Goal: Task Accomplishment & Management: Complete application form

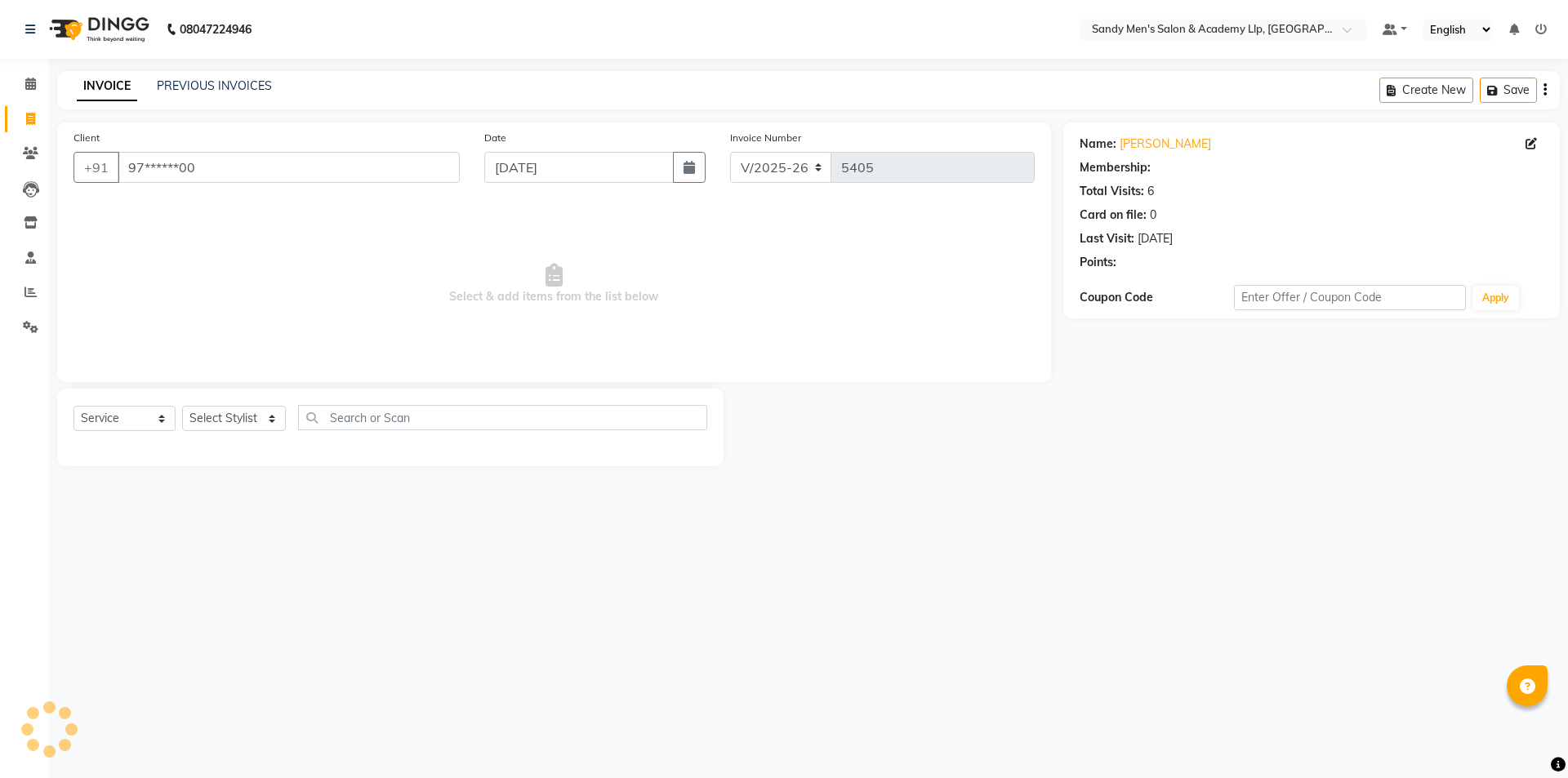
select select "8248"
select select "service"
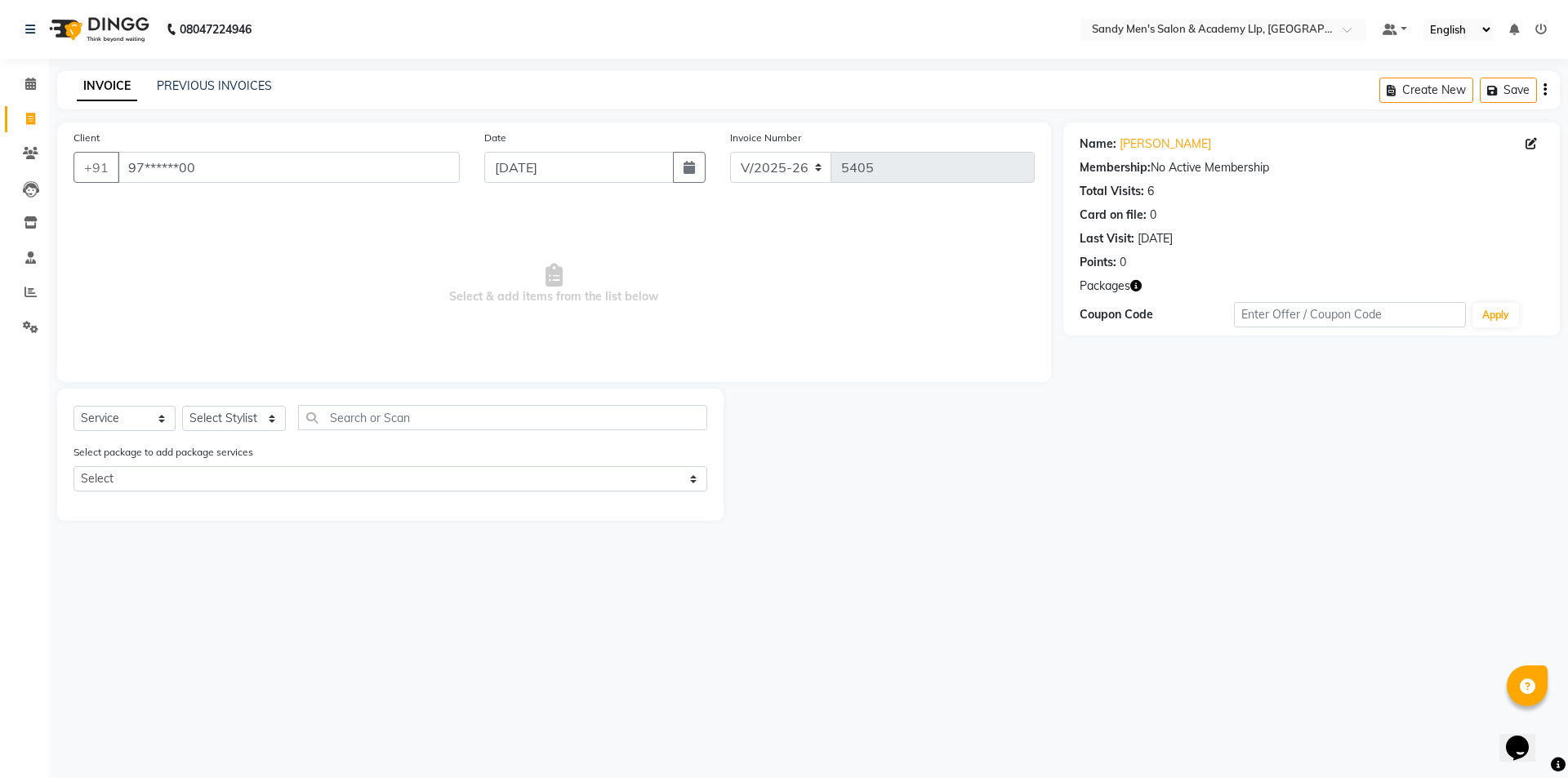
click at [231, 404] on div "Select Service Product Membership Package Voucher Prepaid Gift Card Select Styl…" at bounding box center [390, 455] width 666 height 132
click at [227, 410] on select "Select Stylist [PERSON_NAME] [PERSON_NAME] [PERSON_NAME] [PERSON_NAME] [PERSON_…" at bounding box center [234, 418] width 104 height 25
select select "78787"
click at [183, 406] on select "Select Stylist [PERSON_NAME] [PERSON_NAME] [PERSON_NAME] [PERSON_NAME] [PERSON_…" at bounding box center [234, 418] width 104 height 25
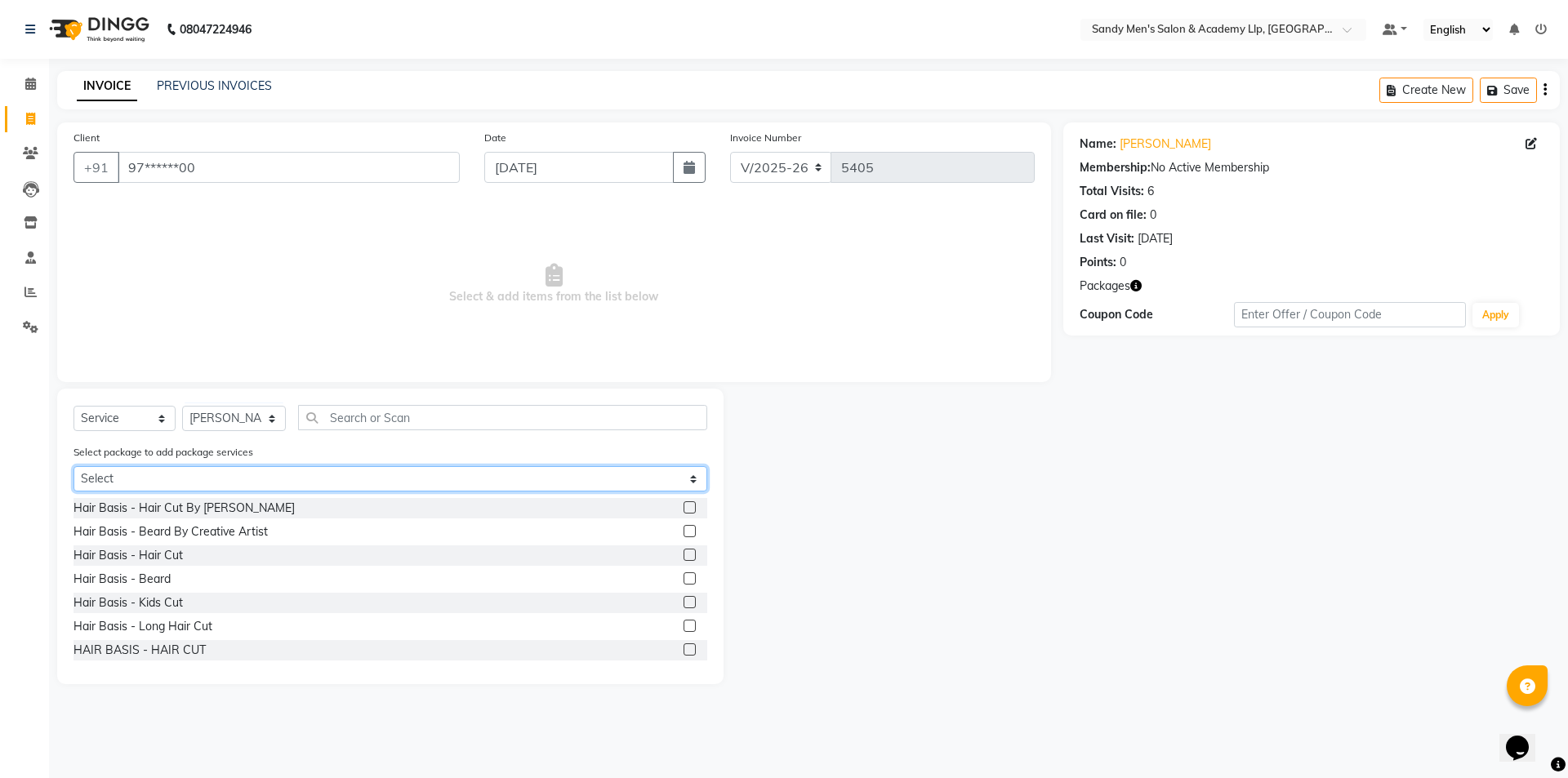
drag, startPoint x: 180, startPoint y: 482, endPoint x: 172, endPoint y: 490, distance: 11.3
click at [180, 482] on select "Select COOL CUTS JUNIOR PACKAGE CREATIVE JUNIER BEARD MORBI" at bounding box center [391, 479] width 633 height 25
select select "1: Object"
click at [74, 466] on select "Select COOL CUTS JUNIOR PACKAGE CREATIVE JUNIER BEARD MORBI" at bounding box center [391, 479] width 633 height 25
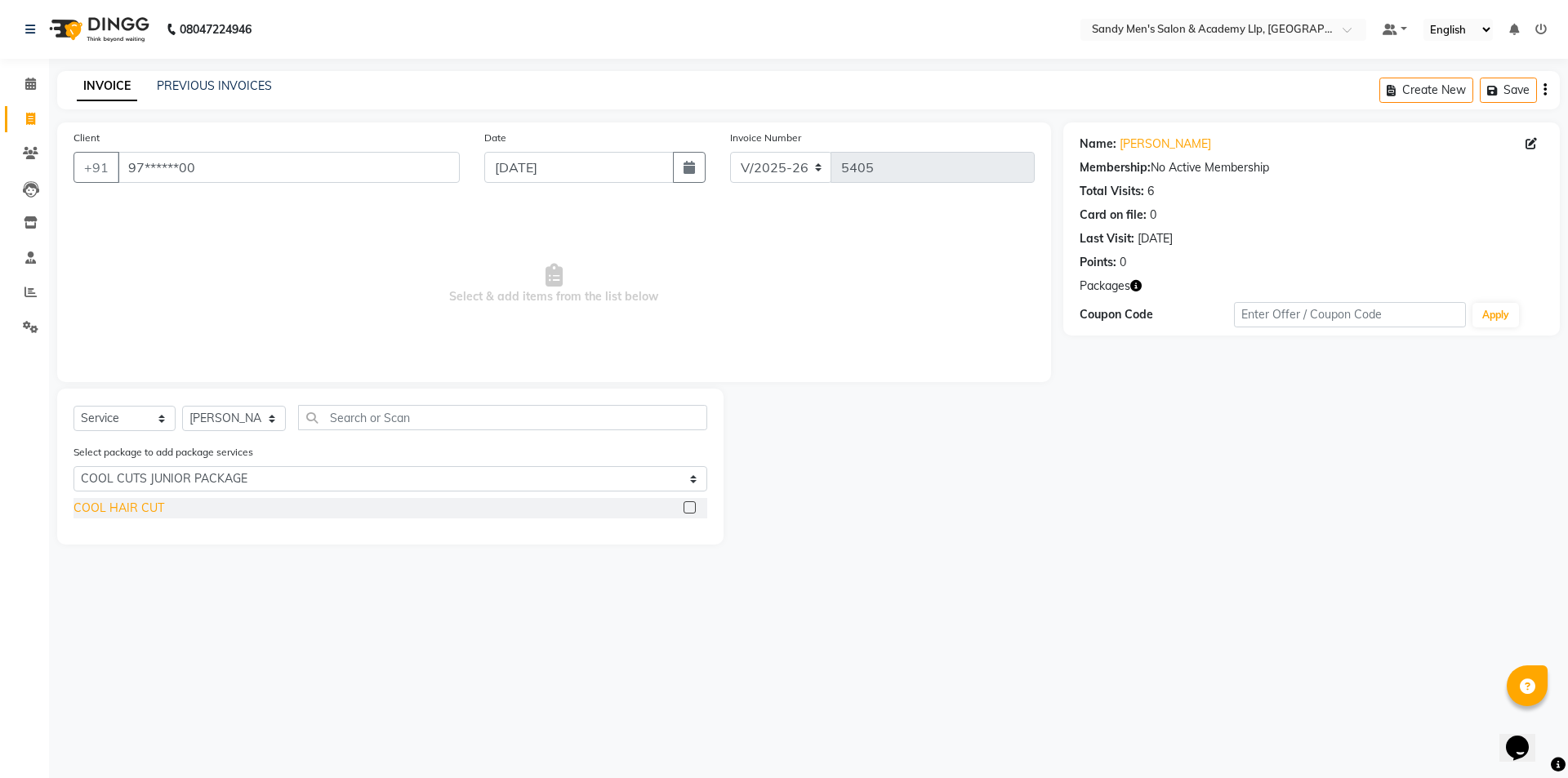
click at [138, 514] on div "COOL HAIR CUT" at bounding box center [119, 508] width 91 height 17
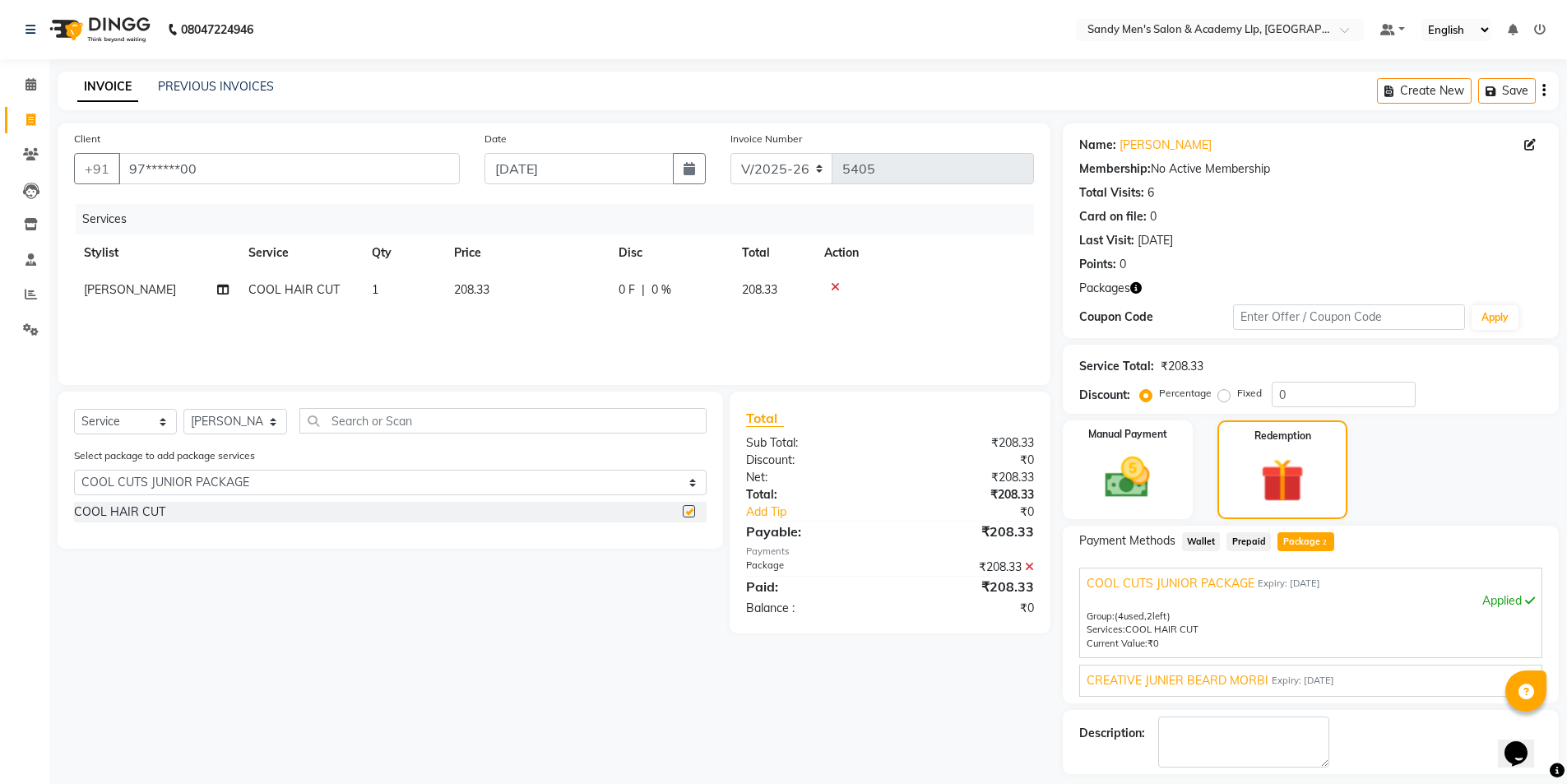
checkbox input "false"
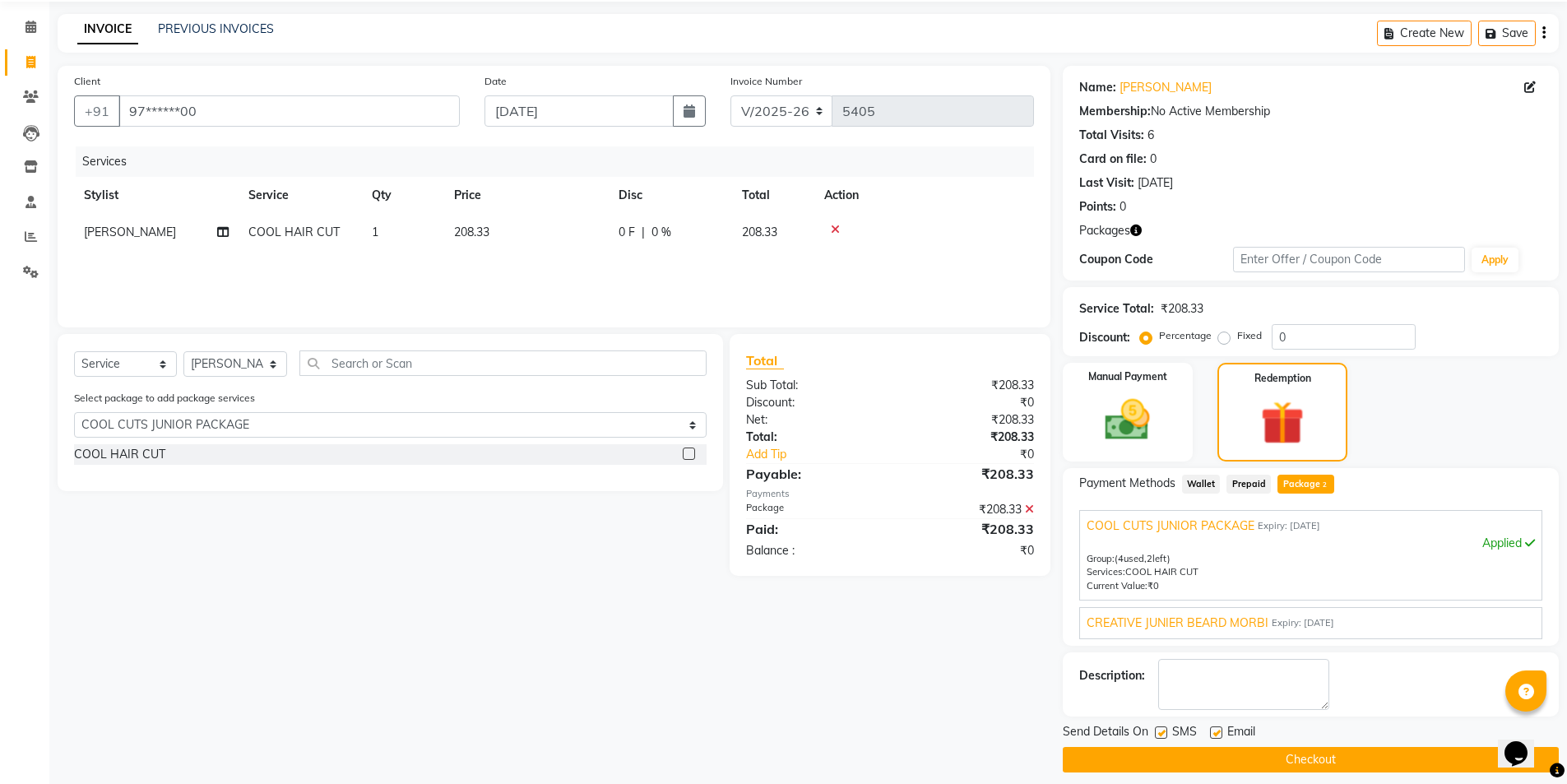
scroll to position [71, 0]
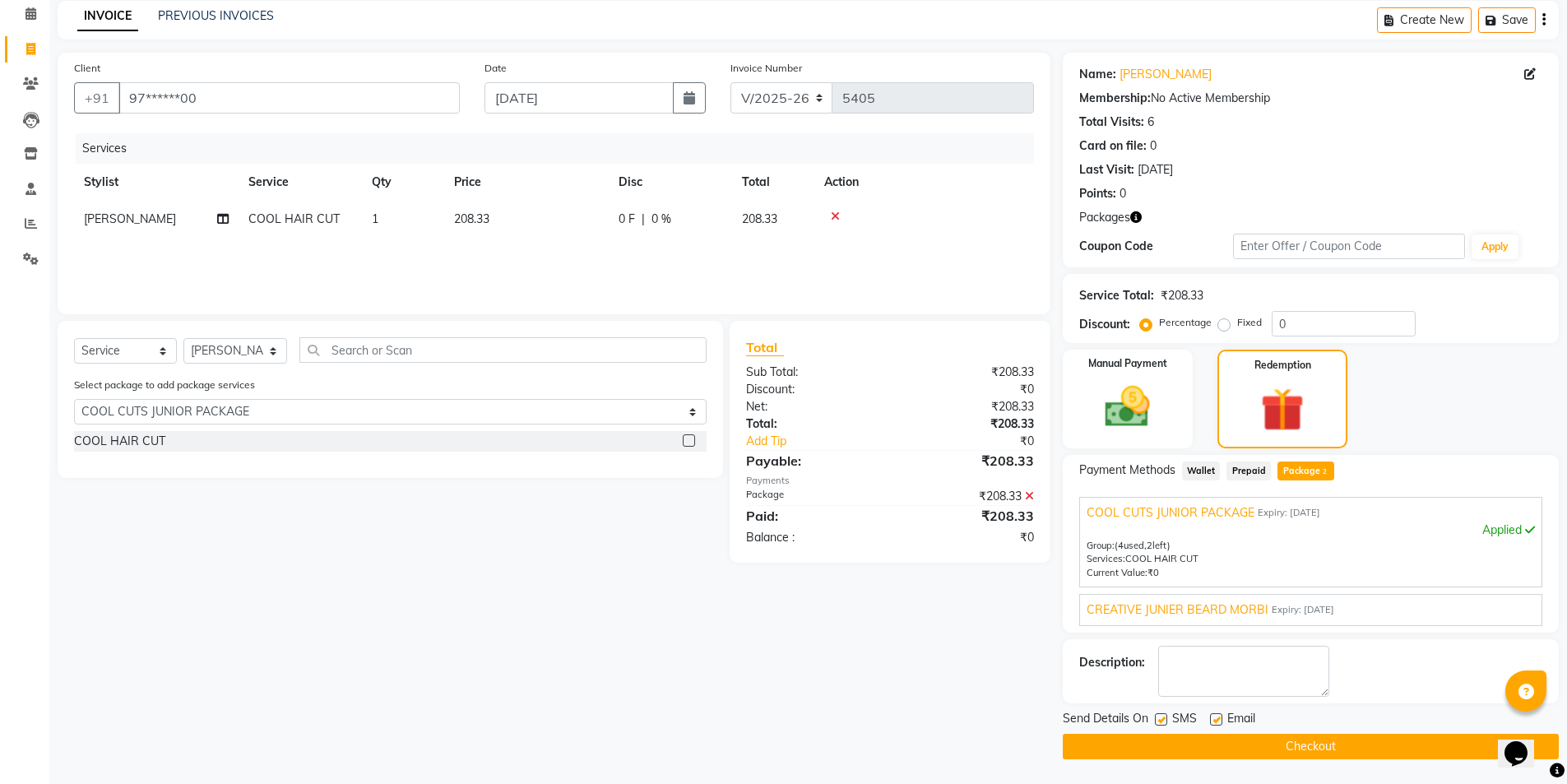
click at [1163, 616] on span "CREATIVE JUNIER BEARD MORBI" at bounding box center [1178, 610] width 182 height 17
click at [1163, 616] on div "CREATIVE JUNIER BEARD MORBI Expiry: 29-07-2035 Apply Group: (5 used, 1 left) Se…" at bounding box center [1311, 610] width 464 height 32
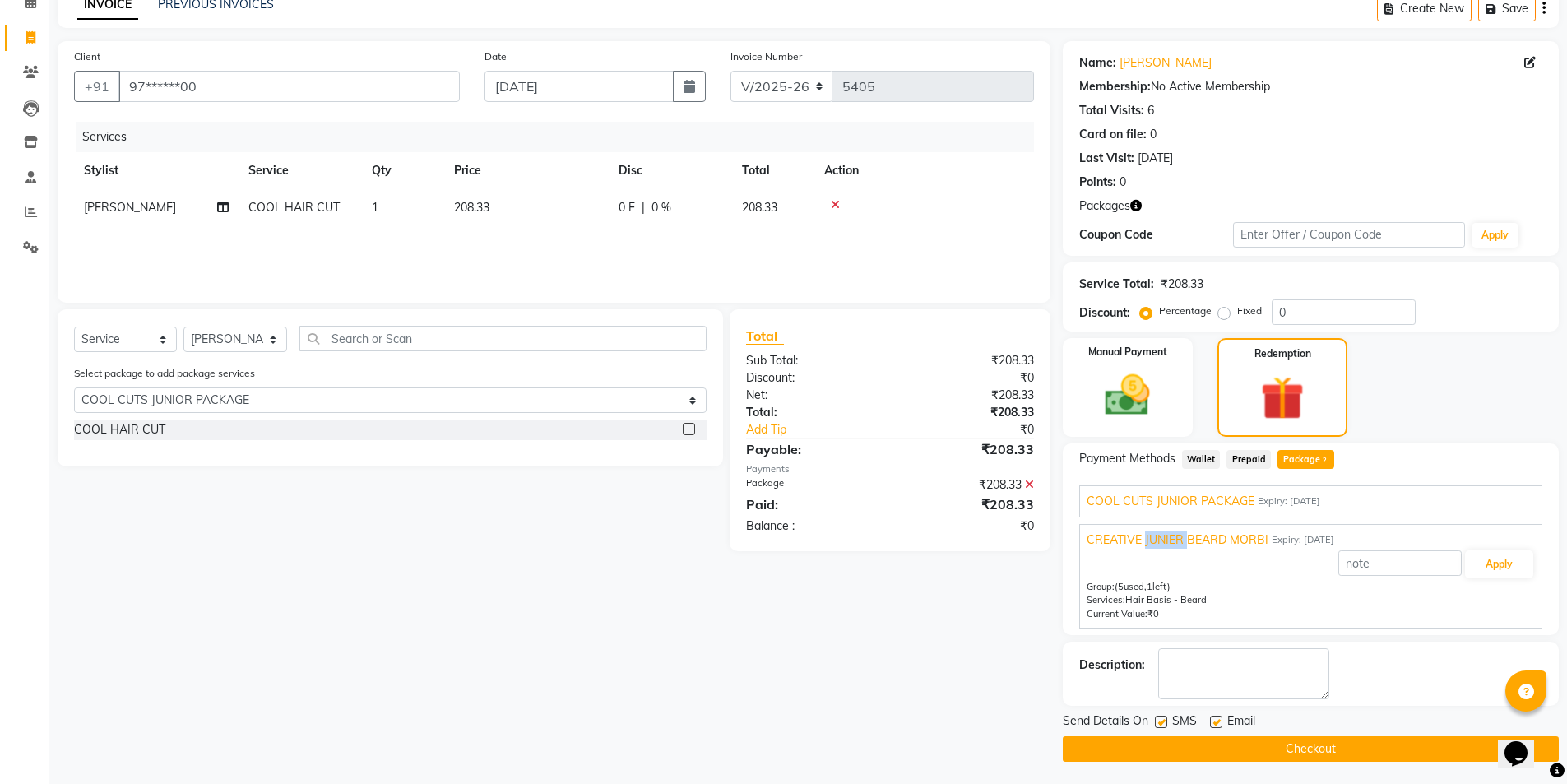
scroll to position [85, 0]
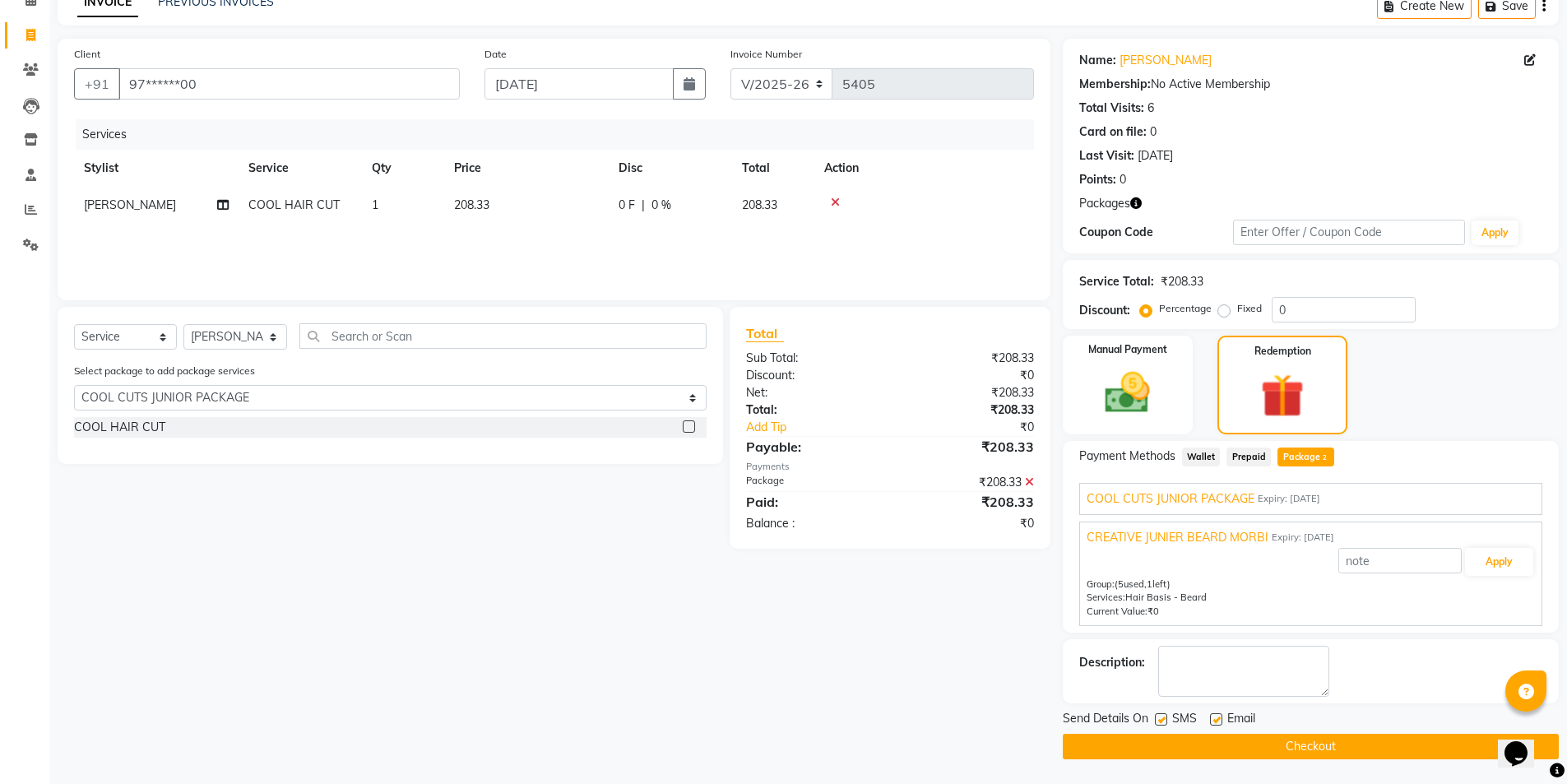
click at [1493, 376] on div "Manual Payment Redemption" at bounding box center [1310, 384] width 521 height 98
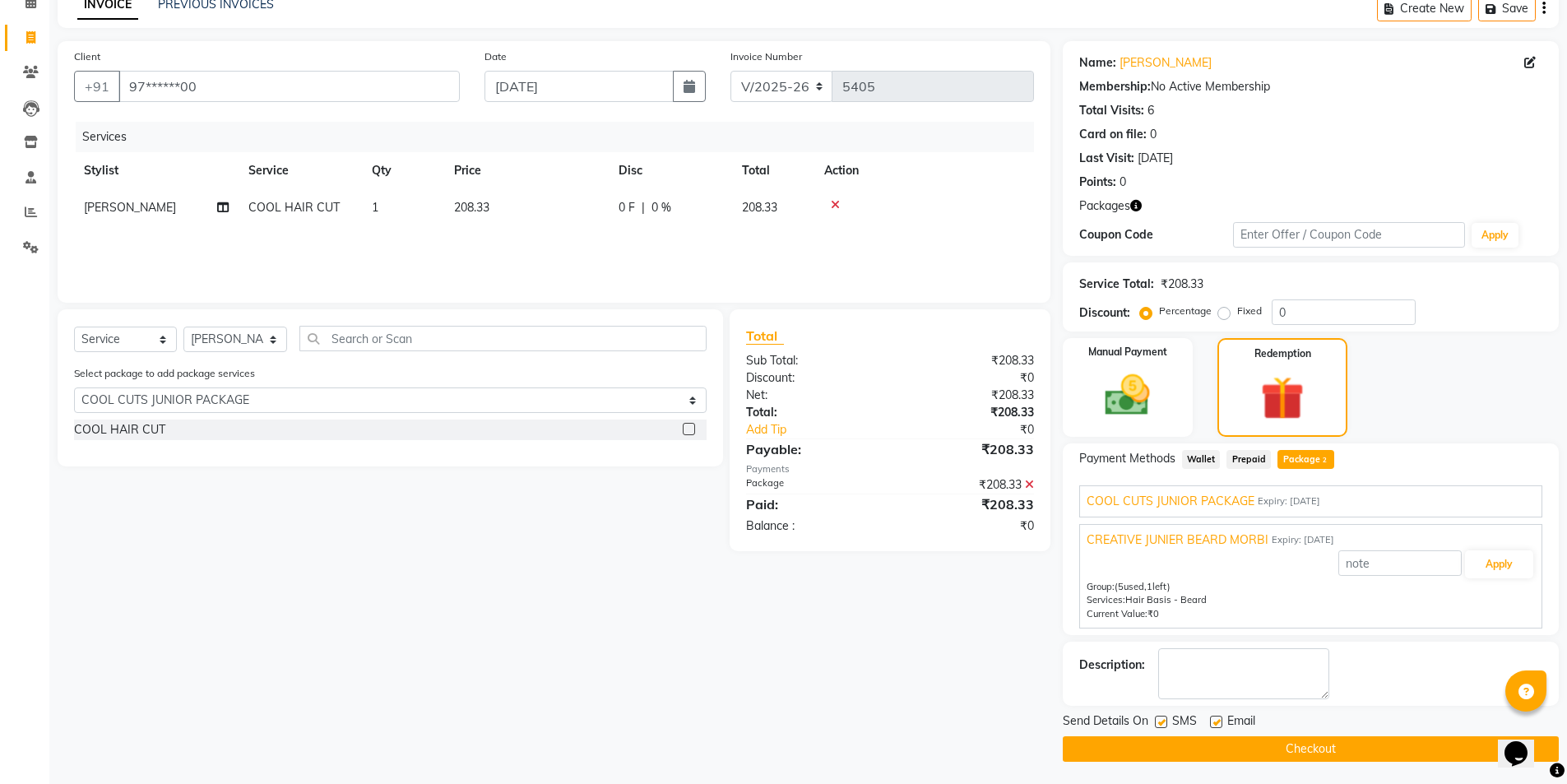
scroll to position [0, 0]
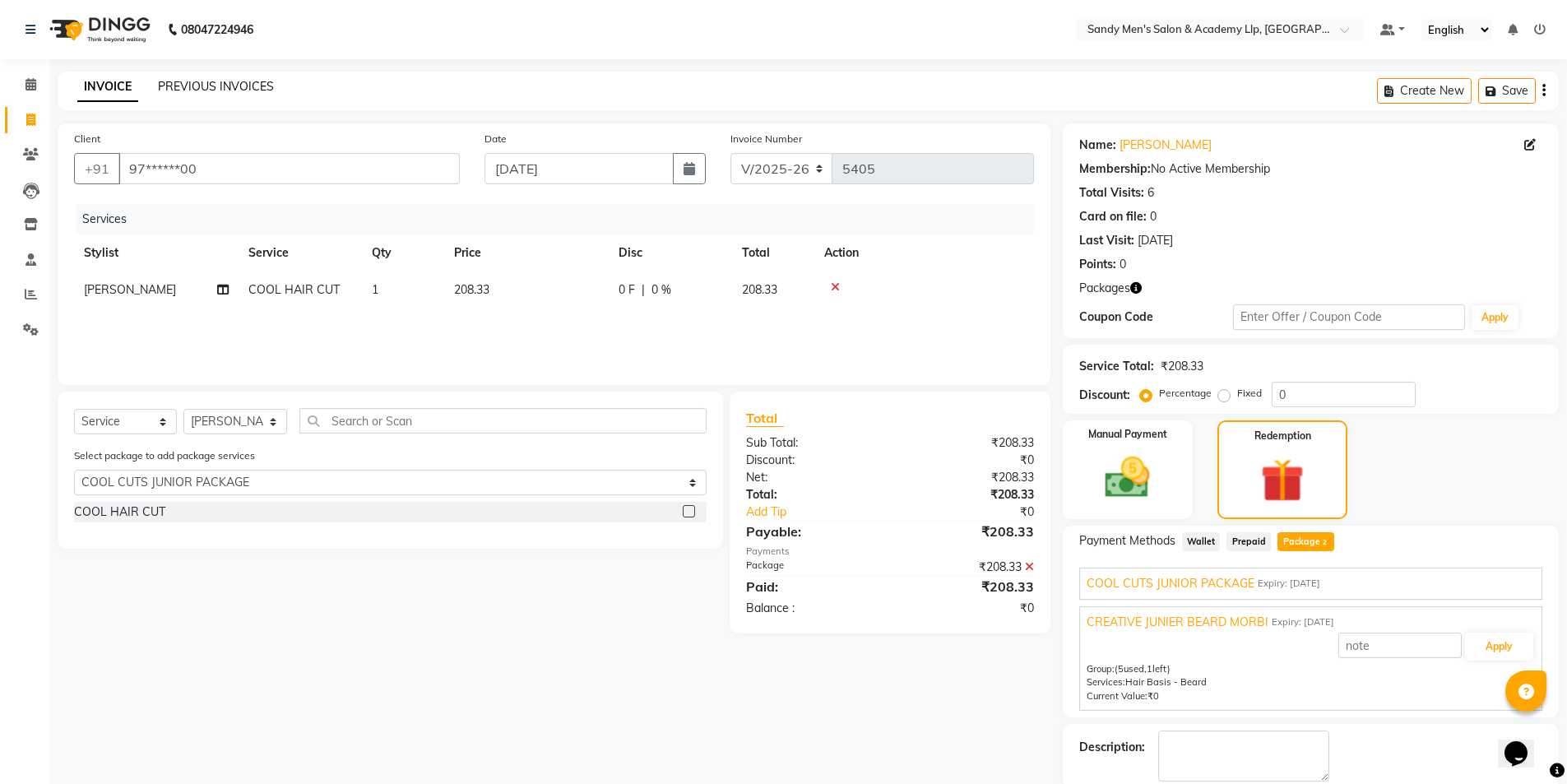
click at [215, 85] on link "PREVIOUS INVOICES" at bounding box center [216, 85] width 116 height 15
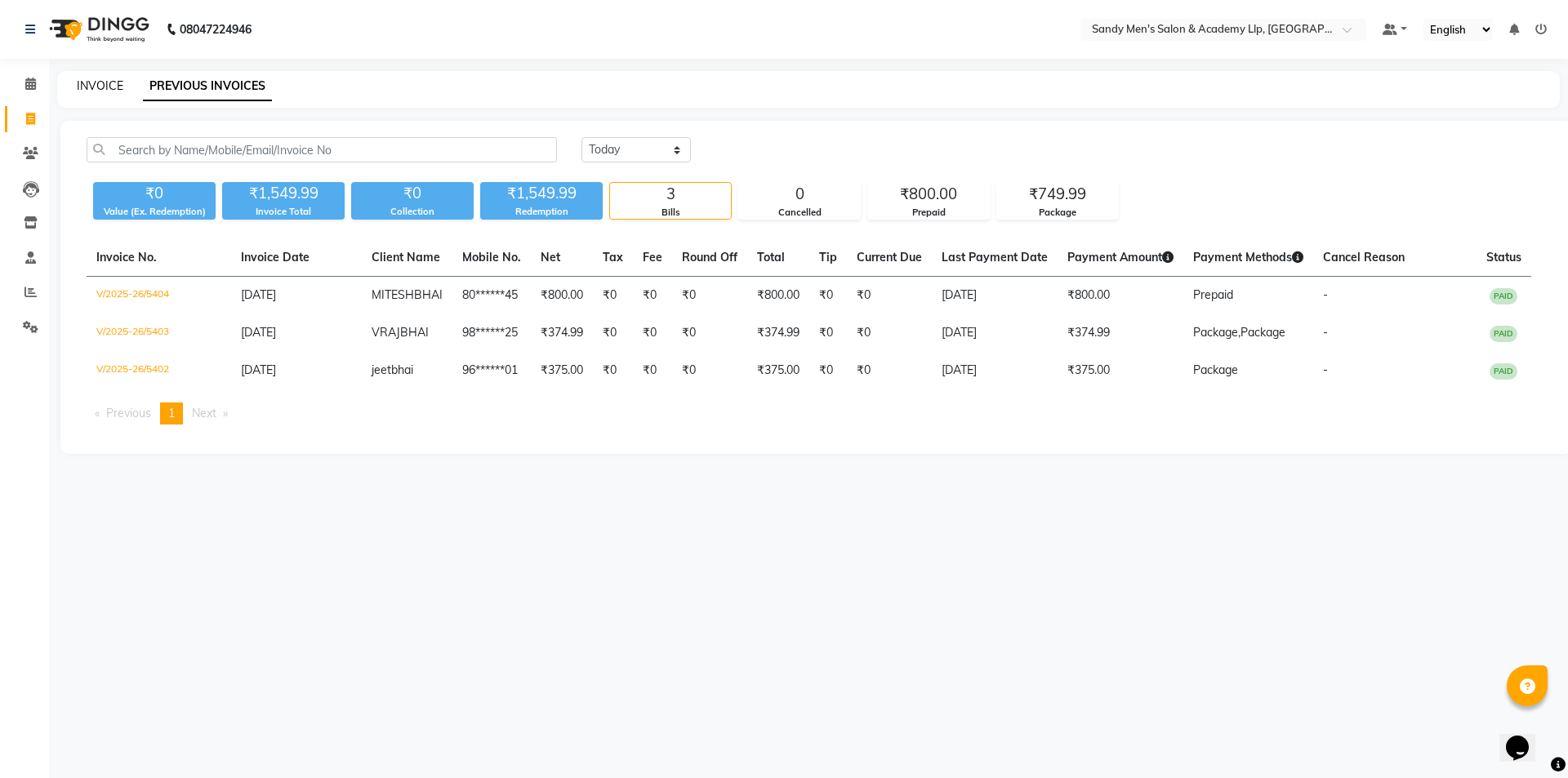
click at [88, 87] on link "INVOICE" at bounding box center [99, 85] width 47 height 14
select select "8248"
select select "service"
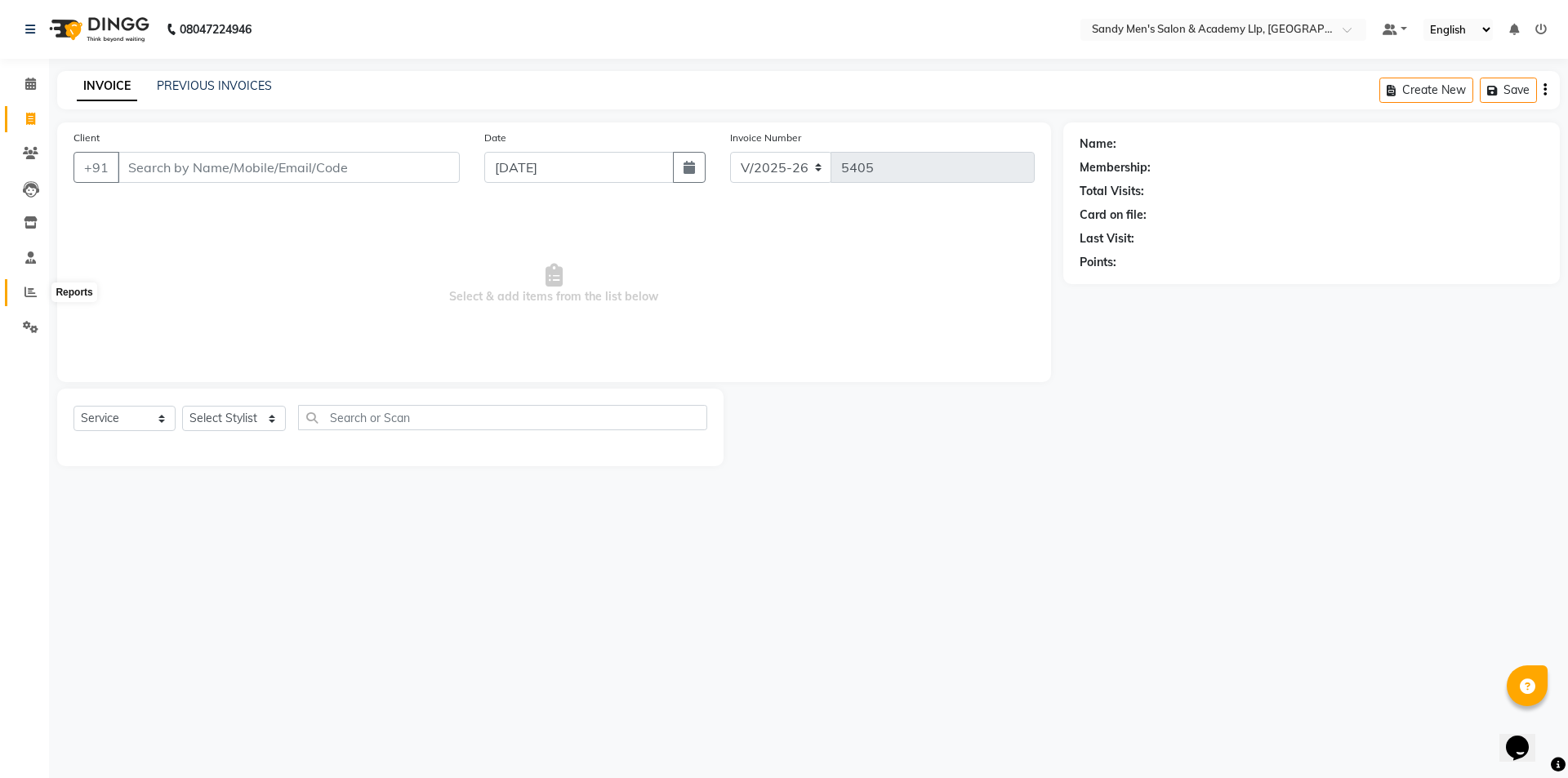
click at [37, 293] on span at bounding box center [31, 293] width 29 height 19
click at [37, 292] on span at bounding box center [31, 293] width 29 height 19
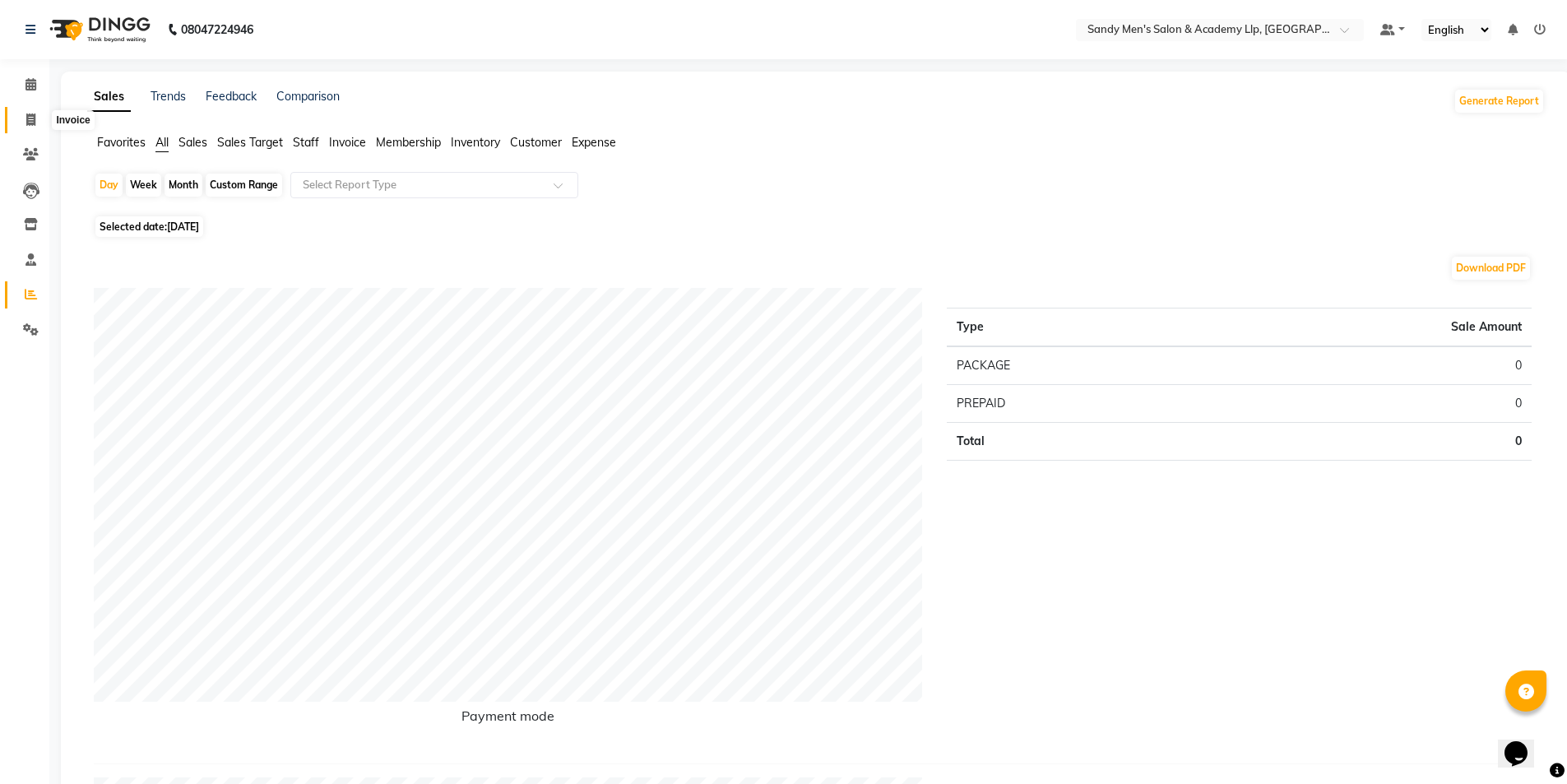
click at [18, 122] on span at bounding box center [31, 121] width 29 height 19
select select "service"
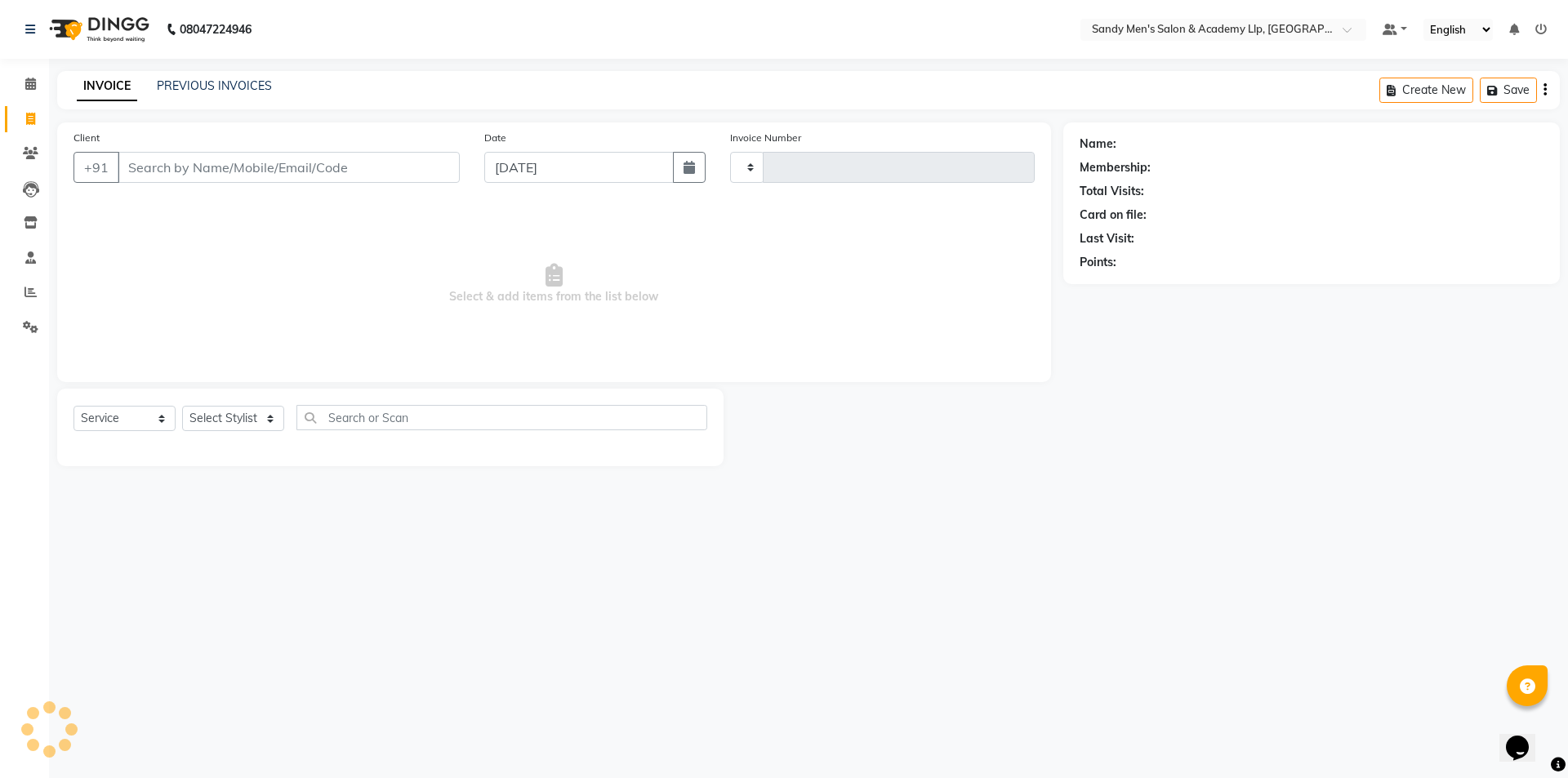
type input "5405"
select select "8248"
click at [1215, 366] on div "Name: Membership: Total Visits: Card on file: Last Visit: Points:" at bounding box center [1317, 294] width 509 height 344
click at [22, 87] on span at bounding box center [31, 84] width 29 height 19
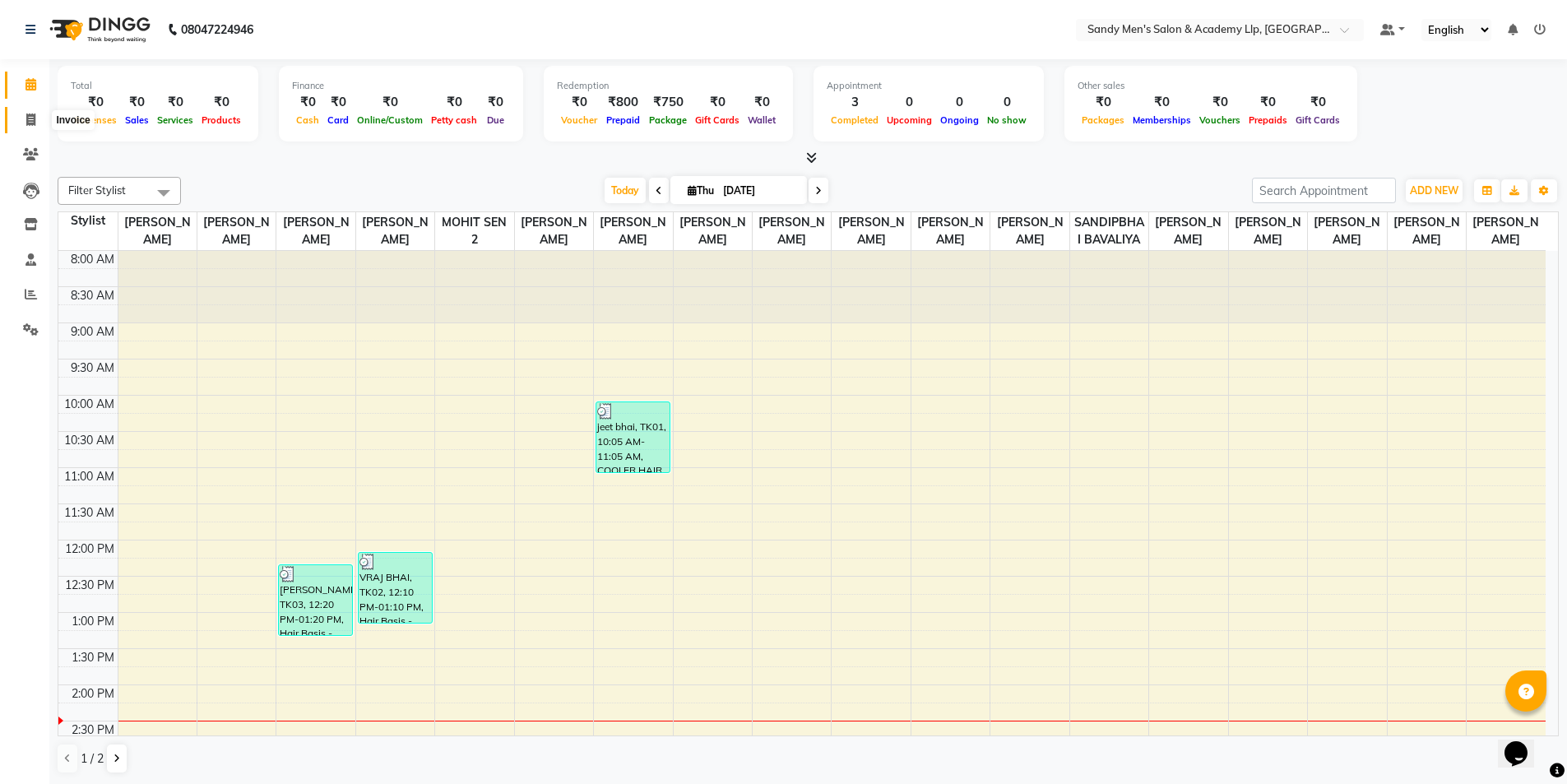
click at [28, 120] on icon at bounding box center [31, 120] width 9 height 12
select select "service"
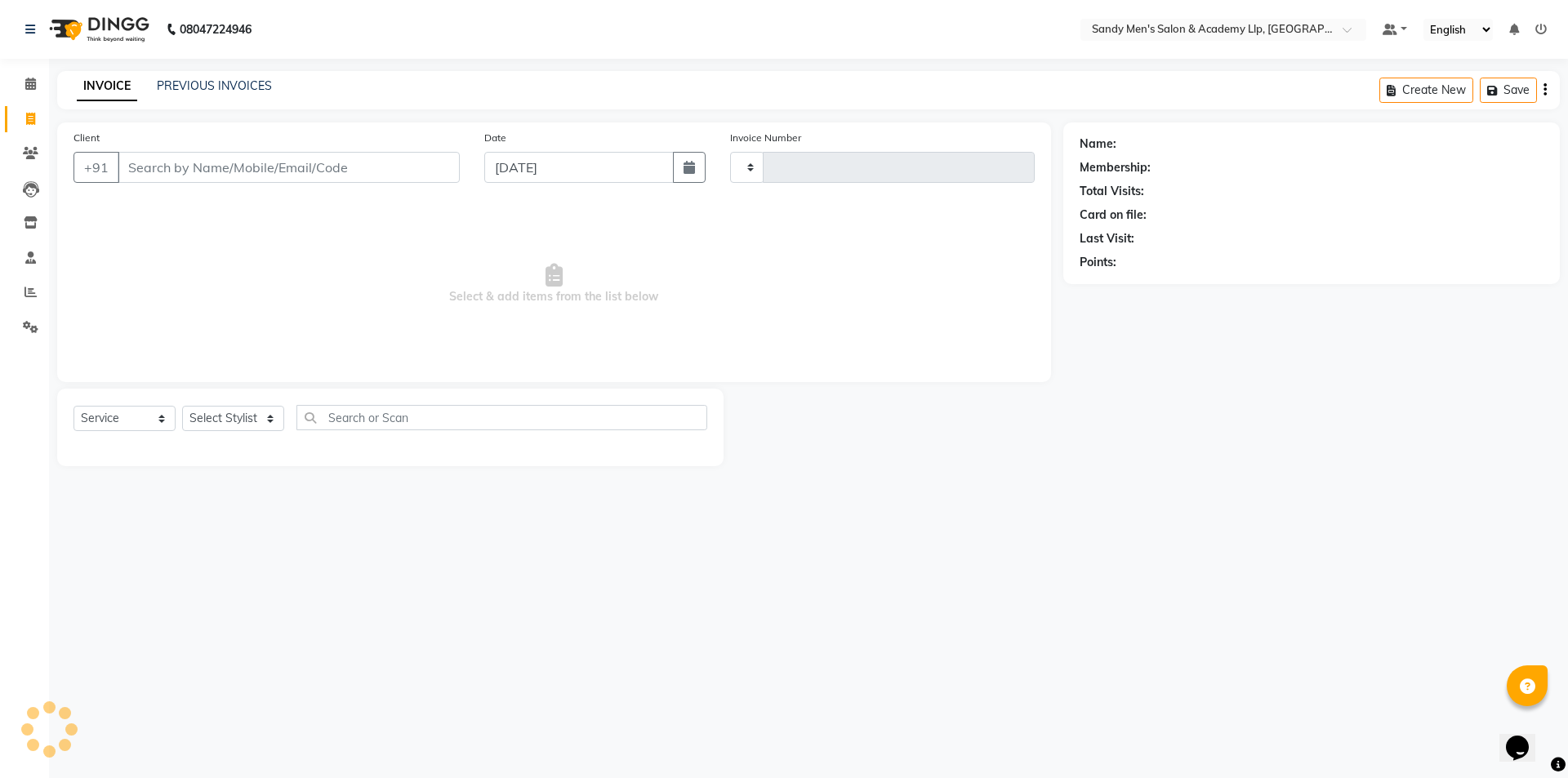
type input "5405"
select select "8248"
click at [500, 623] on div "08047224946 Select Location × Sandy Men's Salon & Academy Llp, Ravapar Road Def…" at bounding box center [784, 389] width 1568 height 778
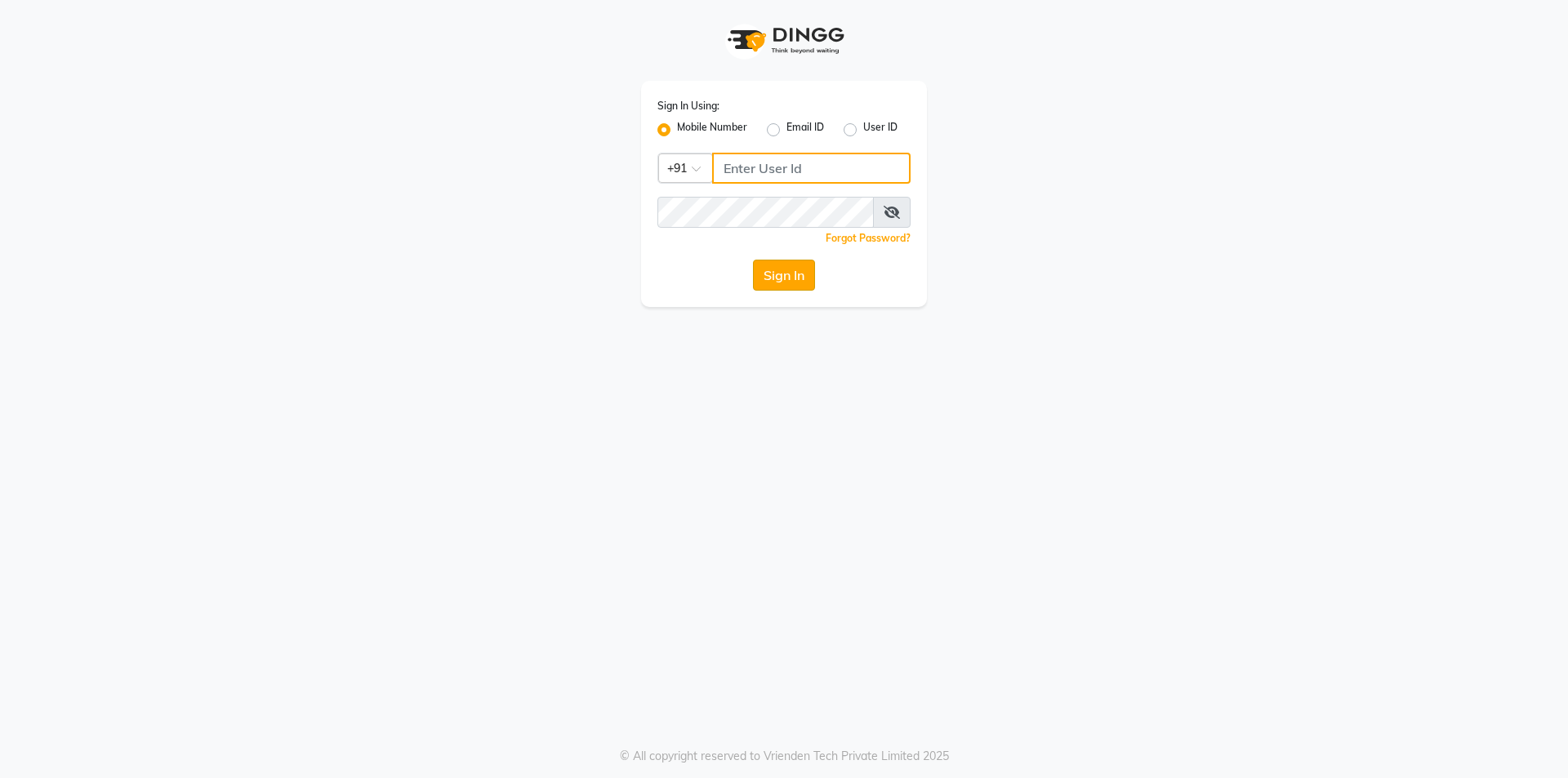
type input "8319161485"
click at [774, 271] on button "Sign In" at bounding box center [784, 275] width 62 height 31
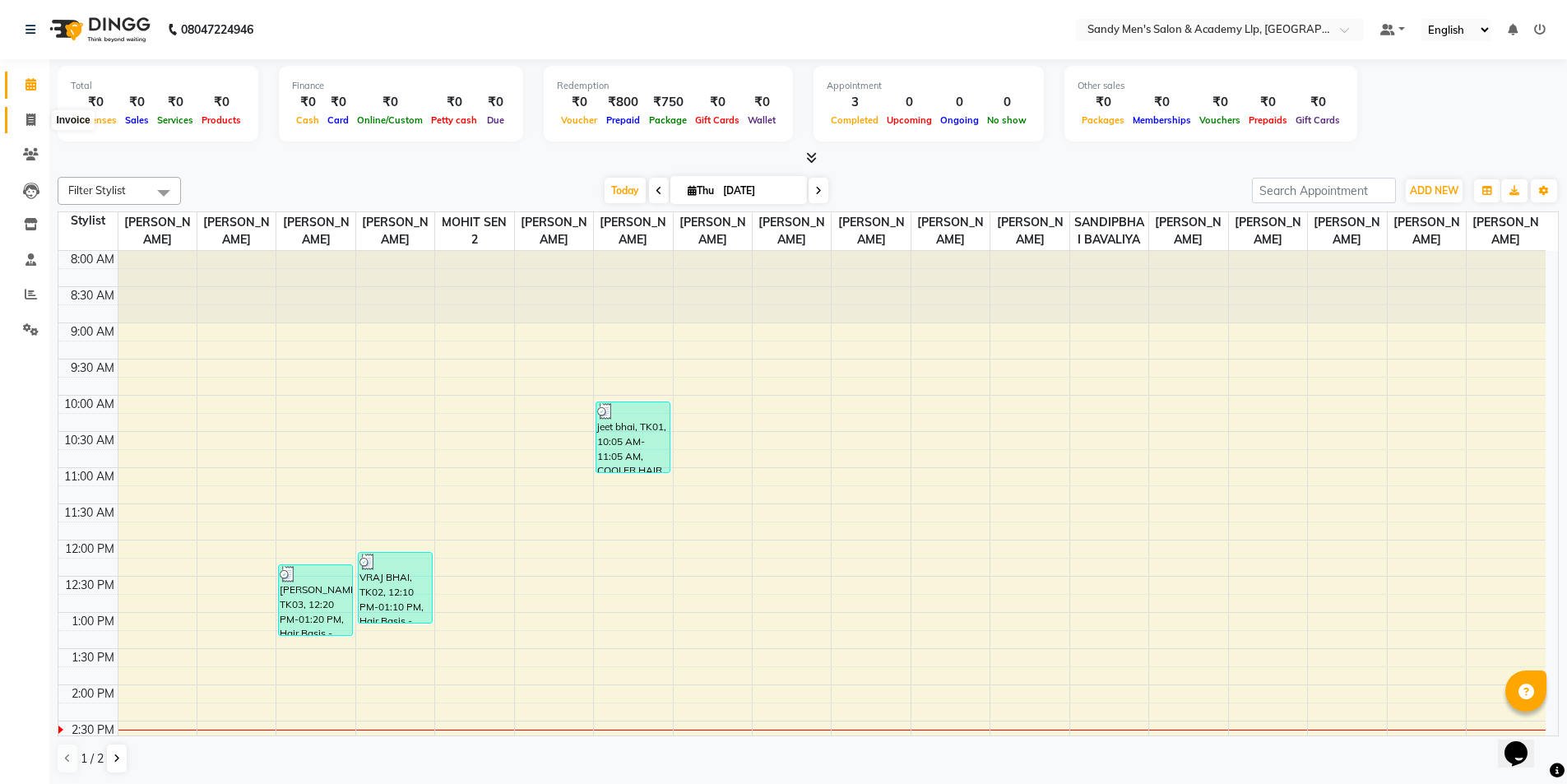
click at [27, 119] on icon at bounding box center [31, 120] width 9 height 12
select select "8248"
select select "service"
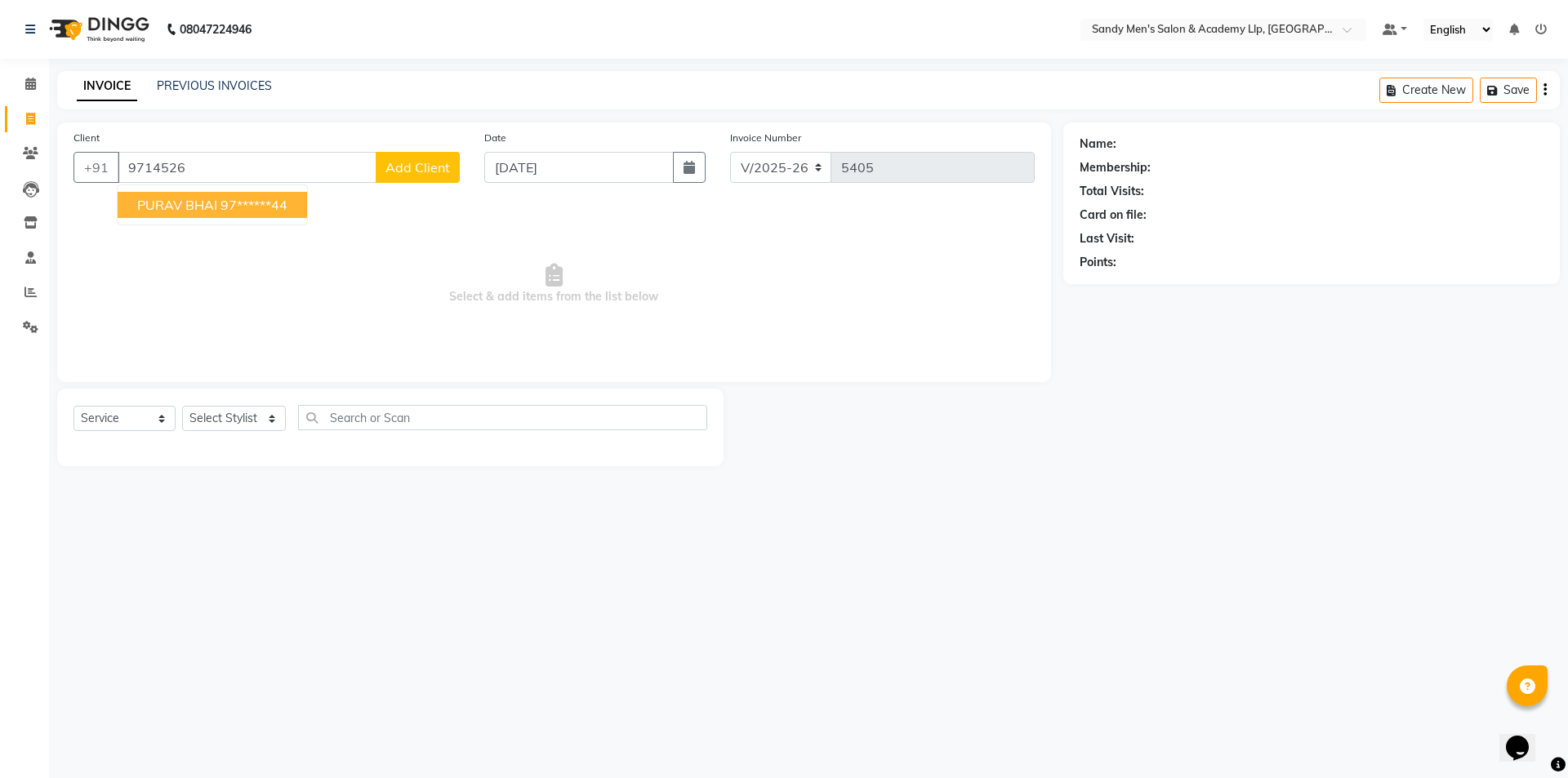
click at [229, 208] on ngb-highlight "97******44" at bounding box center [254, 204] width 67 height 16
type input "97******44"
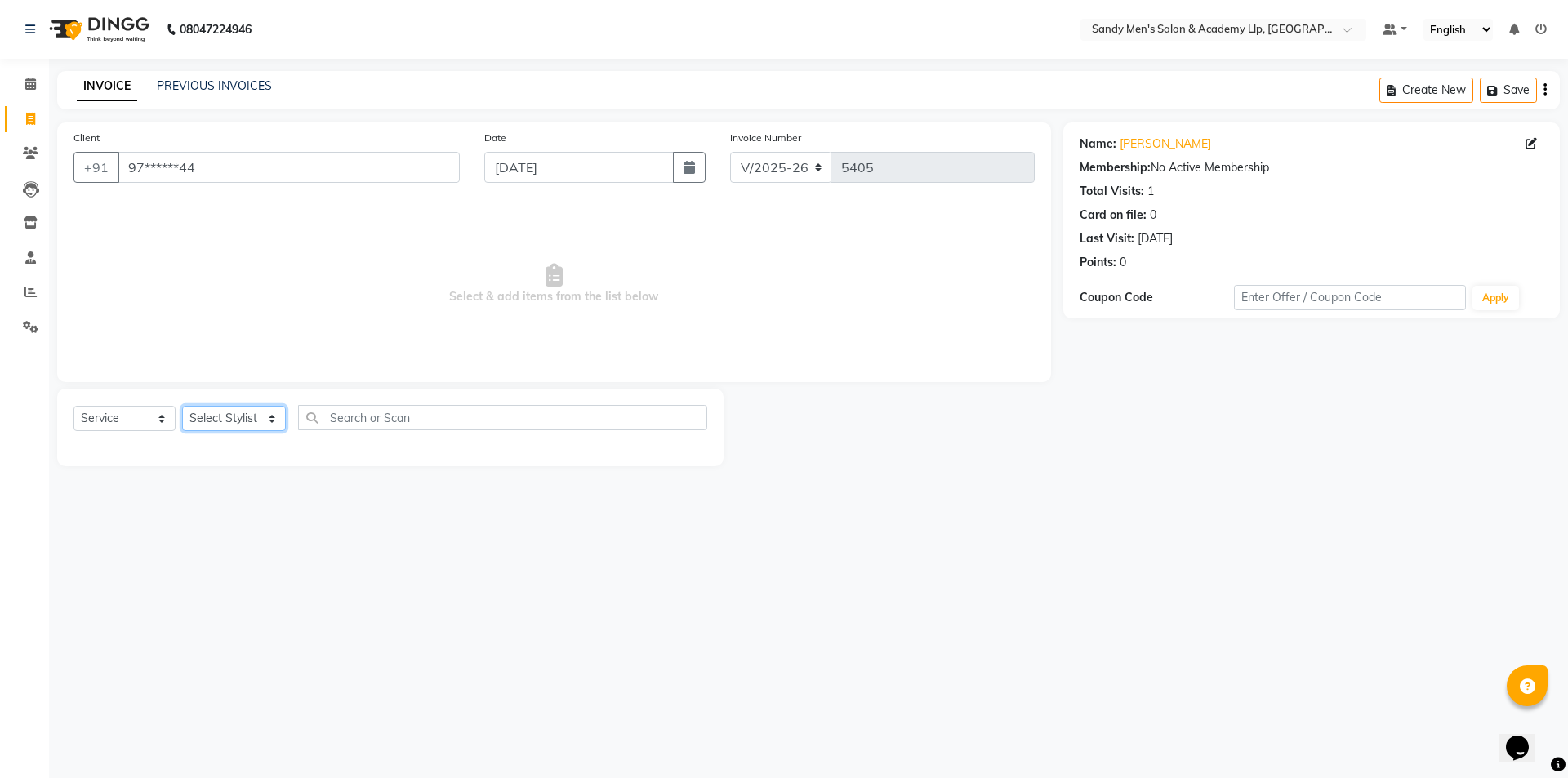
click at [244, 422] on select "Select Stylist [PERSON_NAME] [PERSON_NAME] [PERSON_NAME] [PERSON_NAME] [PERSON_…" at bounding box center [234, 418] width 104 height 25
select select "83023"
click at [183, 406] on select "Select Stylist [PERSON_NAME] [PERSON_NAME] [PERSON_NAME] [PERSON_NAME] [PERSON_…" at bounding box center [234, 418] width 104 height 25
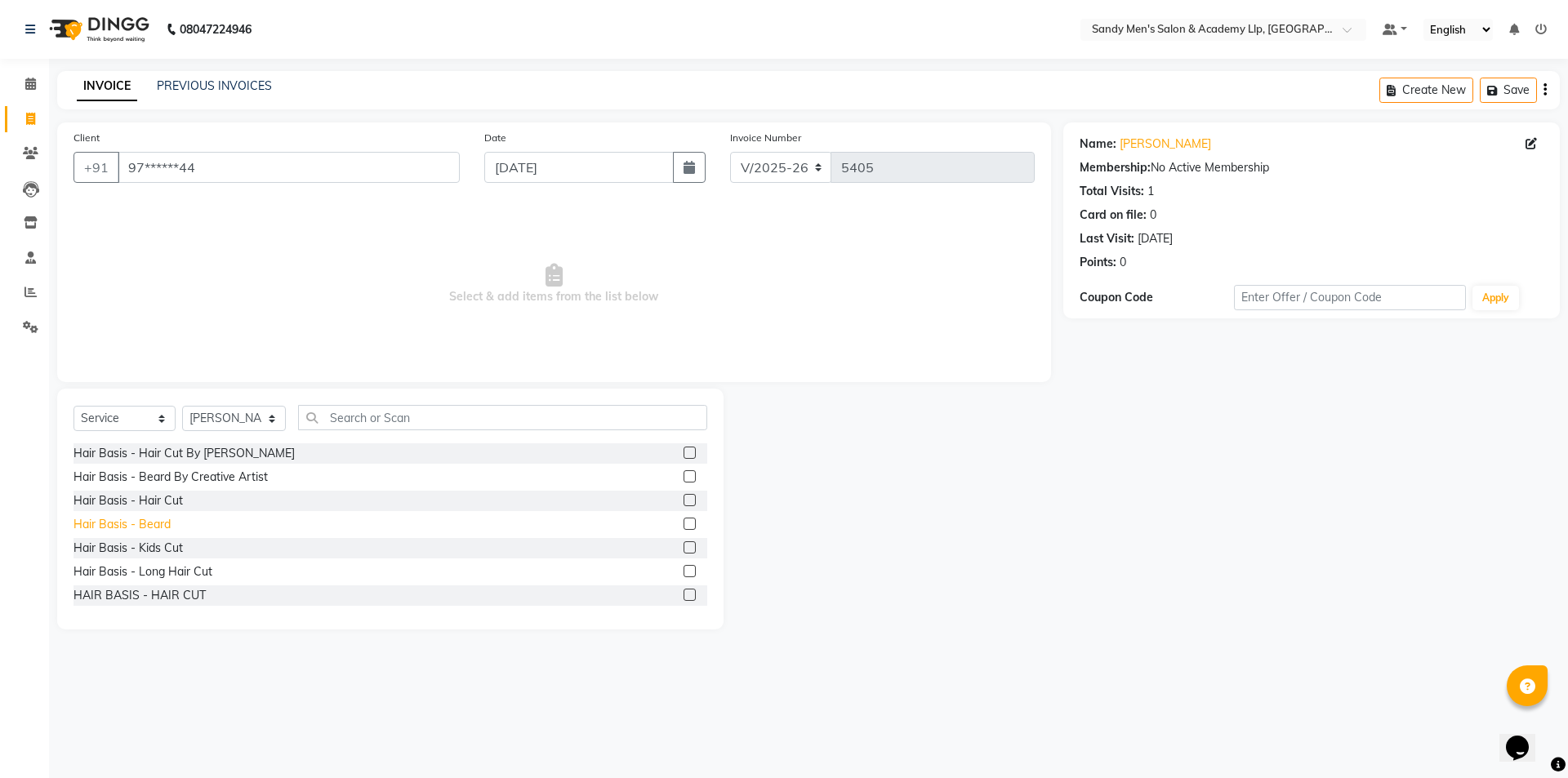
click at [154, 524] on div "Hair Basis - Beard" at bounding box center [122, 524] width 97 height 17
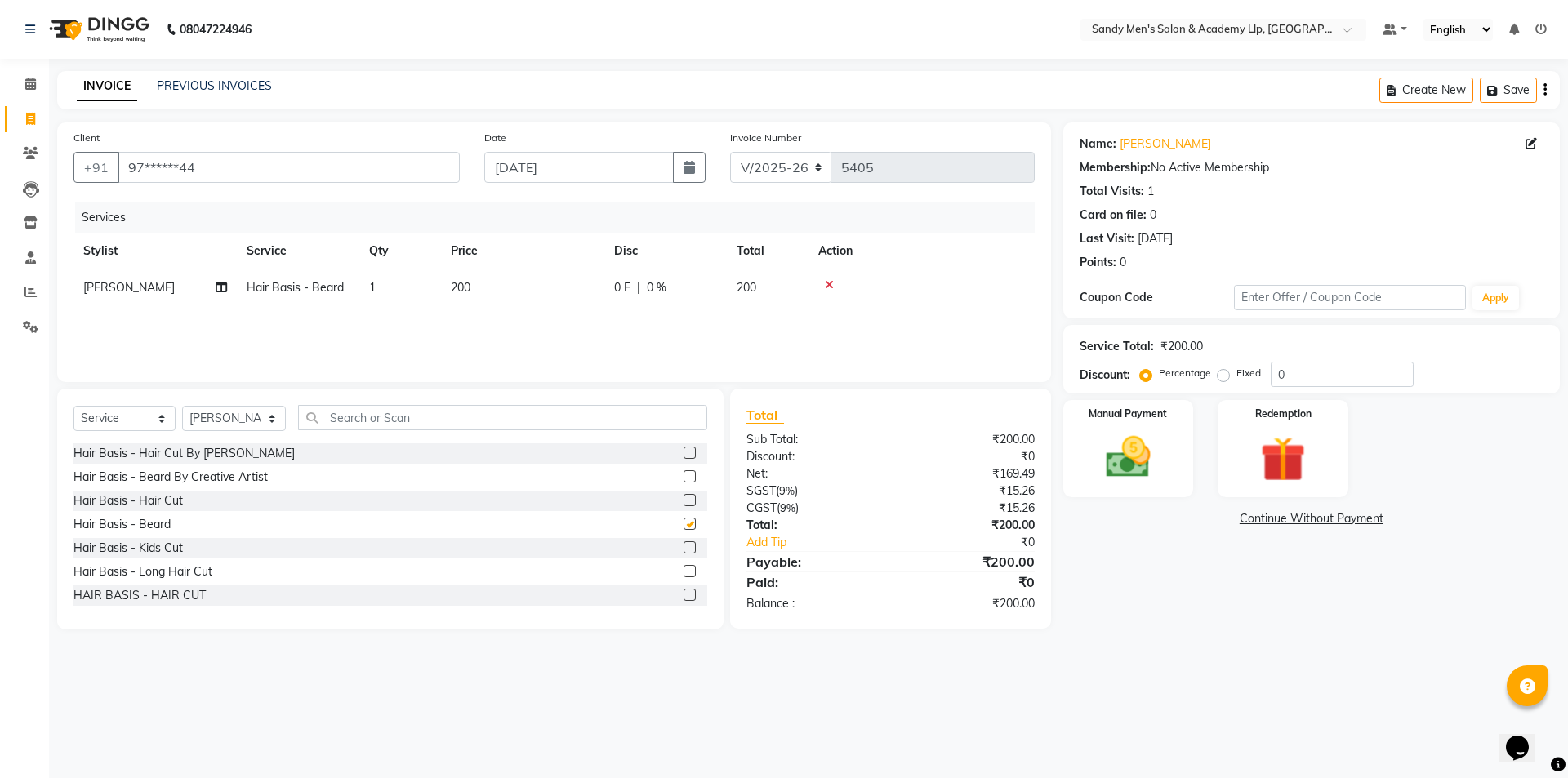
checkbox input "false"
click at [1161, 490] on div "Manual Payment" at bounding box center [1128, 448] width 136 height 100
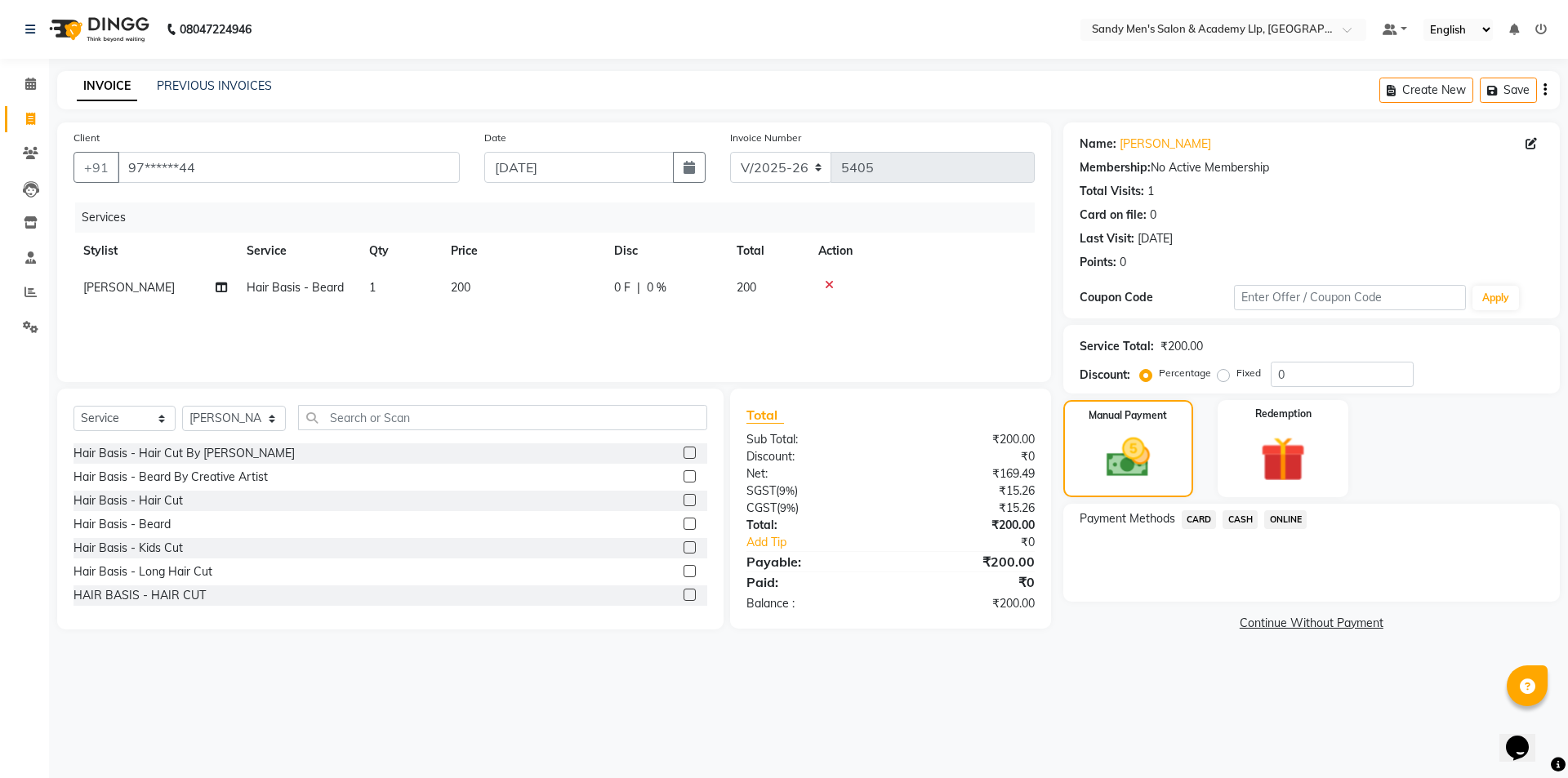
click at [1253, 520] on span "CASH" at bounding box center [1239, 519] width 35 height 19
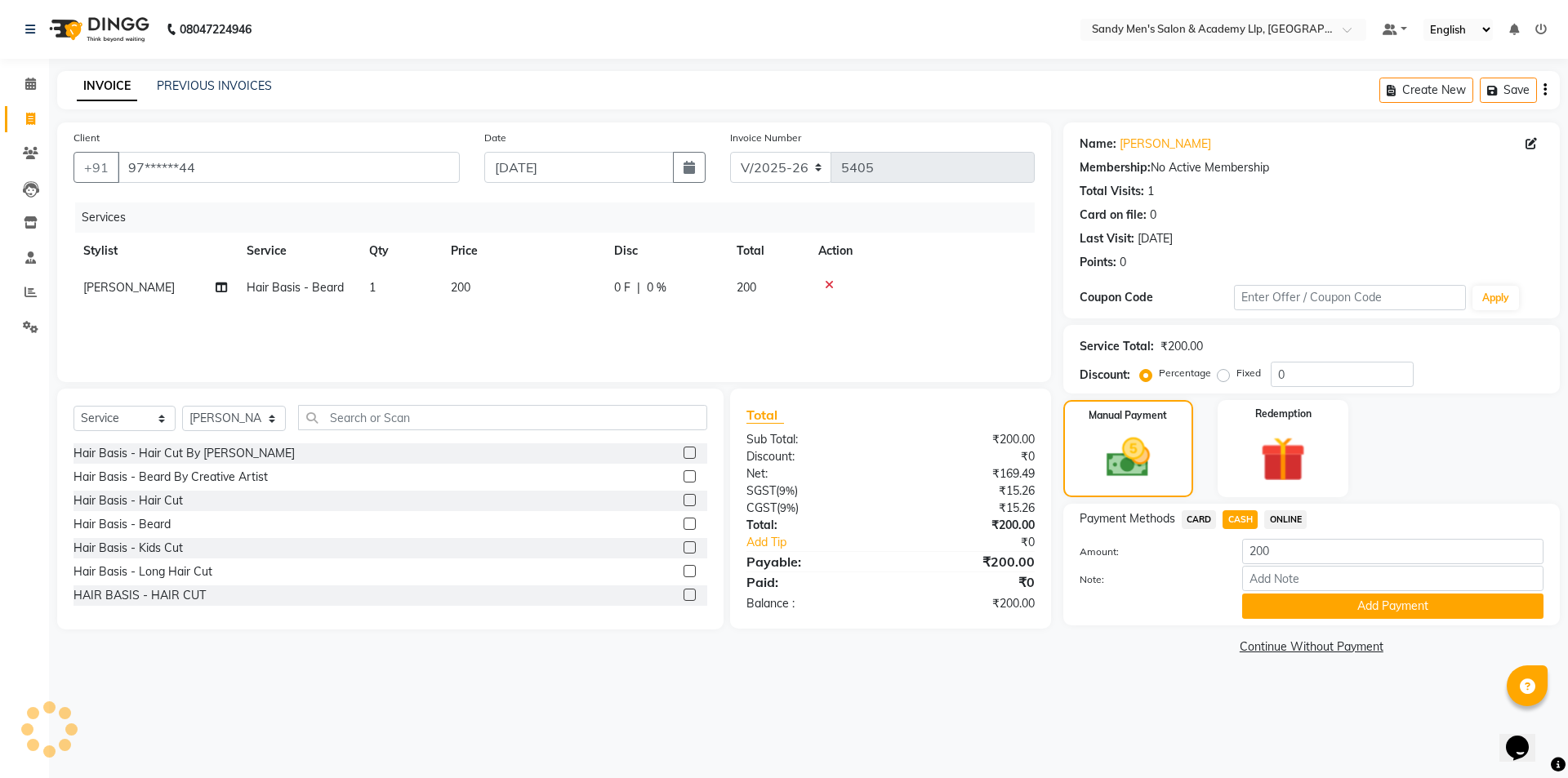
click at [1277, 621] on div "Payment Methods CARD CASH ONLINE Amount: 200 Note: Add Payment" at bounding box center [1311, 563] width 497 height 121
click at [1256, 616] on button "Add Payment" at bounding box center [1392, 606] width 301 height 25
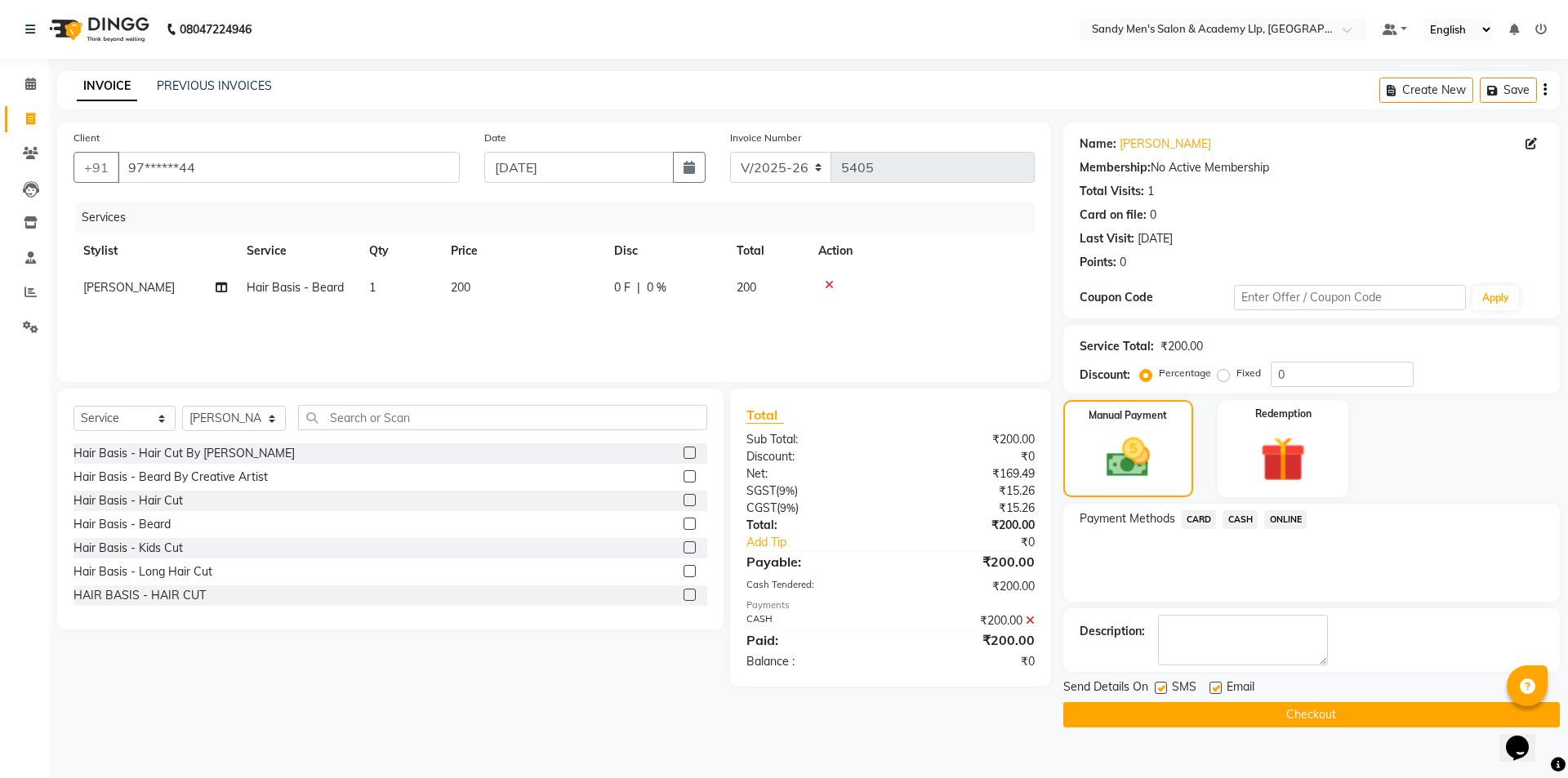
click at [1215, 688] on label at bounding box center [1216, 687] width 12 height 12
click at [1215, 688] on input "checkbox" at bounding box center [1215, 688] width 11 height 11
checkbox input "false"
click at [1163, 690] on label at bounding box center [1161, 687] width 12 height 12
click at [1163, 690] on input "checkbox" at bounding box center [1160, 688] width 11 height 11
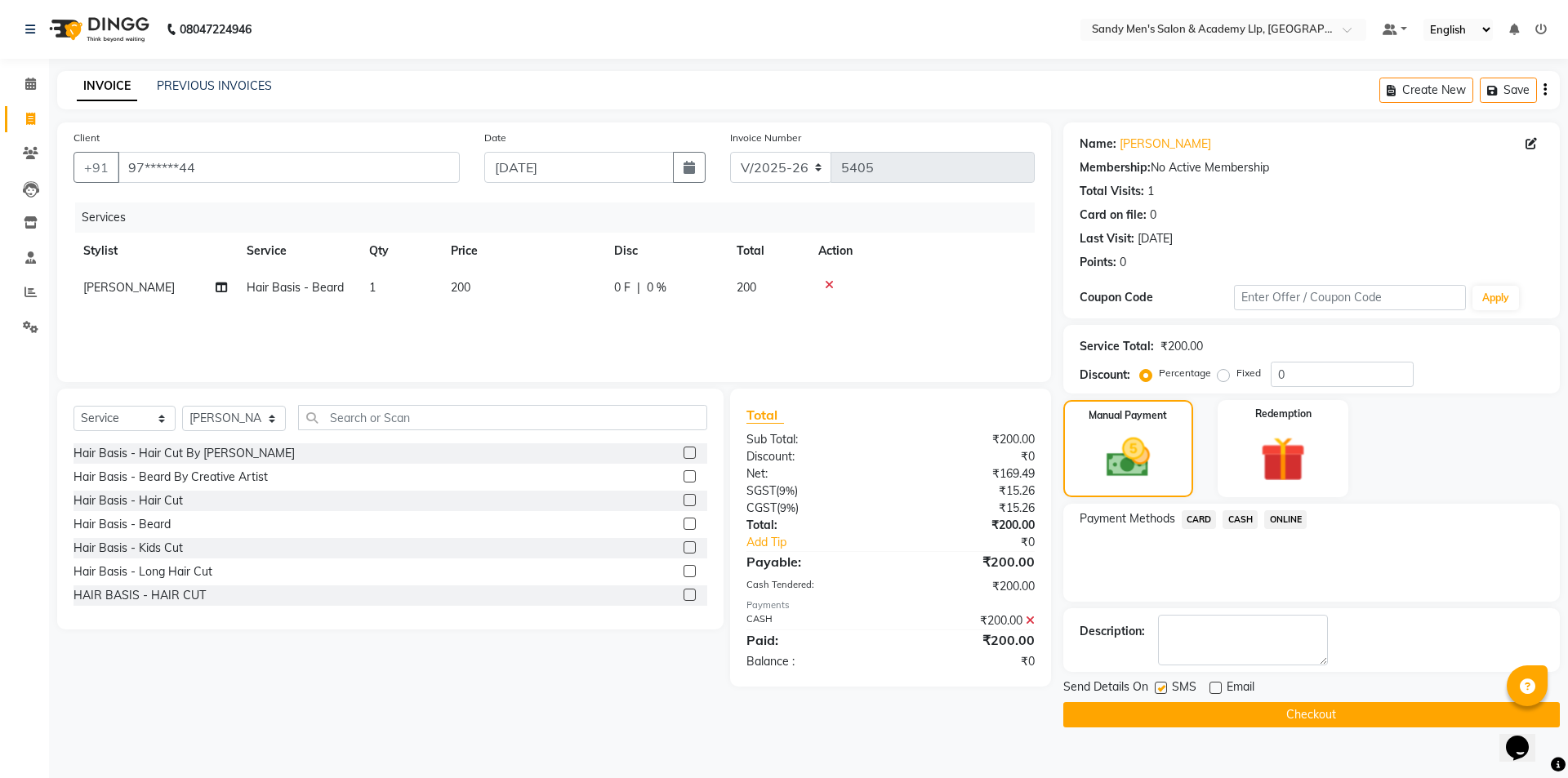
checkbox input "false"
drag, startPoint x: 1163, startPoint y: 706, endPoint x: 1172, endPoint y: 707, distance: 9.1
click at [1164, 707] on button "Checkout" at bounding box center [1311, 714] width 497 height 25
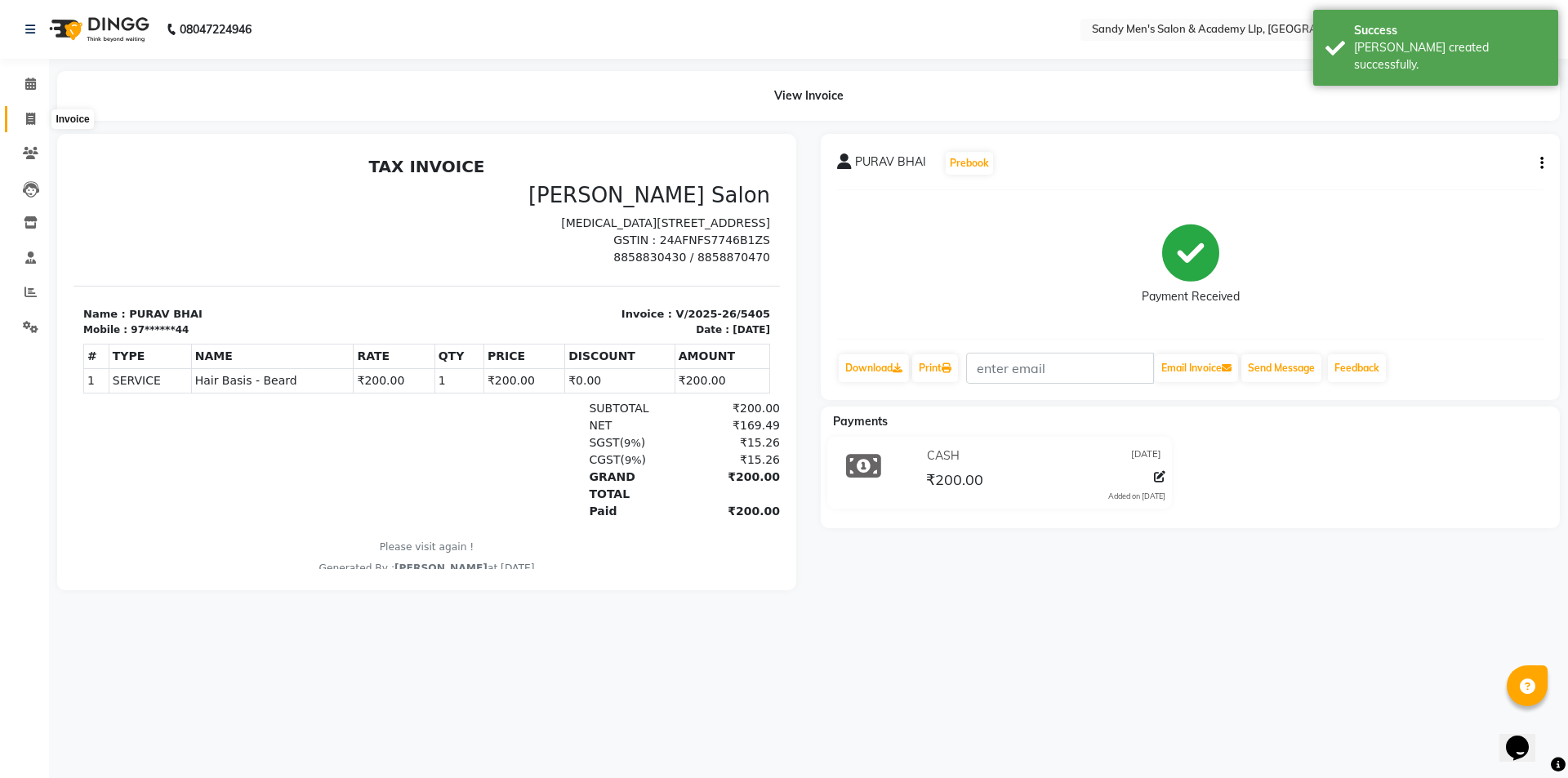
click at [28, 115] on icon at bounding box center [31, 119] width 9 height 12
select select "service"
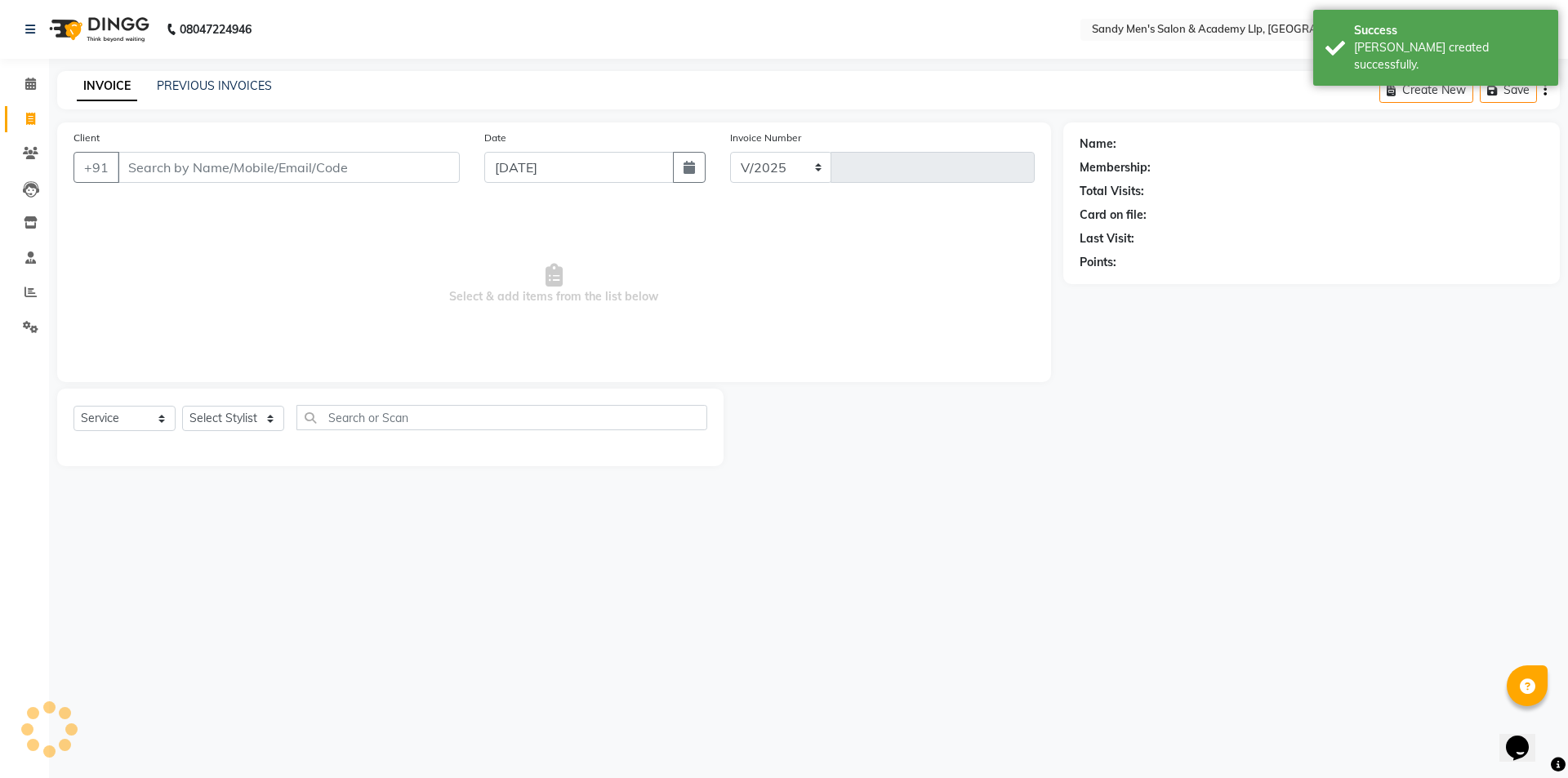
select select "8248"
type input "5406"
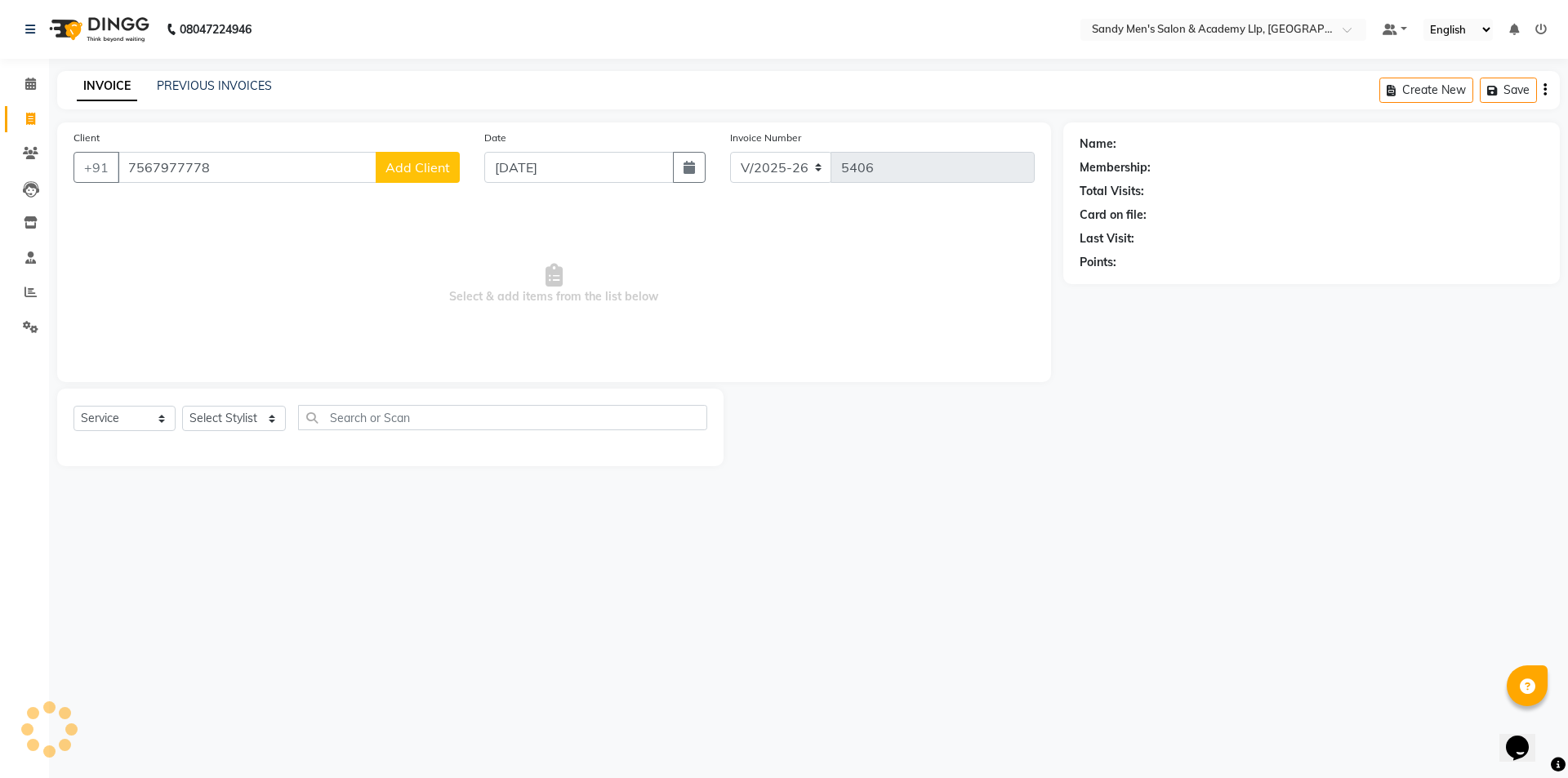
type input "7567977778"
click at [396, 176] on button "Add Client" at bounding box center [417, 167] width 84 height 31
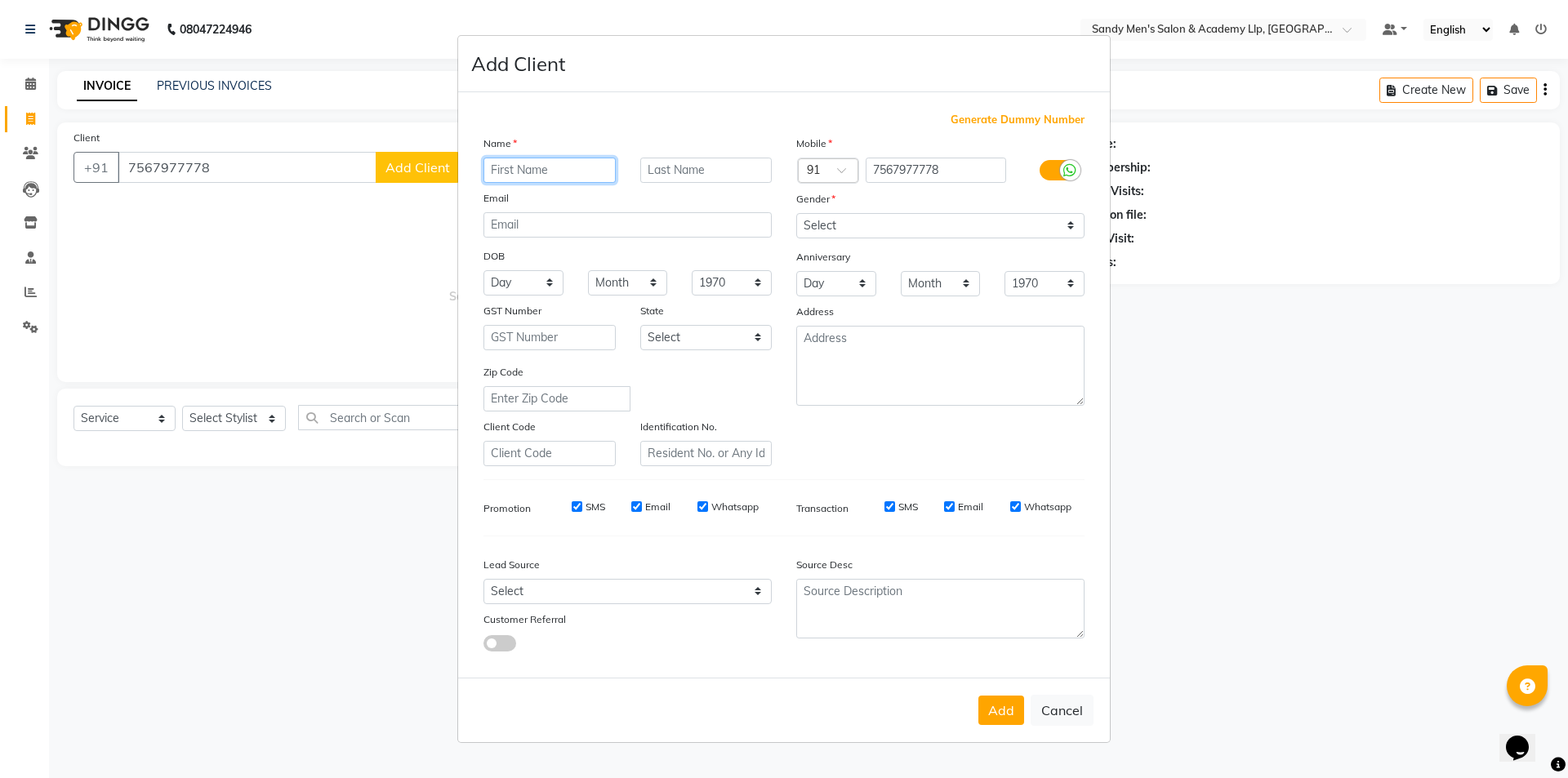
click at [562, 177] on input "text" at bounding box center [549, 171] width 132 height 25
click at [677, 164] on input "text" at bounding box center [706, 171] width 132 height 25
click at [548, 165] on input "VATSHASL" at bounding box center [549, 171] width 132 height 25
click at [537, 165] on input "VATSHASL" at bounding box center [549, 171] width 132 height 25
click at [546, 171] on input "VATSHASL" at bounding box center [549, 171] width 132 height 25
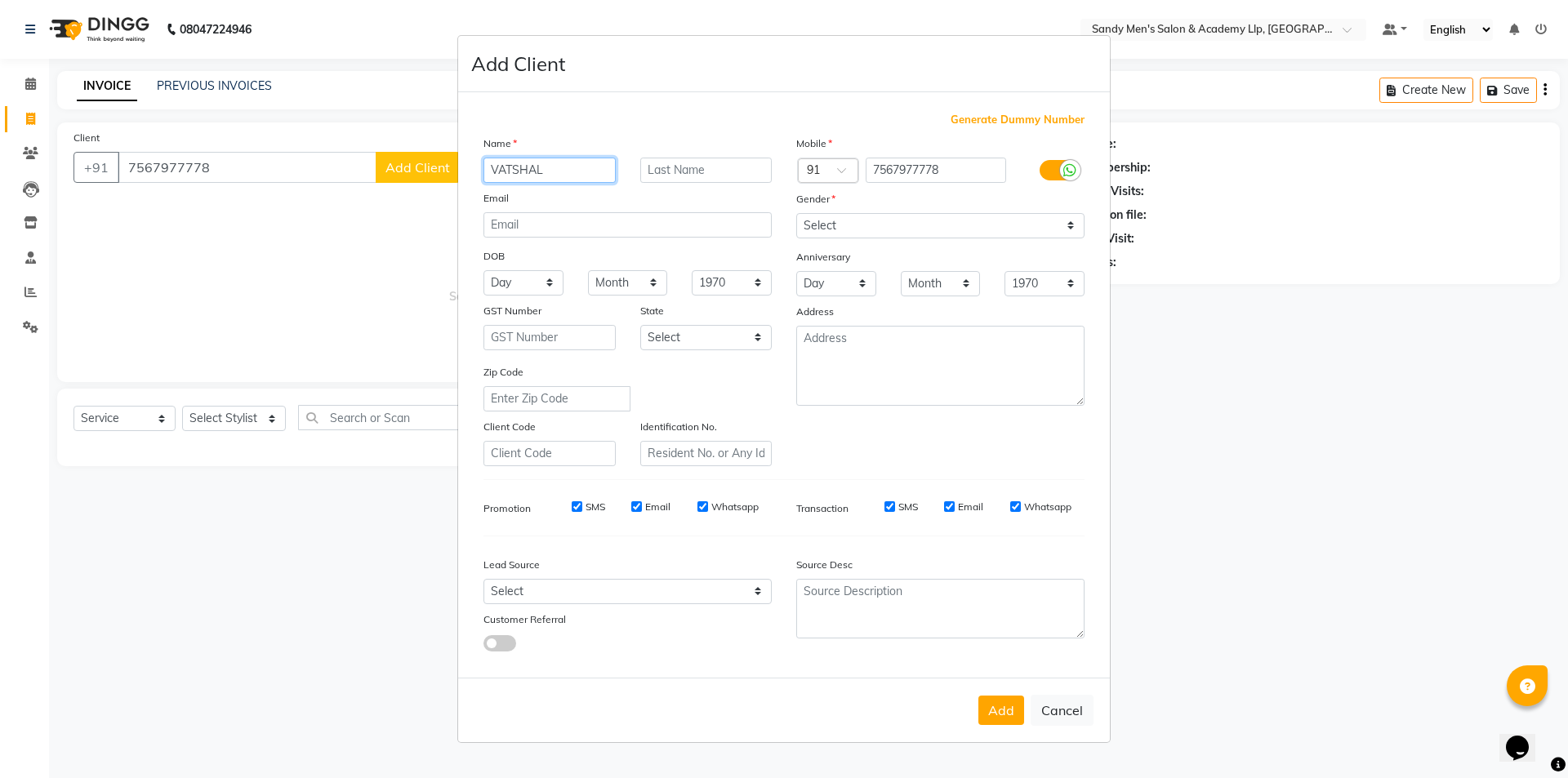
type input "VATSHAL"
click at [682, 168] on input "text" at bounding box center [706, 171] width 132 height 25
type input "BHAI"
click at [854, 227] on select "Select [DEMOGRAPHIC_DATA] [DEMOGRAPHIC_DATA] Other Prefer Not To Say" at bounding box center [941, 226] width 289 height 25
click at [796, 213] on select "Select [DEMOGRAPHIC_DATA] [DEMOGRAPHIC_DATA] Other Prefer Not To Say" at bounding box center [941, 226] width 289 height 25
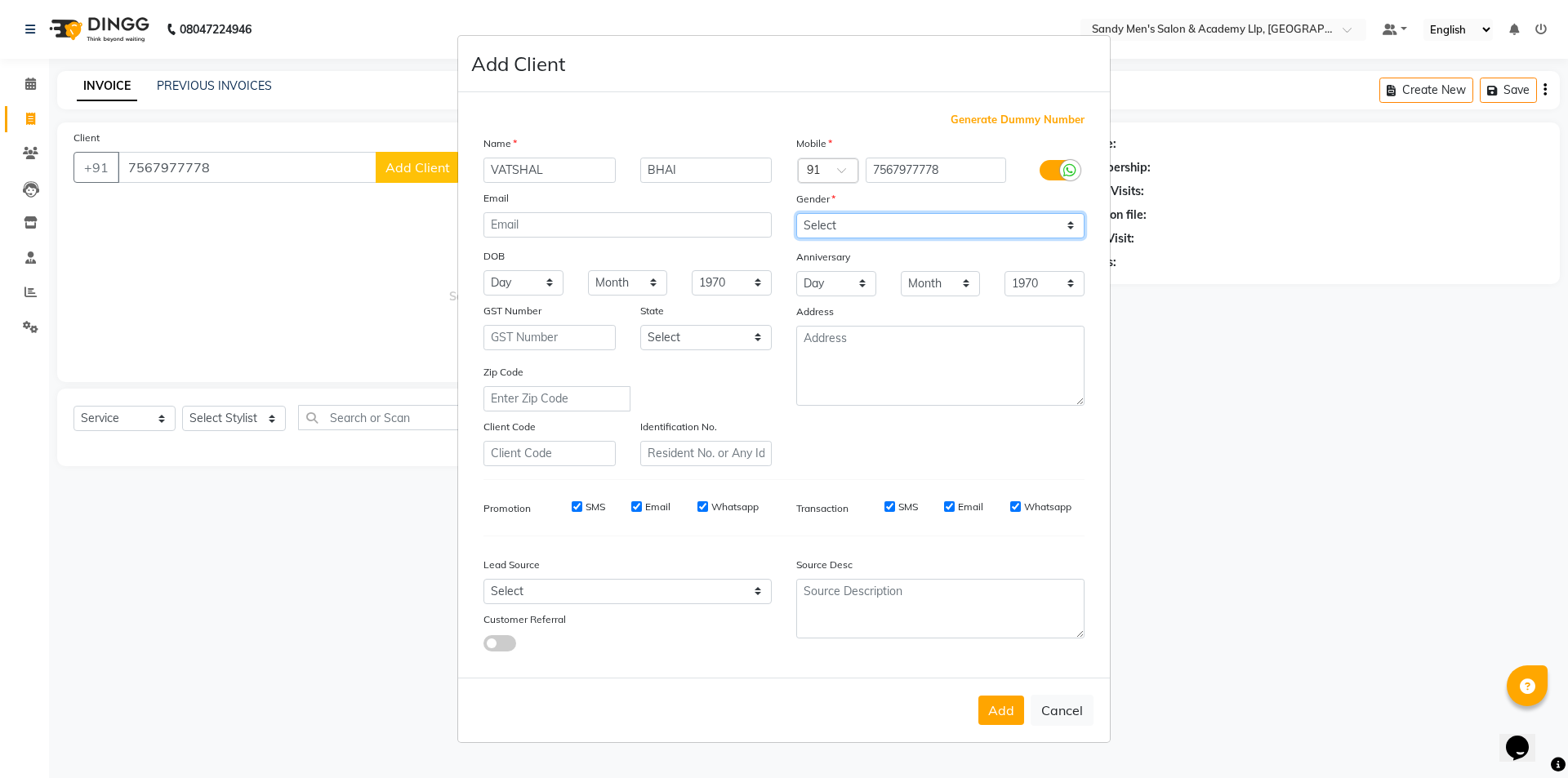
click at [851, 225] on select "Select [DEMOGRAPHIC_DATA] [DEMOGRAPHIC_DATA] Other Prefer Not To Say" at bounding box center [941, 226] width 289 height 25
select select "[DEMOGRAPHIC_DATA]"
click at [796, 213] on select "Select [DEMOGRAPHIC_DATA] [DEMOGRAPHIC_DATA] Other Prefer Not To Say" at bounding box center [941, 226] width 289 height 25
click at [992, 711] on button "Add" at bounding box center [1001, 710] width 46 height 30
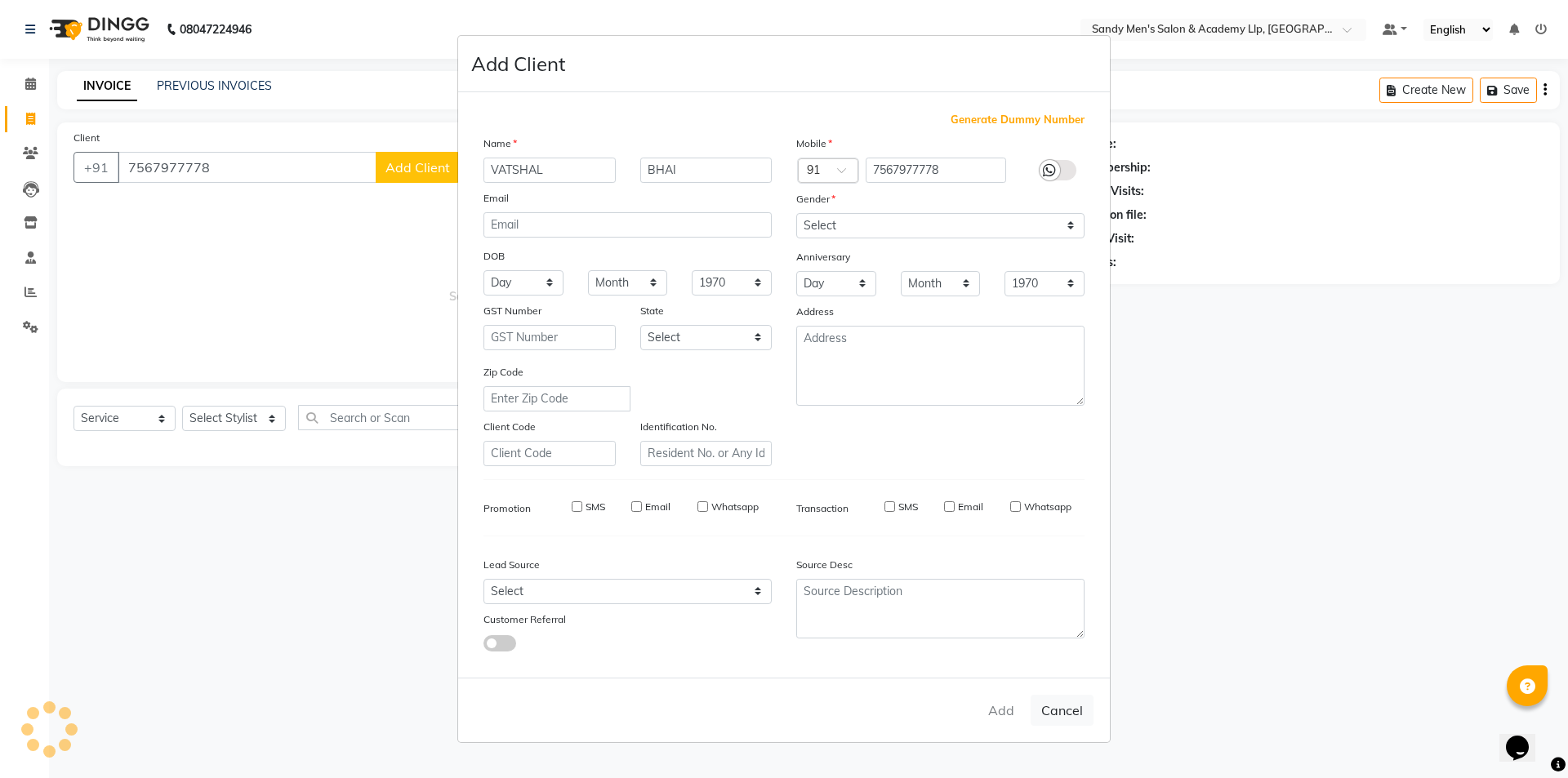
type input "75******78"
select select
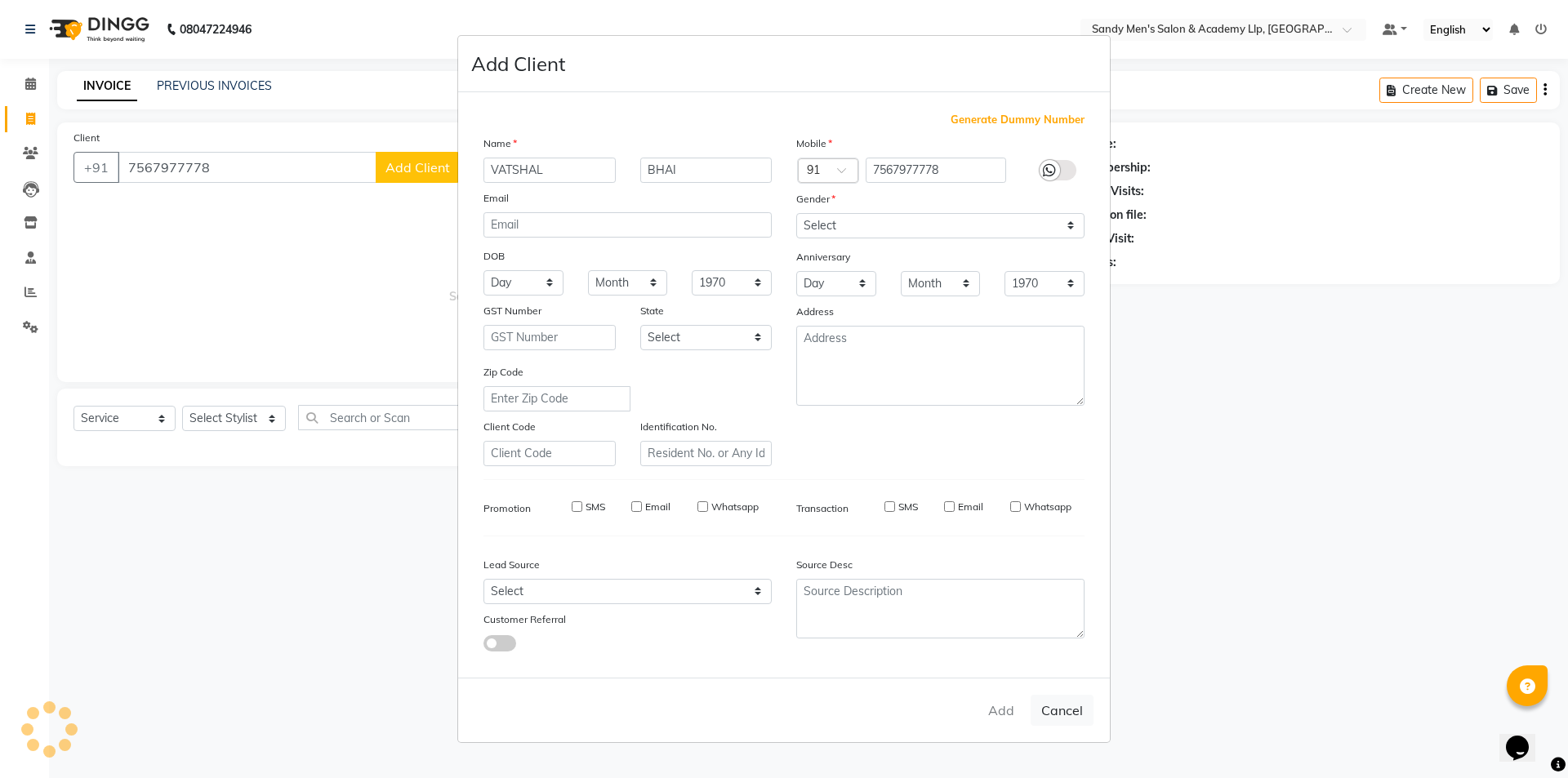
select select
checkbox input "false"
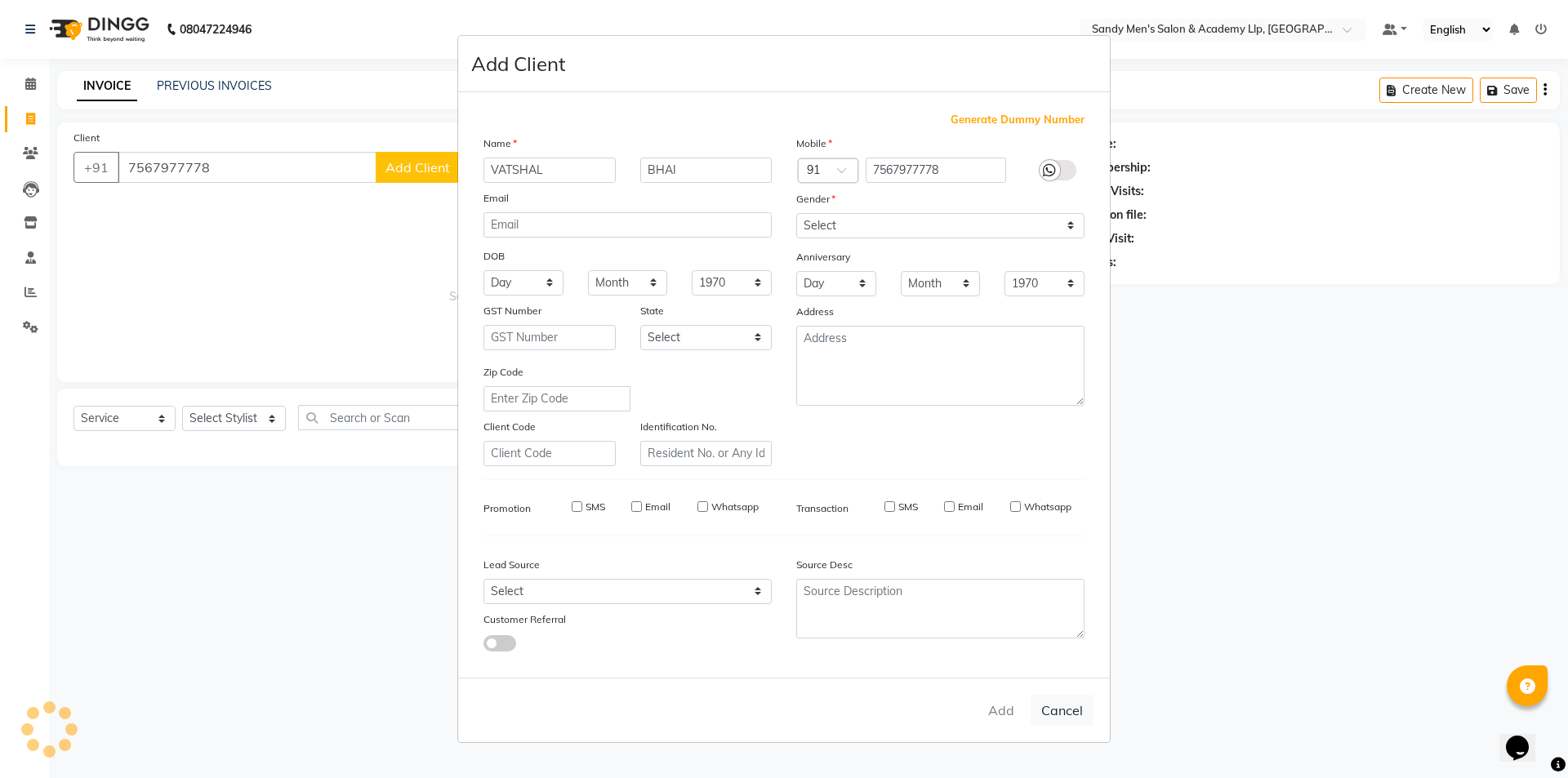
checkbox input "false"
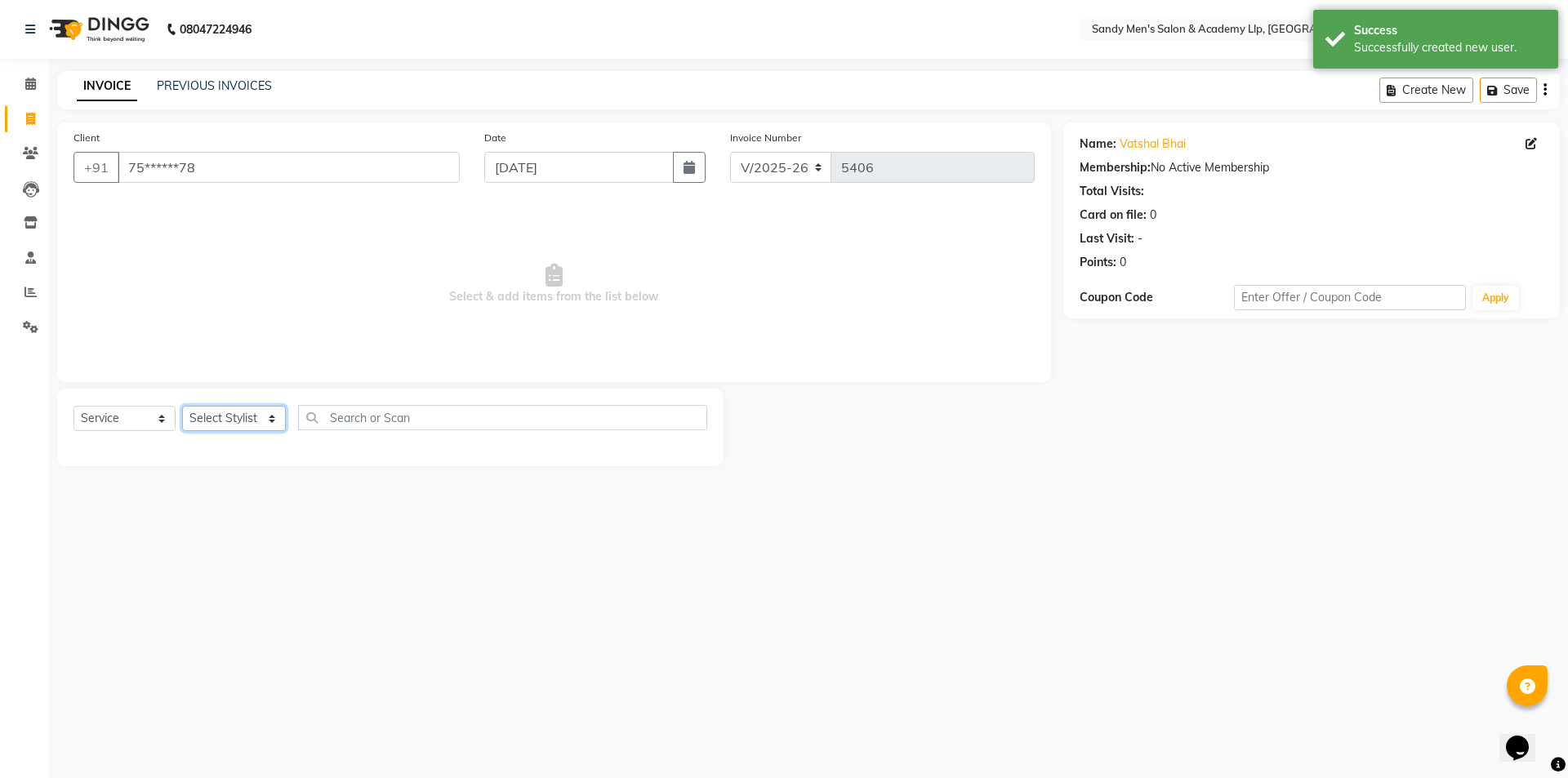
click at [229, 417] on select "Select Stylist [PERSON_NAME] [PERSON_NAME] [PERSON_NAME] [PERSON_NAME] [PERSON_…" at bounding box center [234, 418] width 104 height 25
select select "84131"
click at [183, 406] on select "Select Stylist [PERSON_NAME] [PERSON_NAME] [PERSON_NAME] [PERSON_NAME] [PERSON_…" at bounding box center [234, 418] width 104 height 25
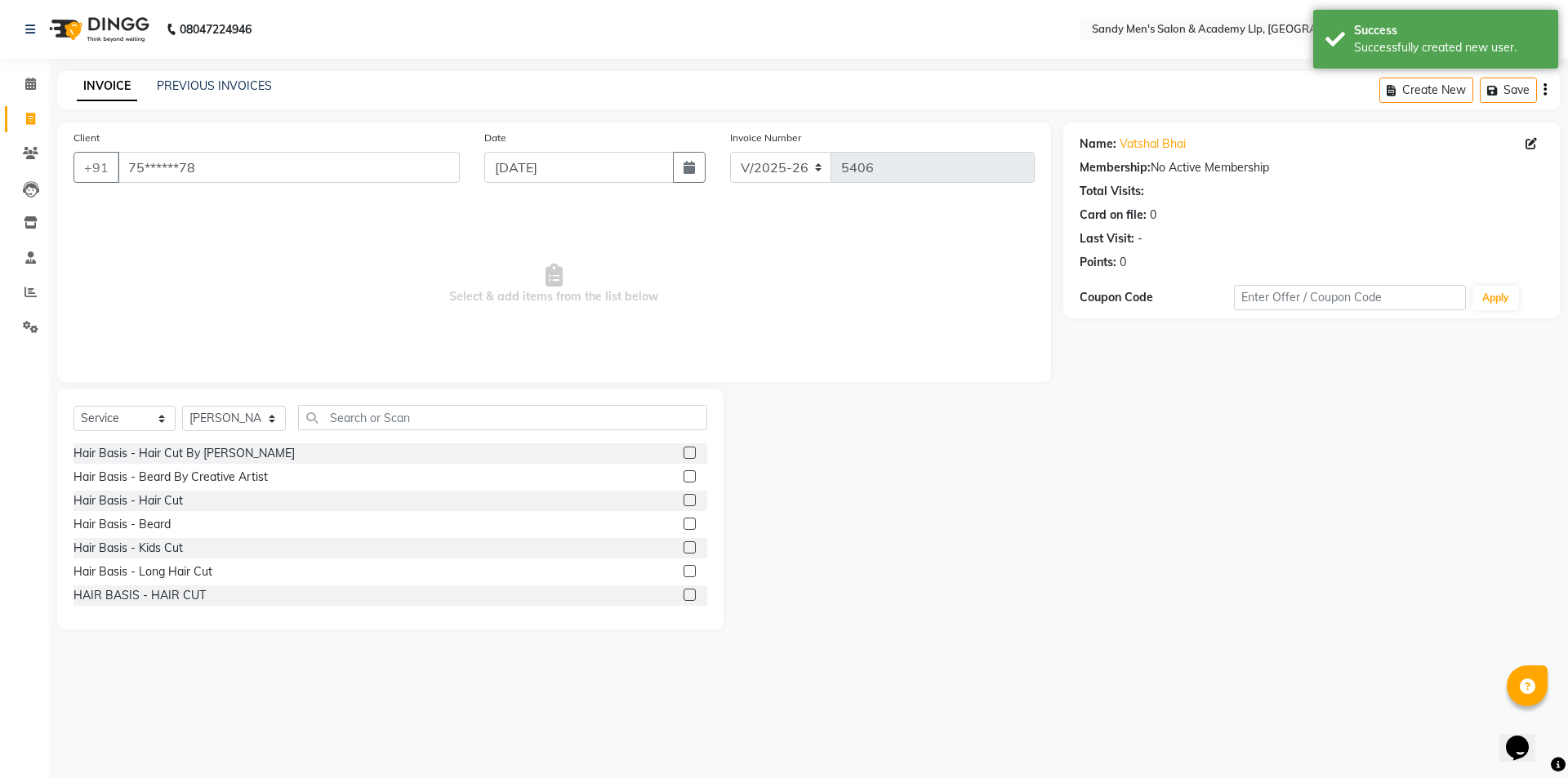
click at [683, 498] on label at bounding box center [689, 500] width 12 height 12
click at [683, 498] on input "checkbox" at bounding box center [688, 501] width 11 height 11
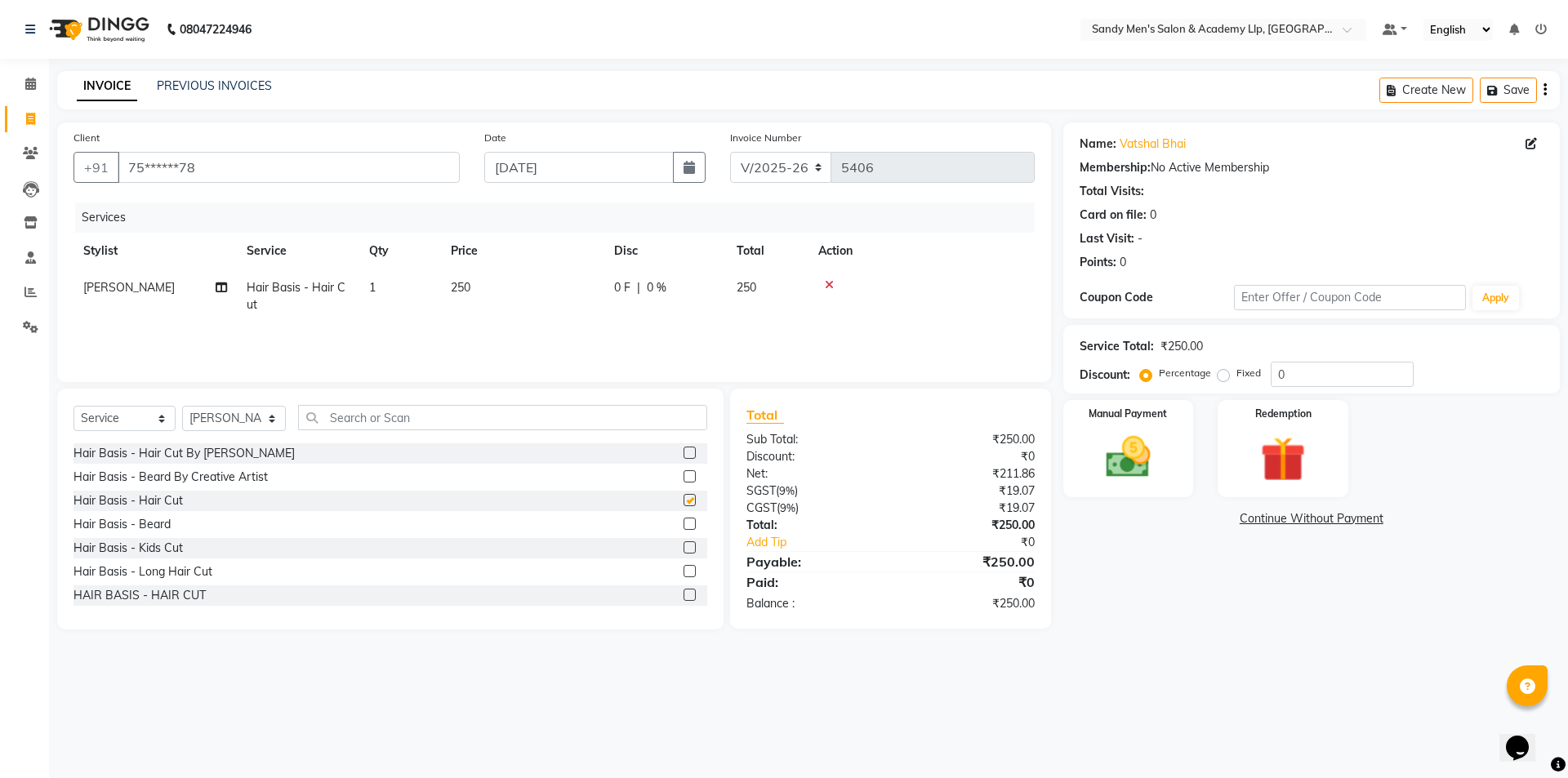
checkbox input "false"
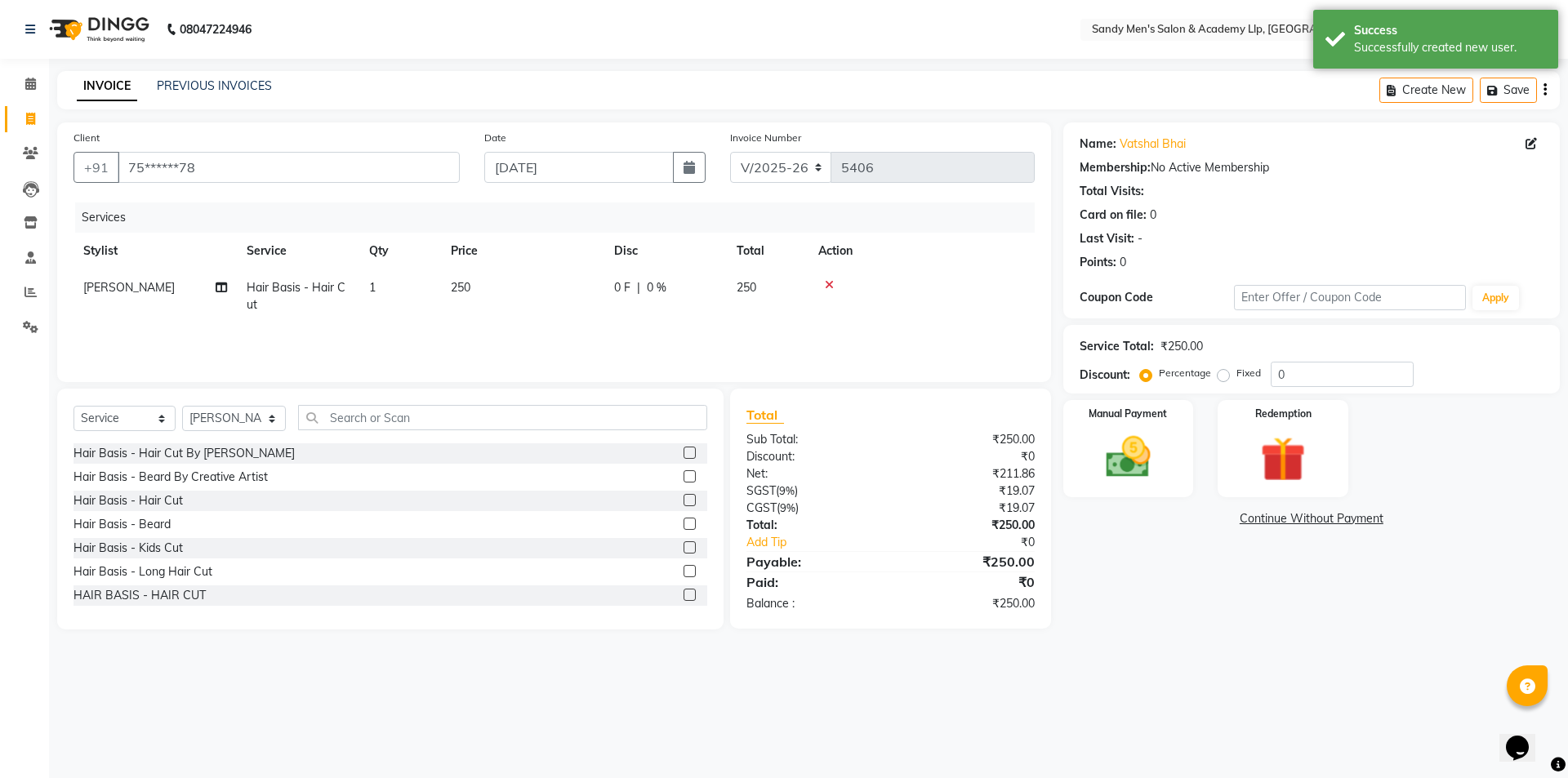
click at [529, 285] on td "250" at bounding box center [522, 295] width 163 height 53
select select "84131"
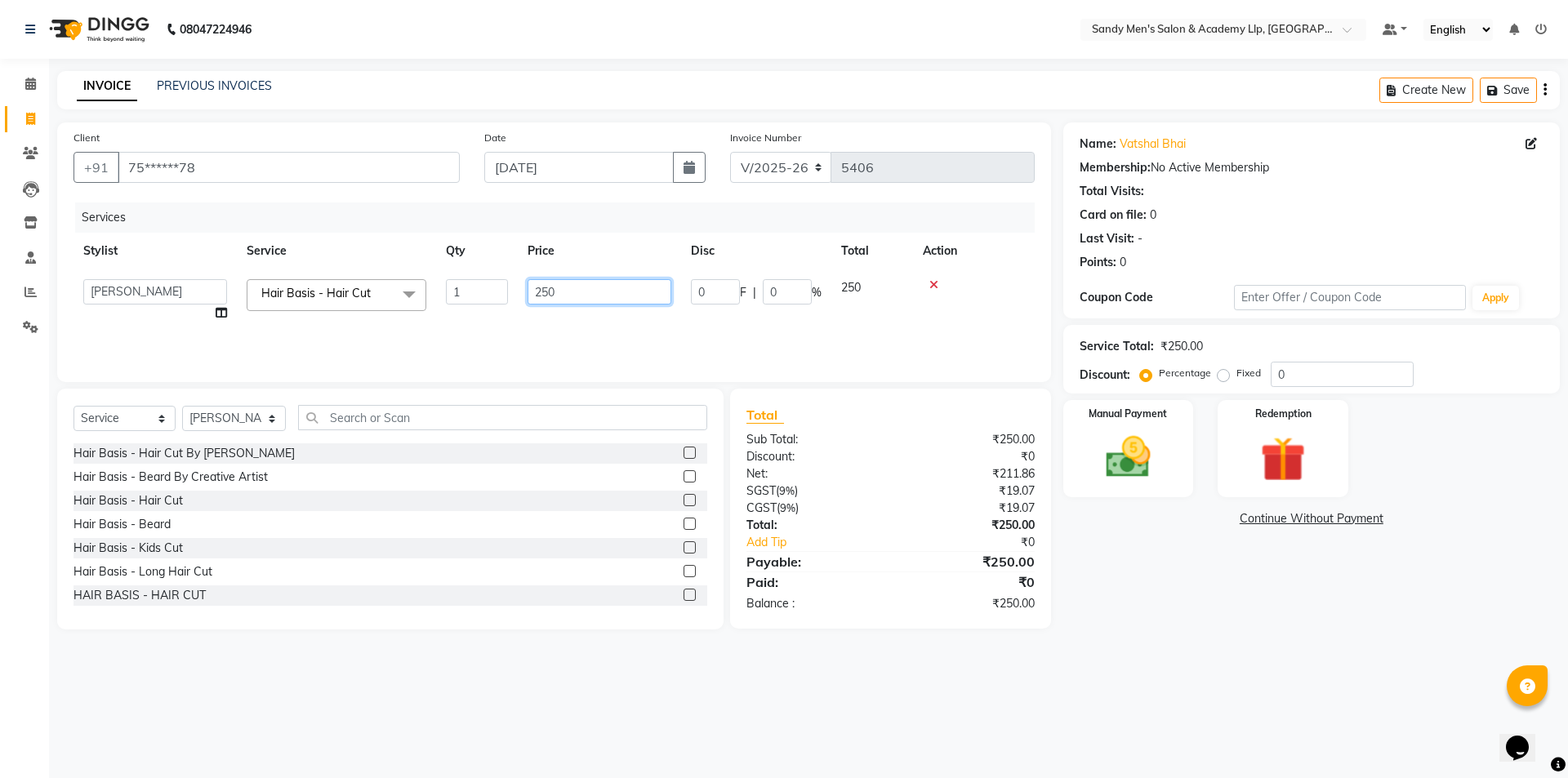
click at [580, 288] on input "250" at bounding box center [599, 292] width 143 height 25
type input "2"
type input "300"
click at [1137, 456] on img at bounding box center [1127, 456] width 76 height 53
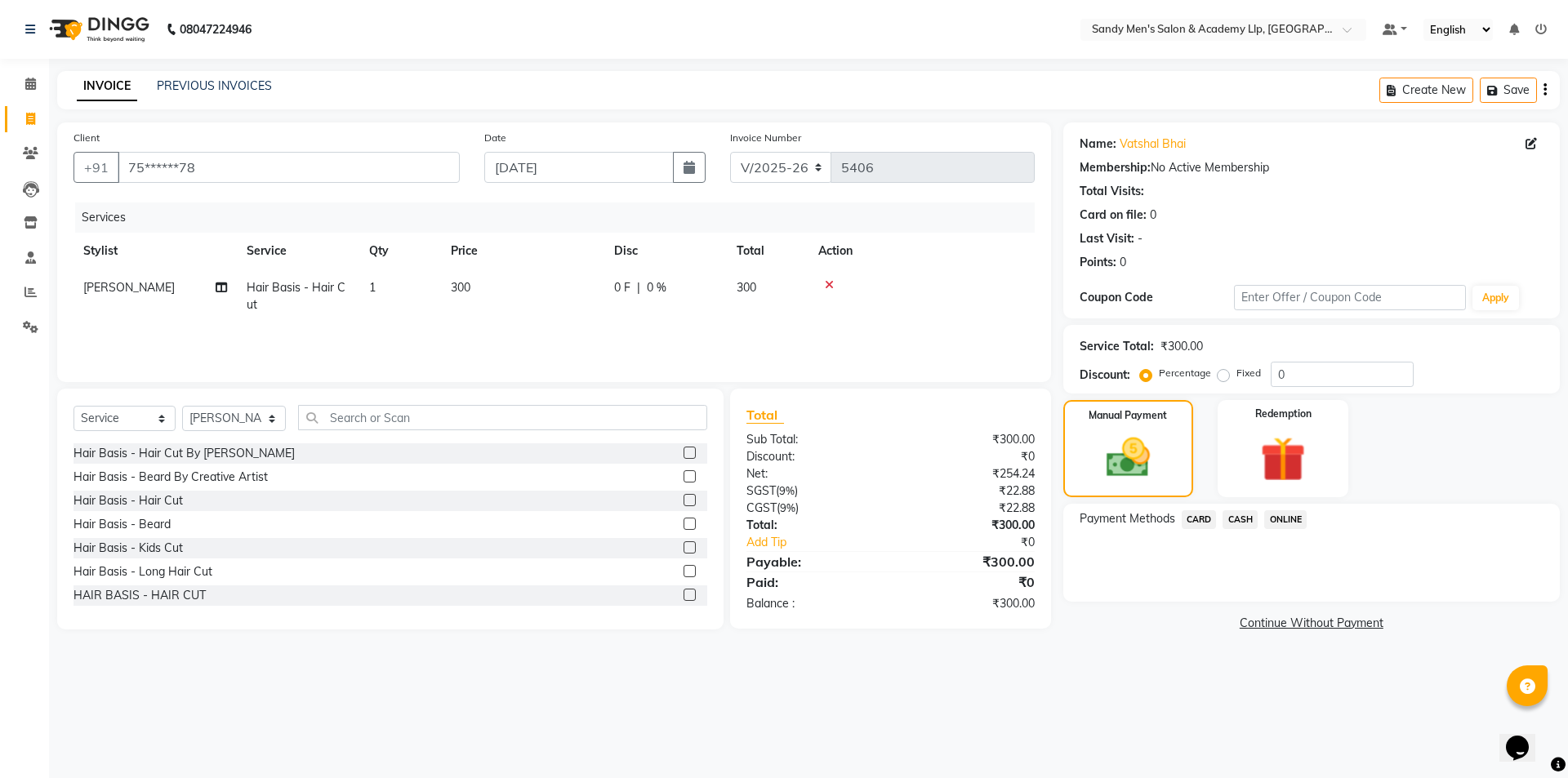
click at [1237, 518] on span "CASH" at bounding box center [1239, 519] width 35 height 19
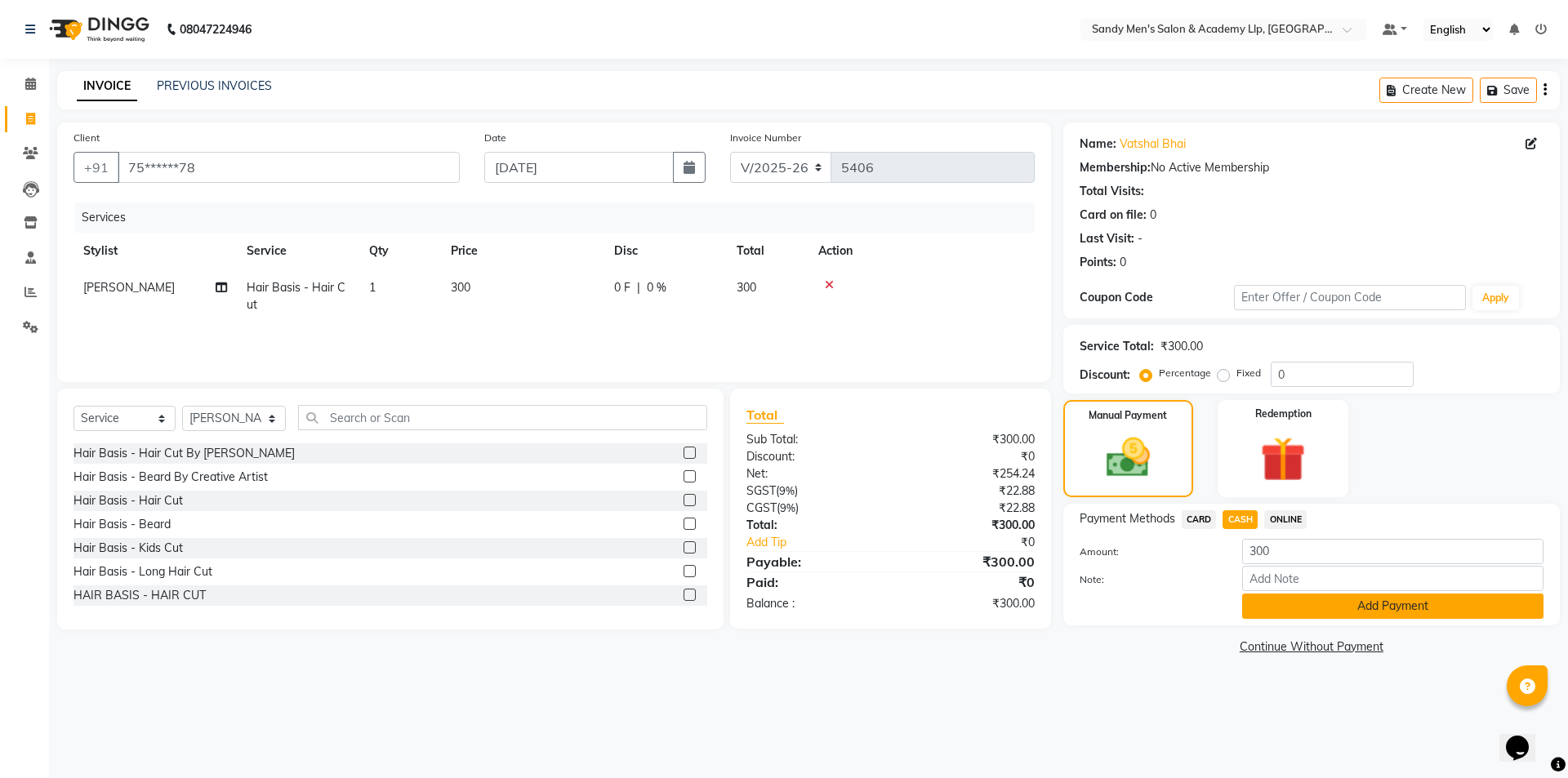
click at [1275, 613] on button "Add Payment" at bounding box center [1392, 606] width 301 height 25
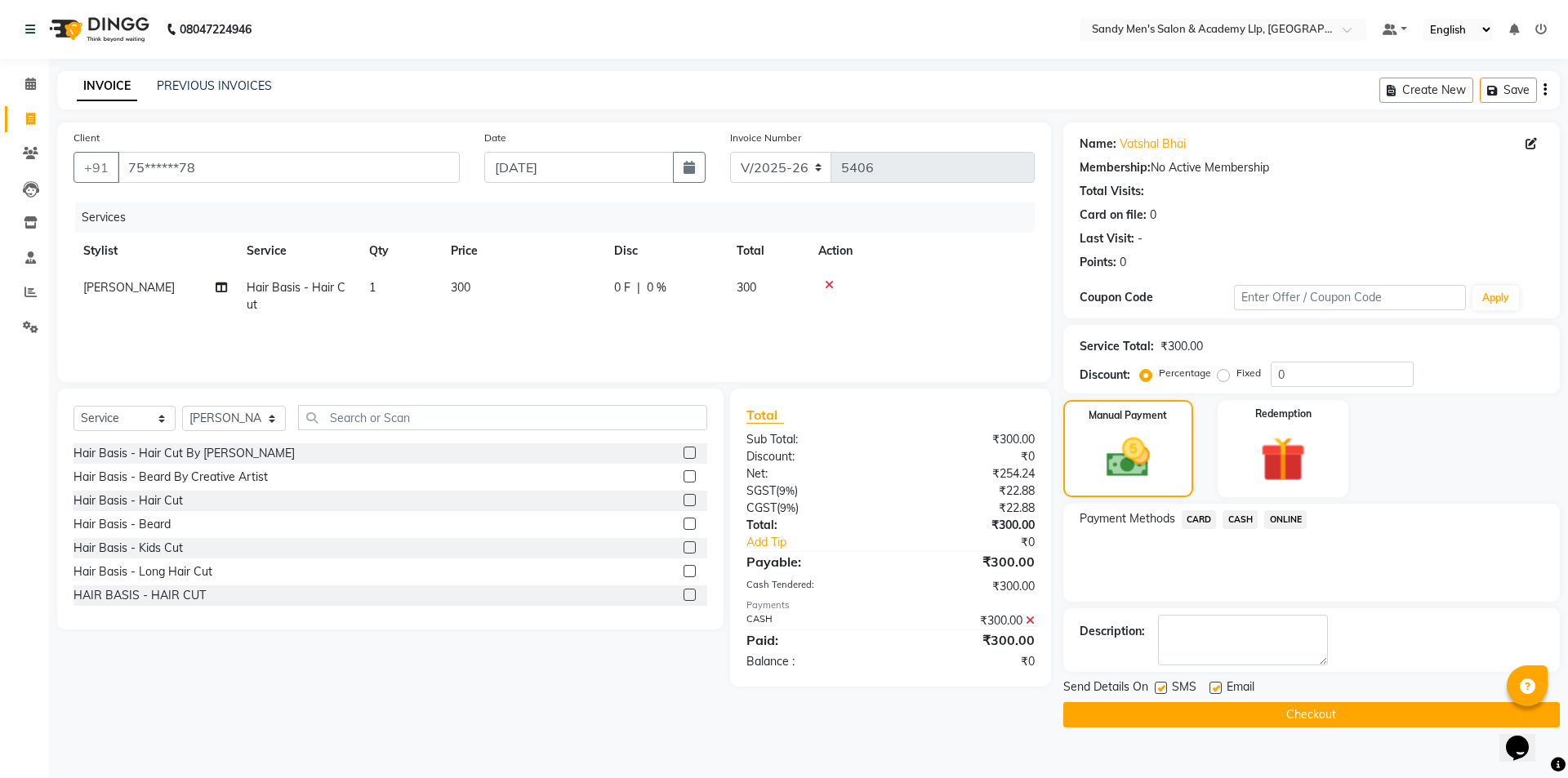
click at [1213, 691] on label at bounding box center [1216, 687] width 12 height 12
click at [1213, 691] on input "checkbox" at bounding box center [1215, 688] width 11 height 11
checkbox input "false"
click at [1155, 686] on label at bounding box center [1161, 687] width 12 height 12
click at [1155, 686] on input "checkbox" at bounding box center [1160, 688] width 11 height 11
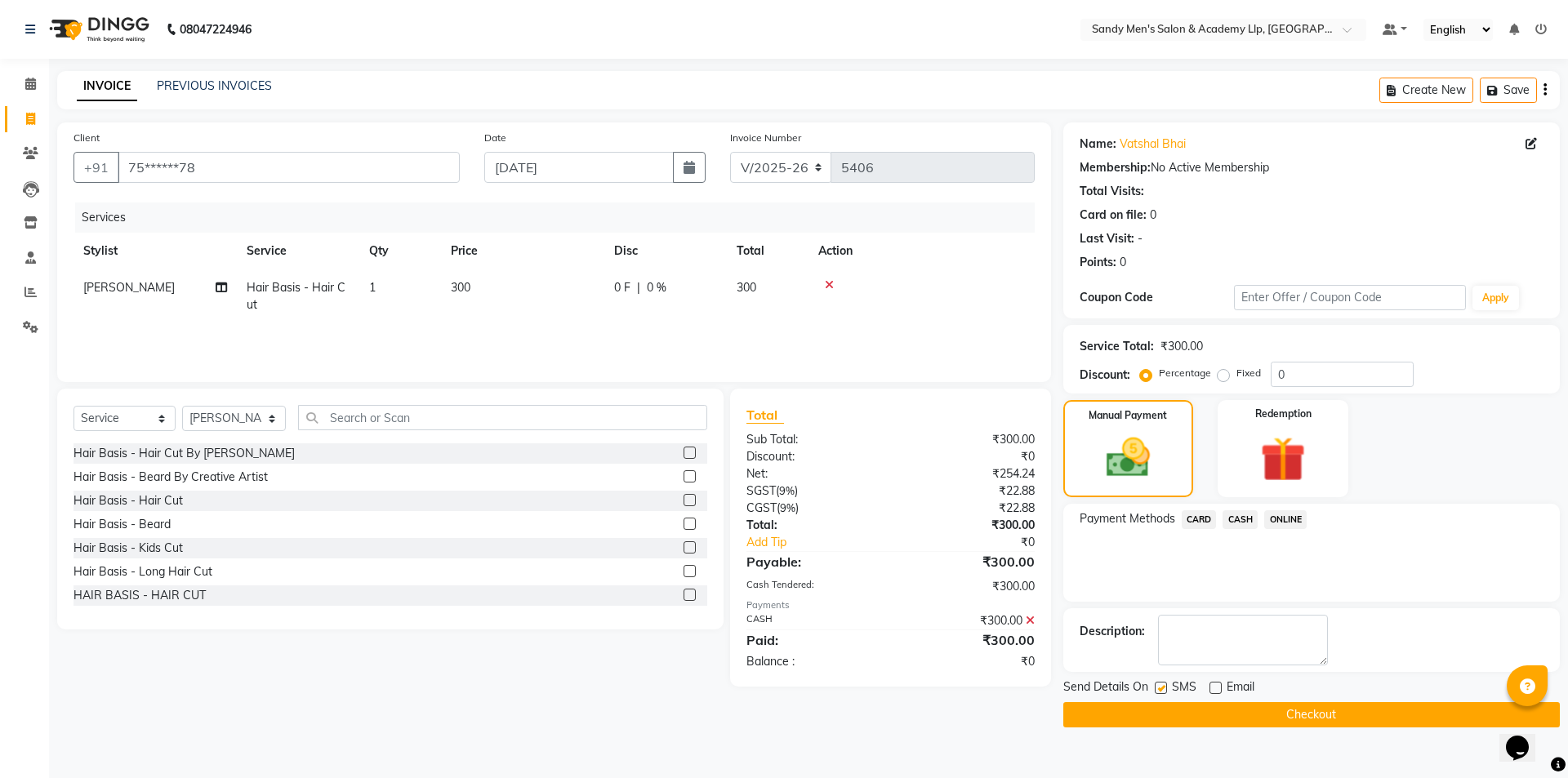
checkbox input "false"
click at [1144, 719] on button "Checkout" at bounding box center [1311, 714] width 497 height 25
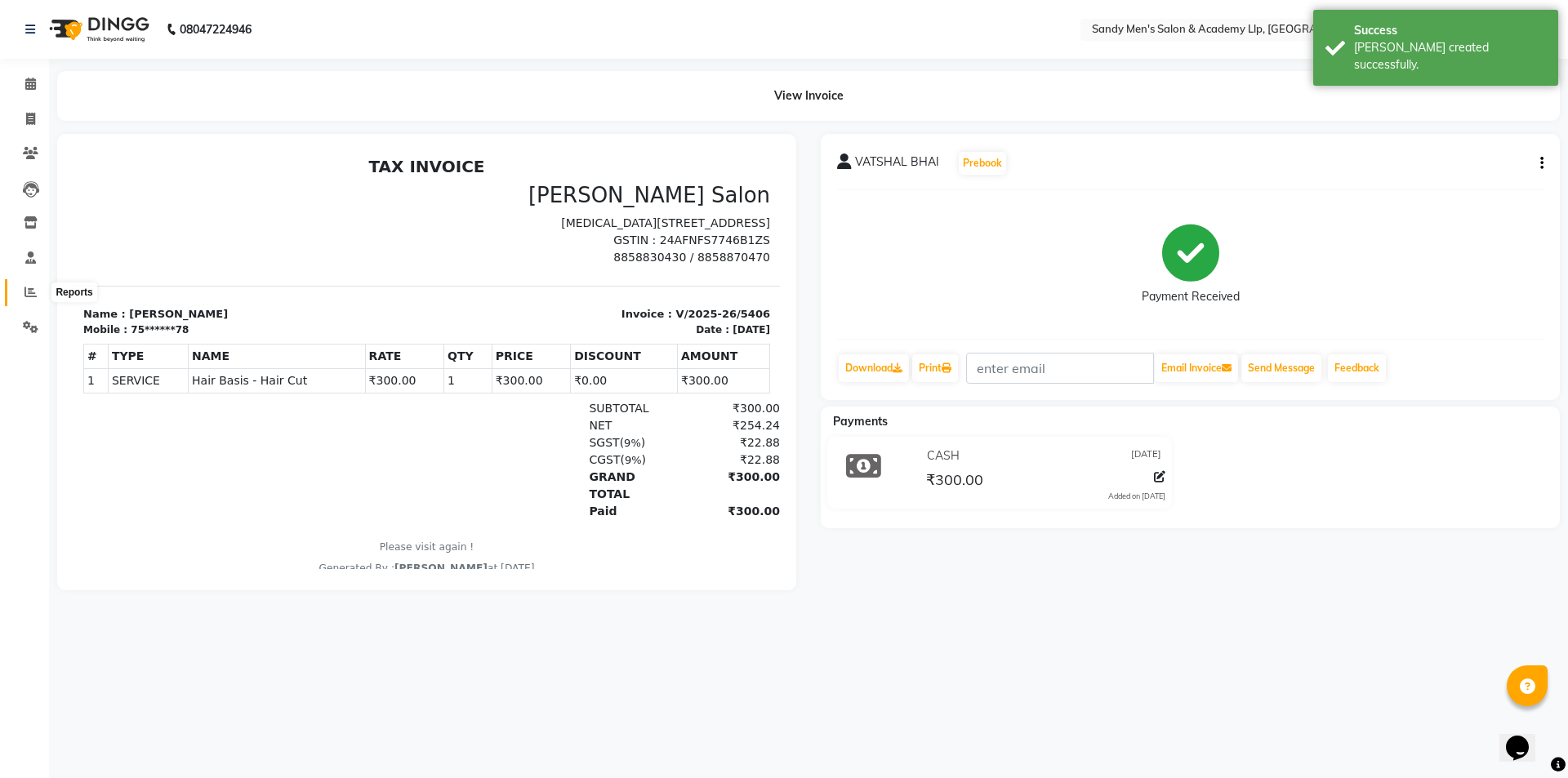
click at [31, 288] on icon at bounding box center [31, 292] width 12 height 12
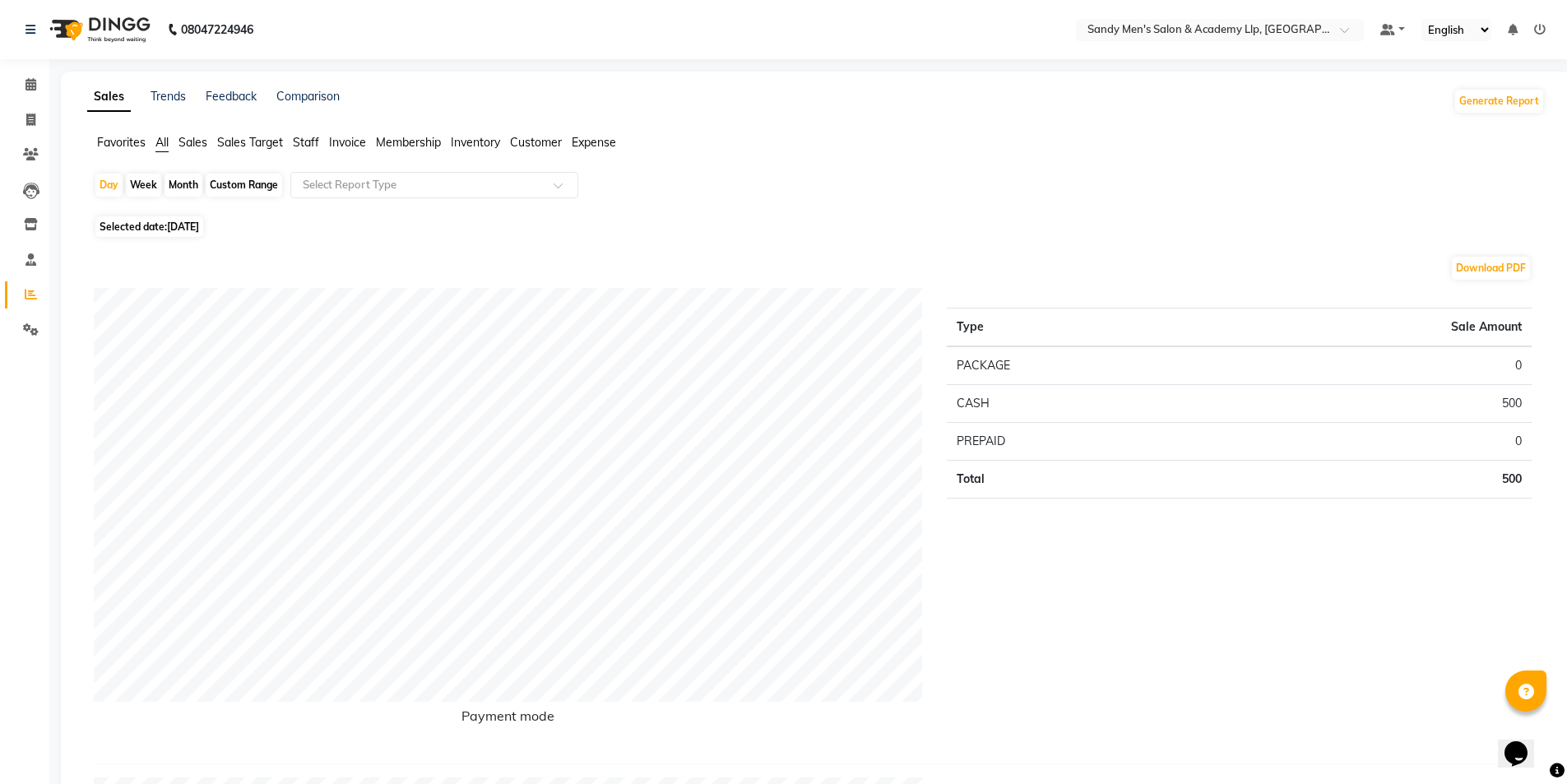
click at [305, 135] on span "Staff" at bounding box center [305, 142] width 27 height 15
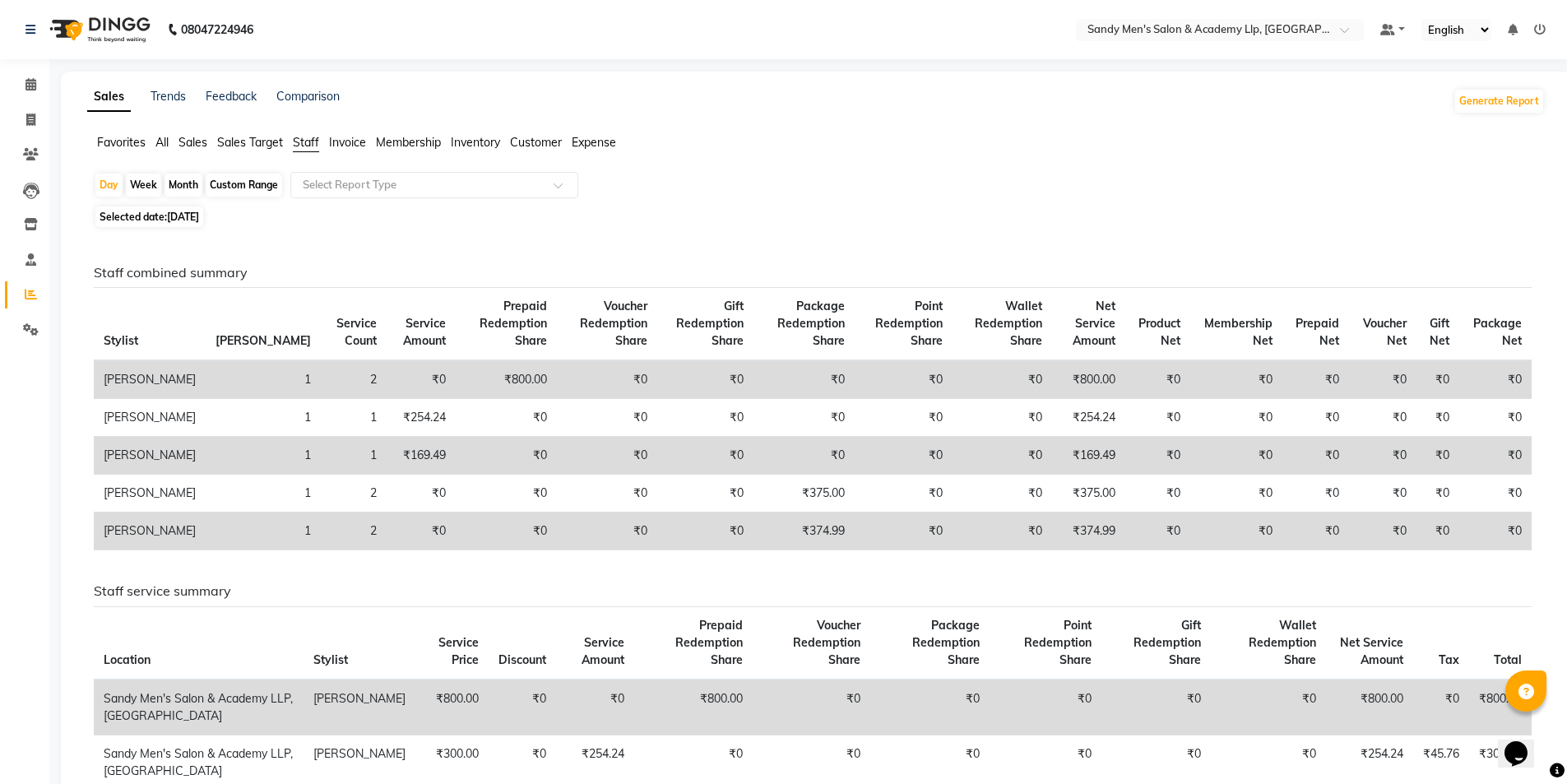
click at [182, 186] on div "Month" at bounding box center [183, 185] width 38 height 23
select select "9"
select select "2025"
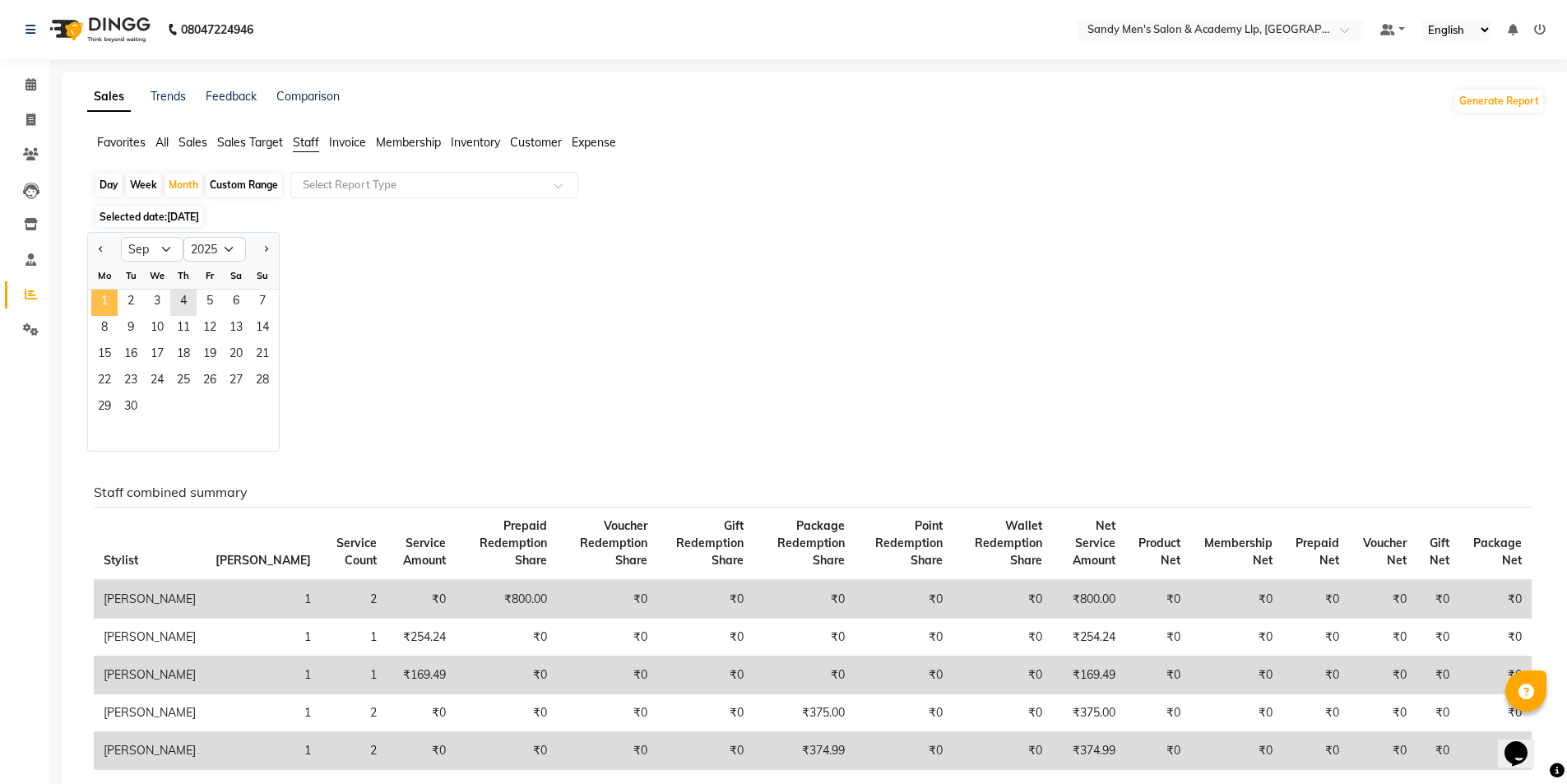
click at [98, 309] on span "1" at bounding box center [104, 303] width 27 height 27
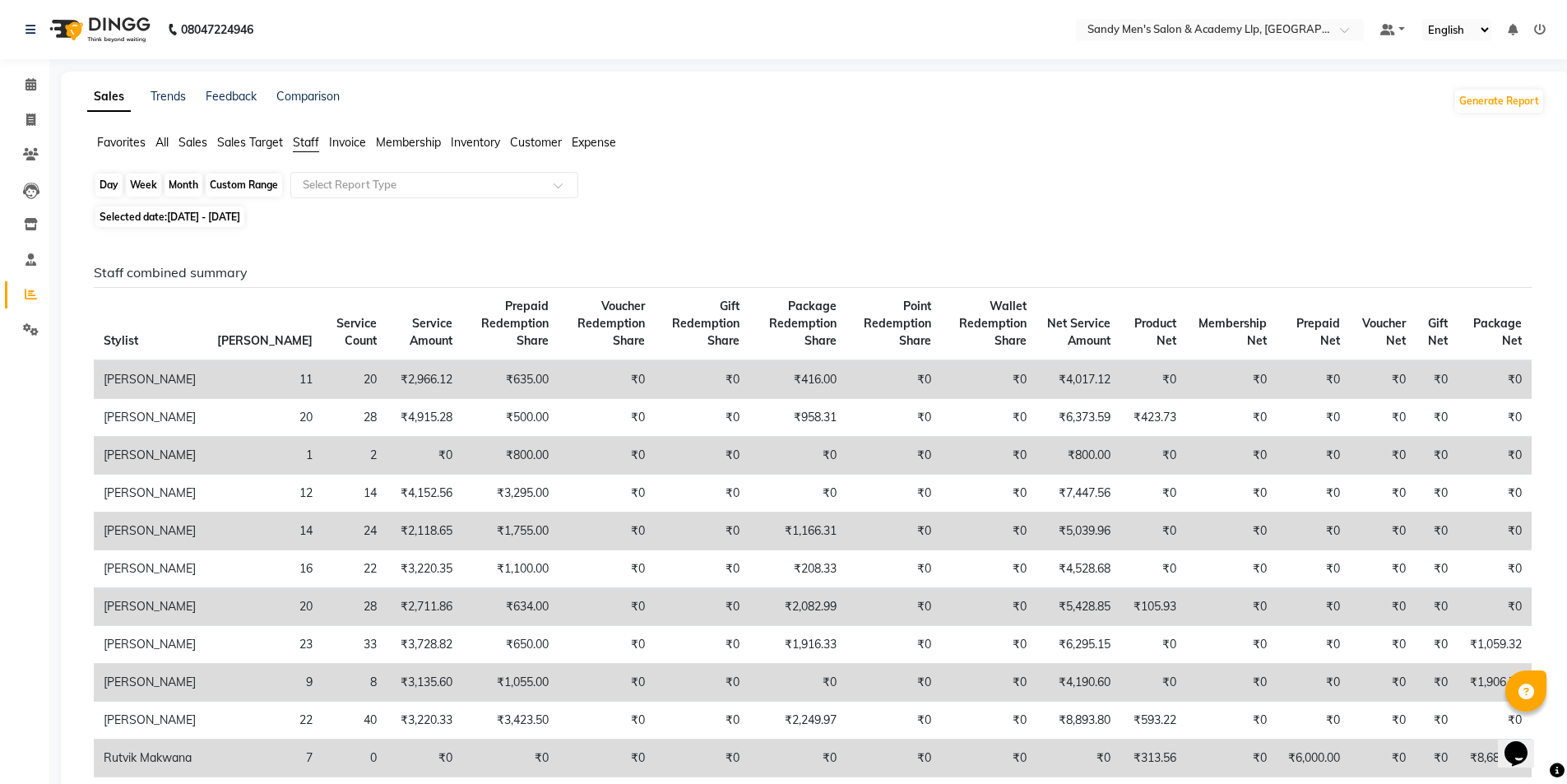
click at [188, 187] on div "Month" at bounding box center [183, 185] width 38 height 23
select select "9"
select select "2025"
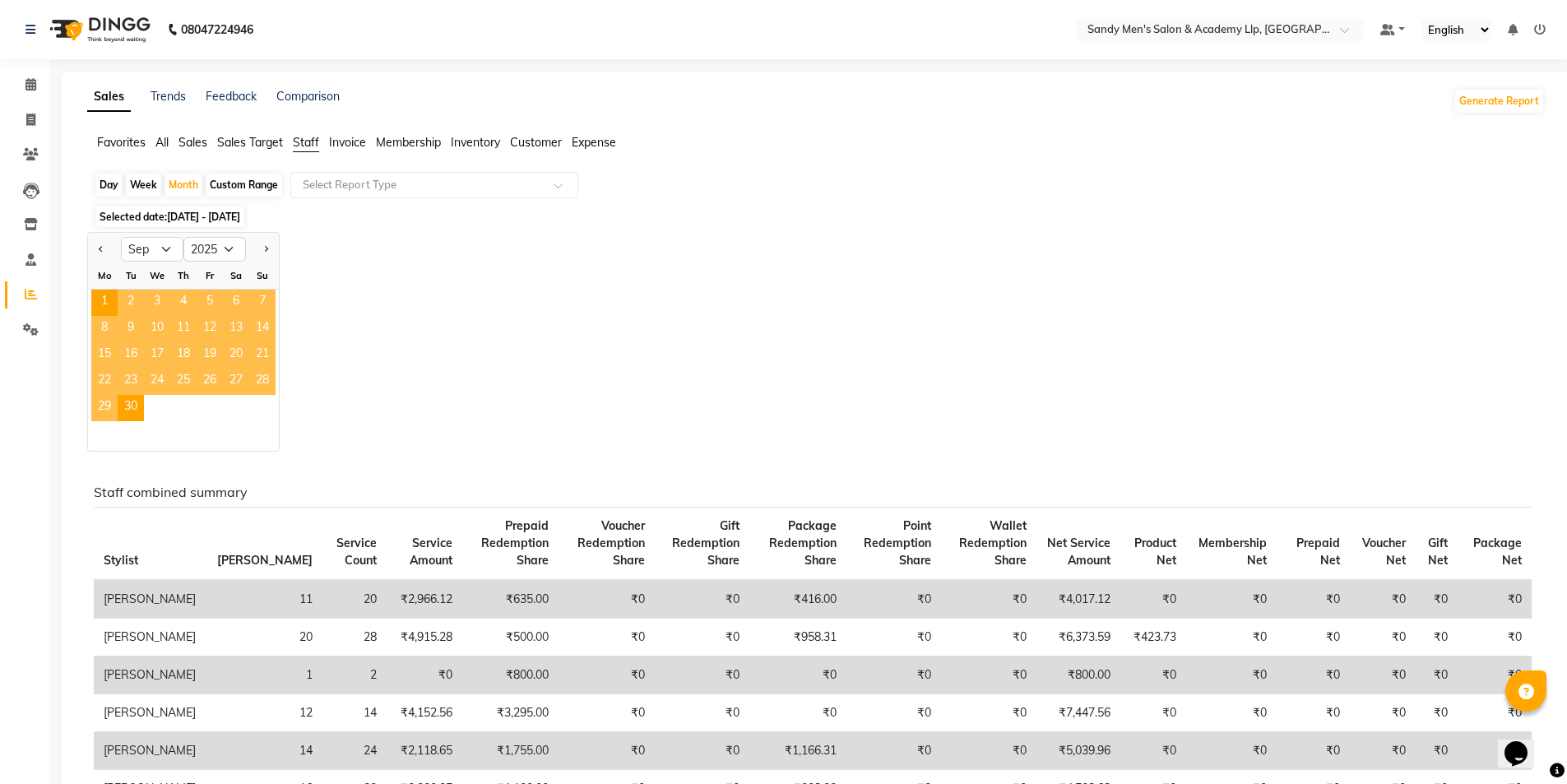
click at [182, 294] on span "4" at bounding box center [183, 303] width 27 height 27
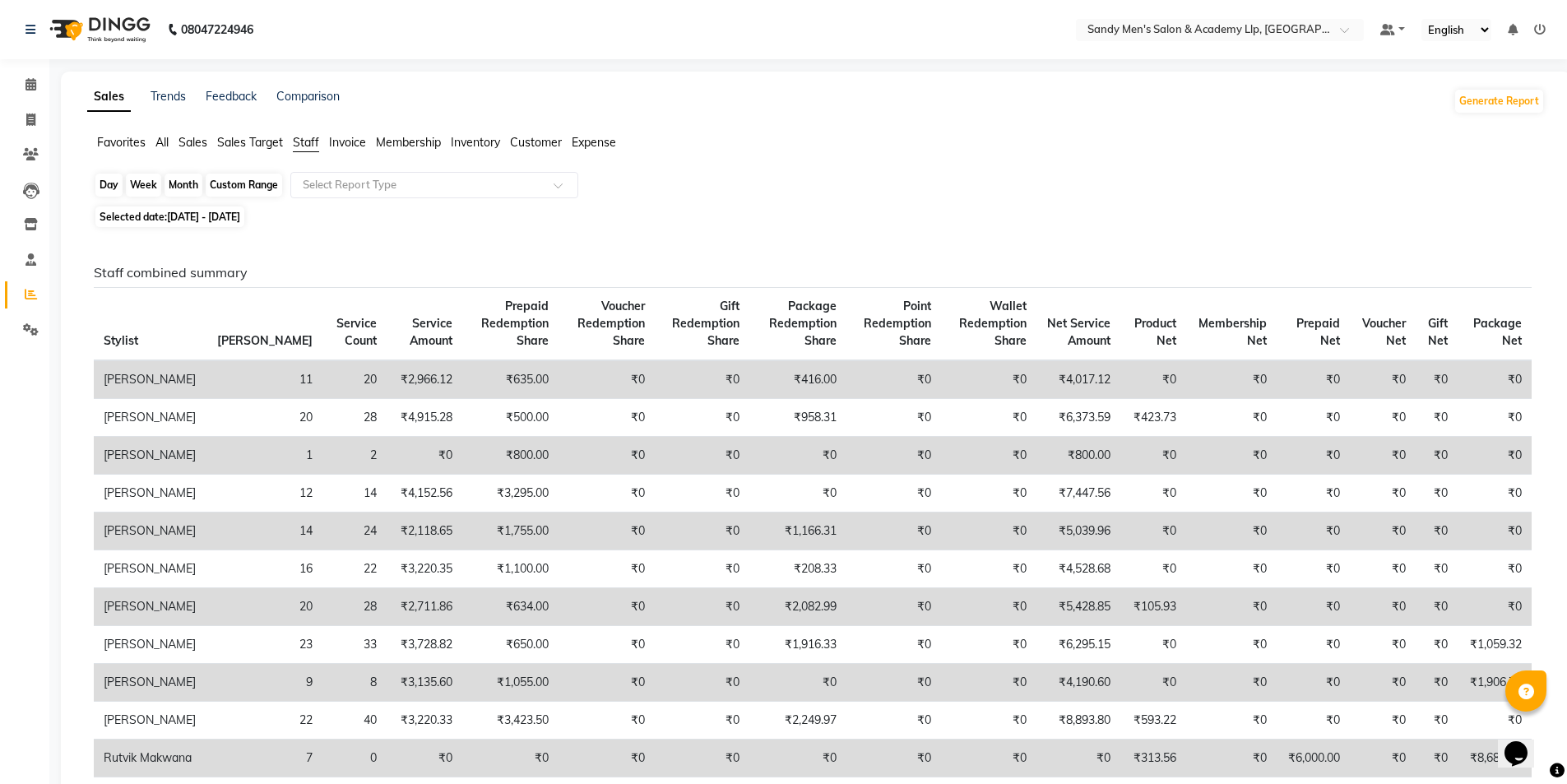
click at [192, 180] on div "Month" at bounding box center [183, 185] width 38 height 23
select select "9"
select select "2025"
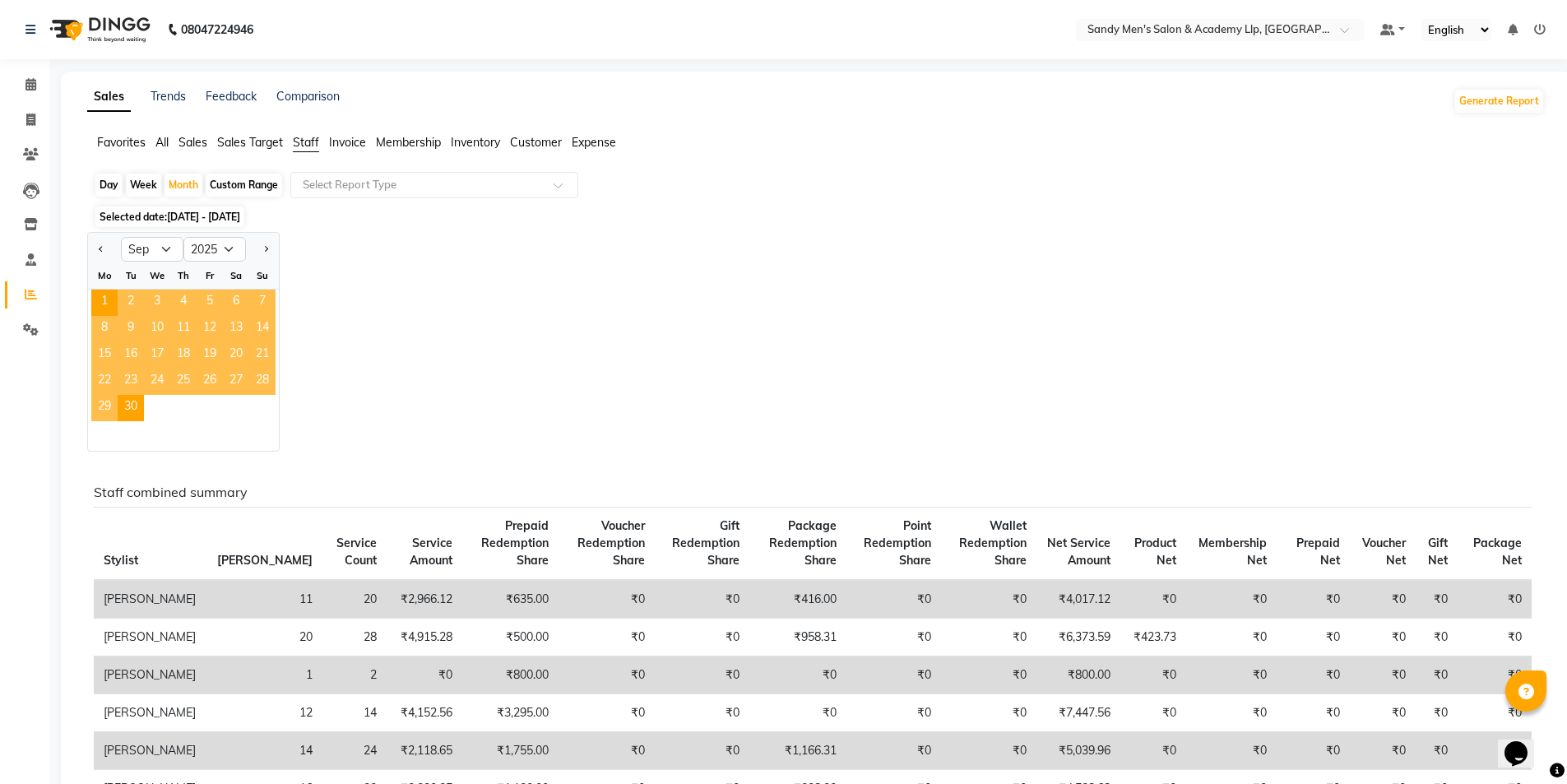
drag, startPoint x: 109, startPoint y: 304, endPoint x: 187, endPoint y: 307, distance: 78.1
click at [187, 307] on div "1 2 3 4 5 6 7" at bounding box center [183, 303] width 191 height 27
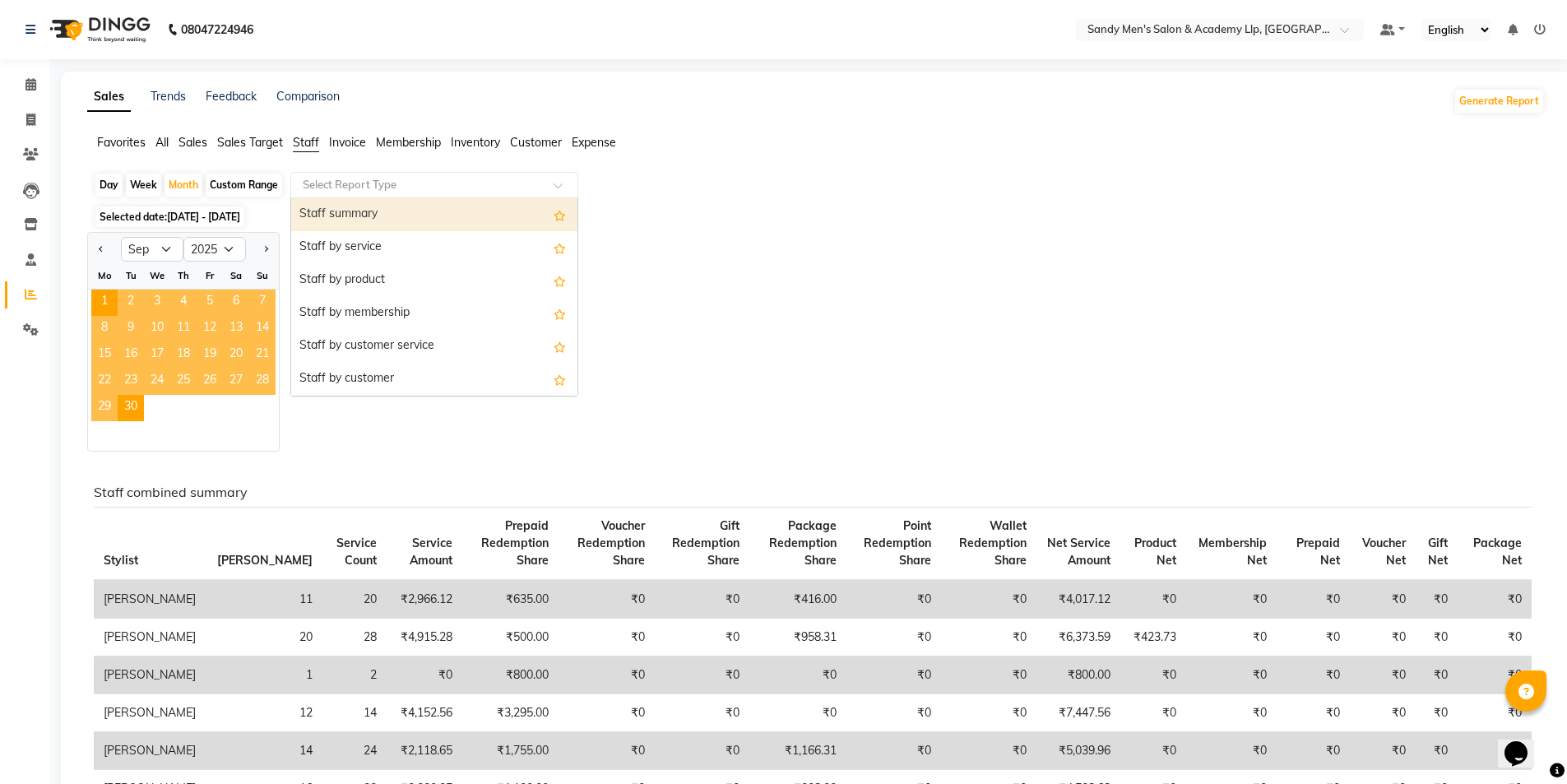
click at [359, 180] on input "text" at bounding box center [417, 185] width 237 height 16
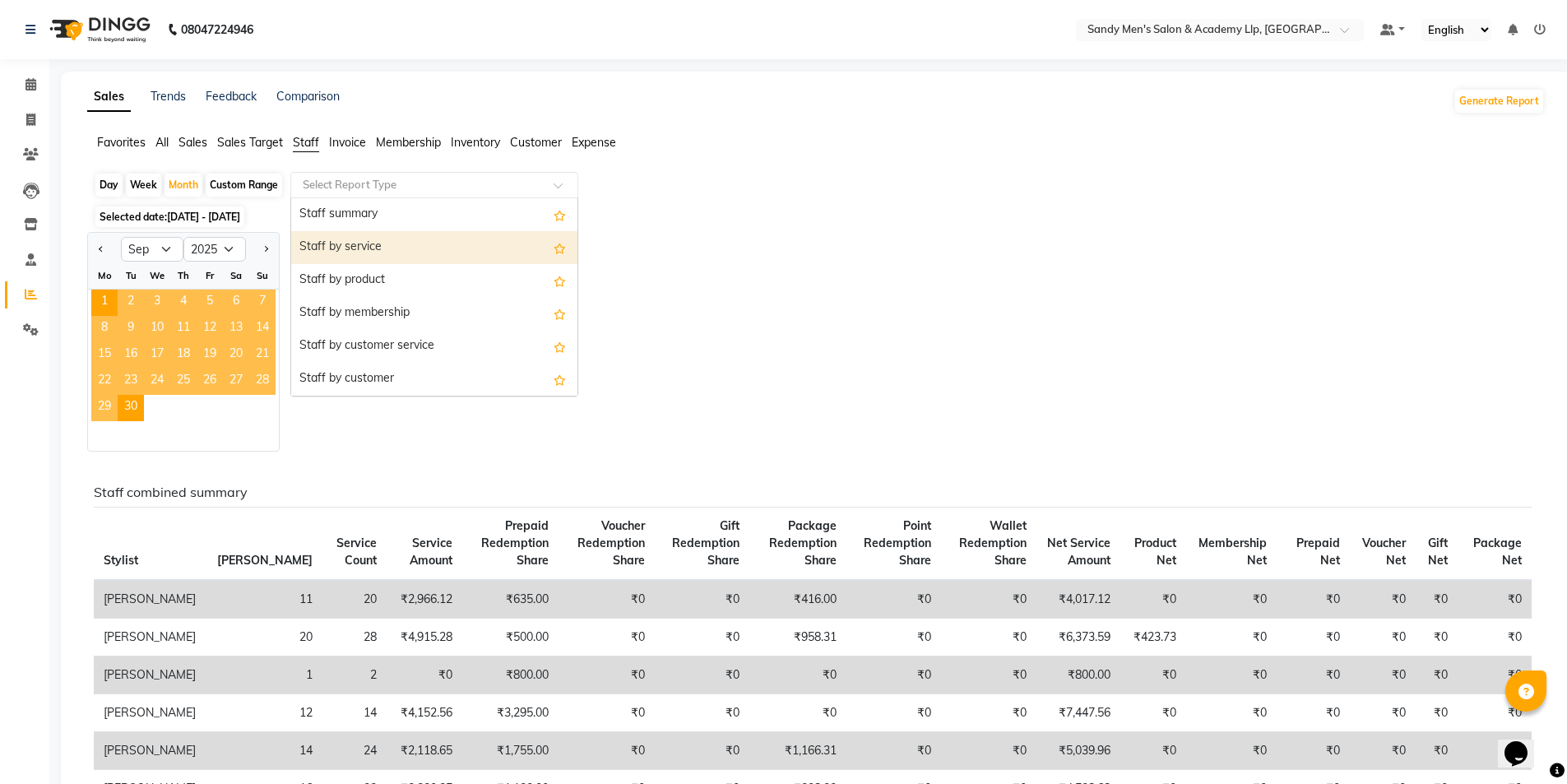
click at [381, 244] on div "Staff by service" at bounding box center [435, 247] width 287 height 32
select select "full_report"
select select "csv"
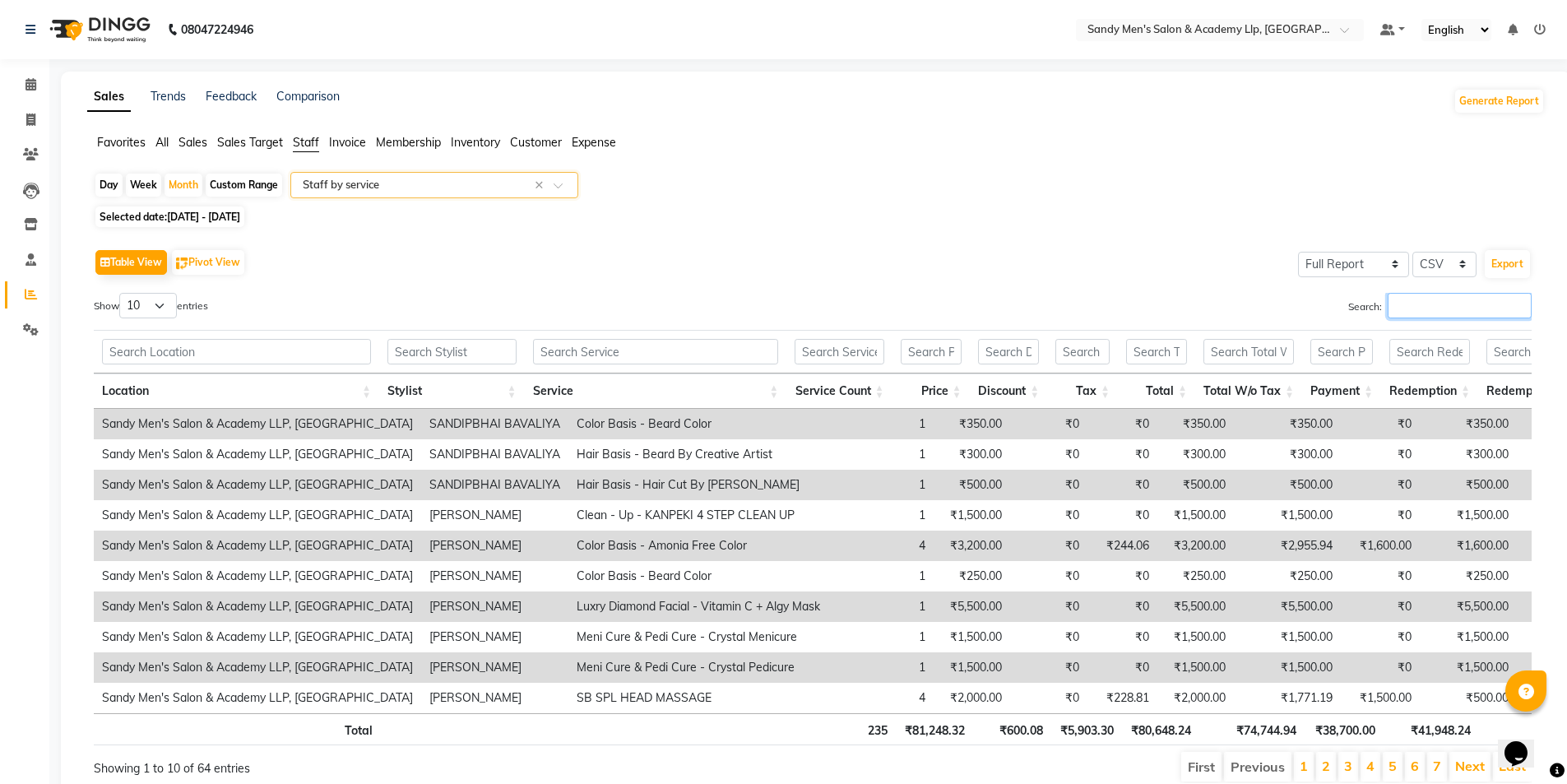
click at [1442, 304] on input "Search:" at bounding box center [1460, 305] width 144 height 26
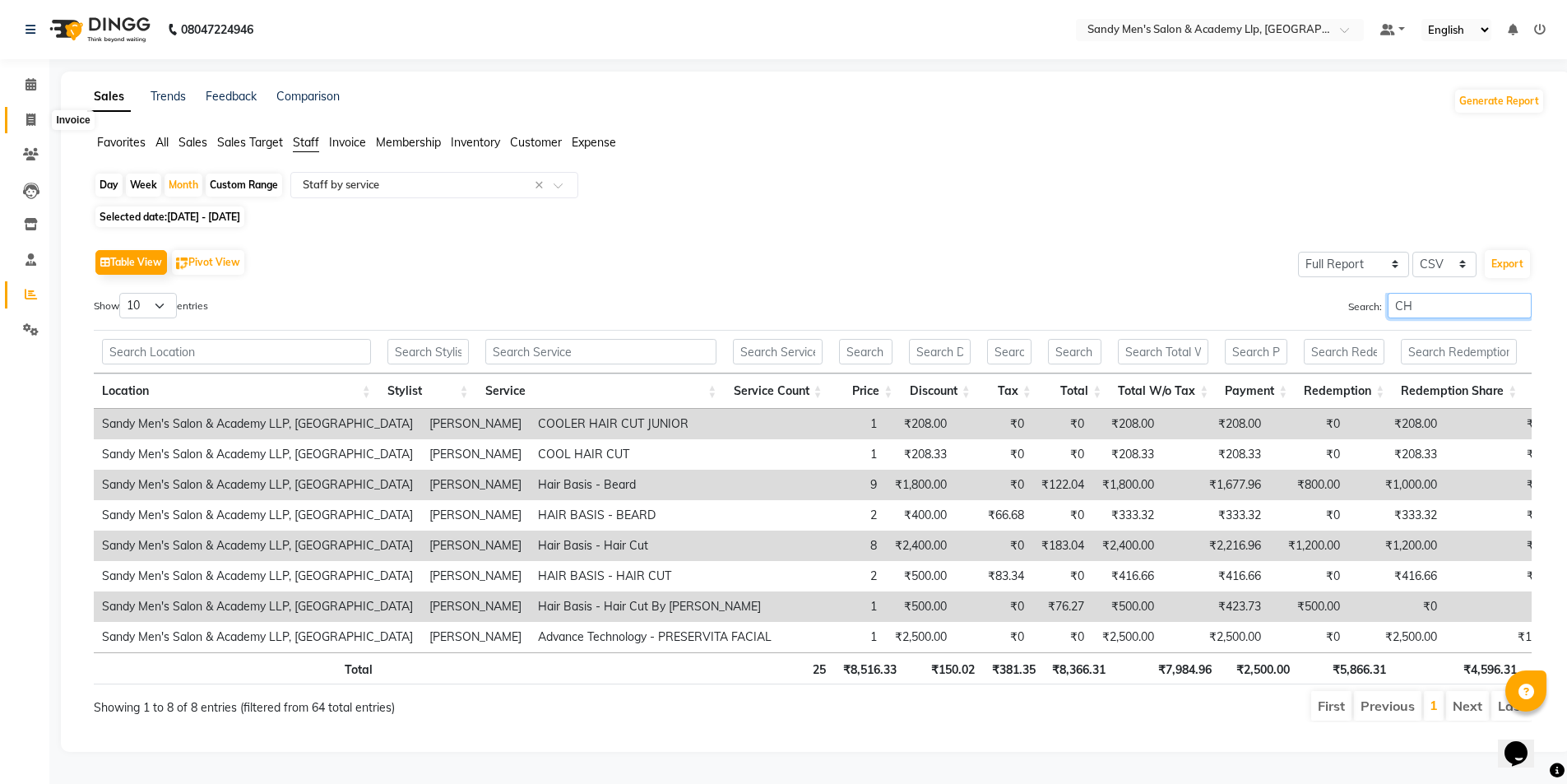
type input "CH"
click at [27, 114] on icon at bounding box center [31, 120] width 9 height 12
select select "service"
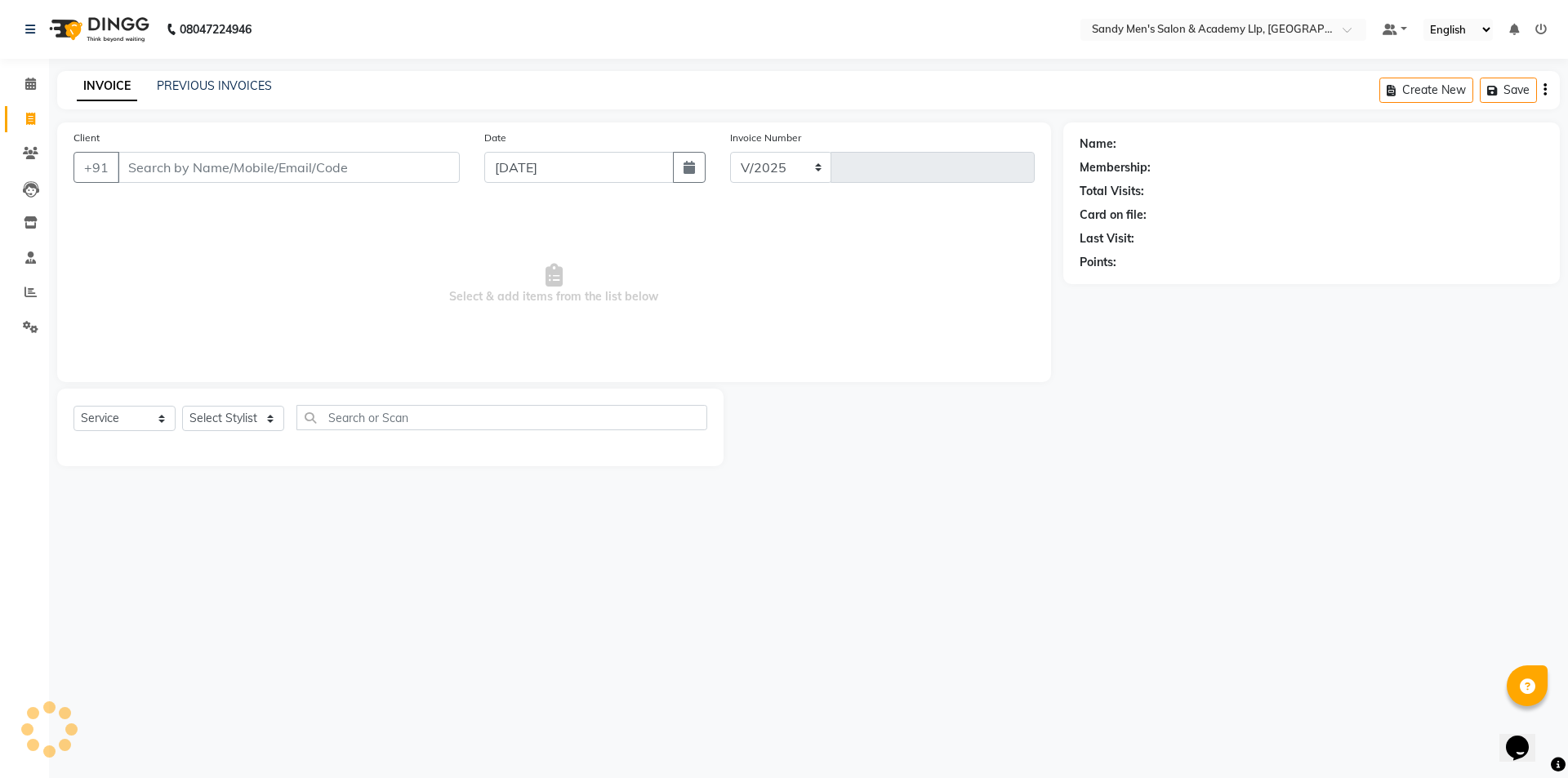
select select "8248"
type input "5407"
click at [32, 286] on icon at bounding box center [31, 292] width 12 height 12
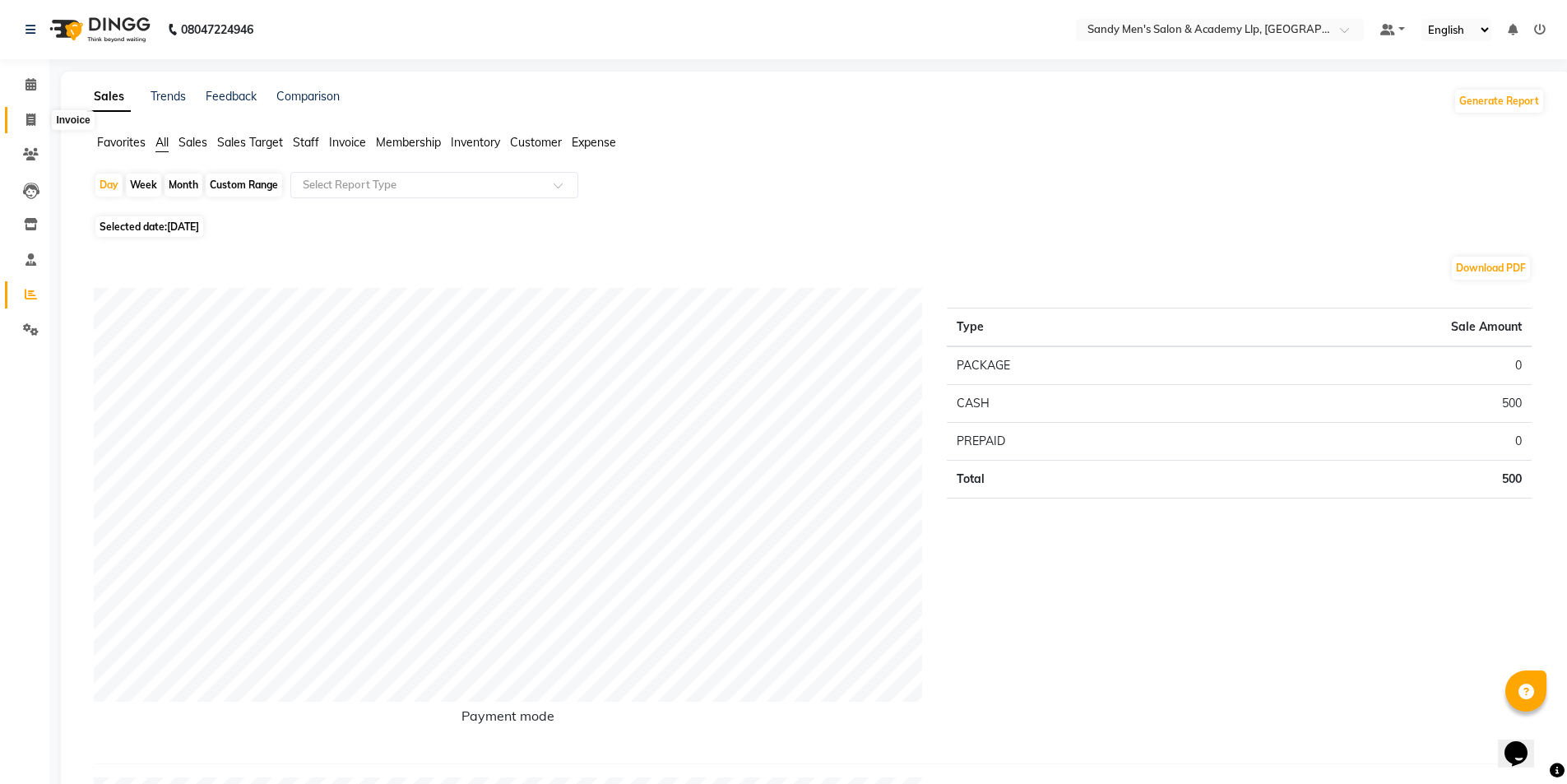
click at [35, 128] on span at bounding box center [31, 121] width 29 height 19
select select "service"
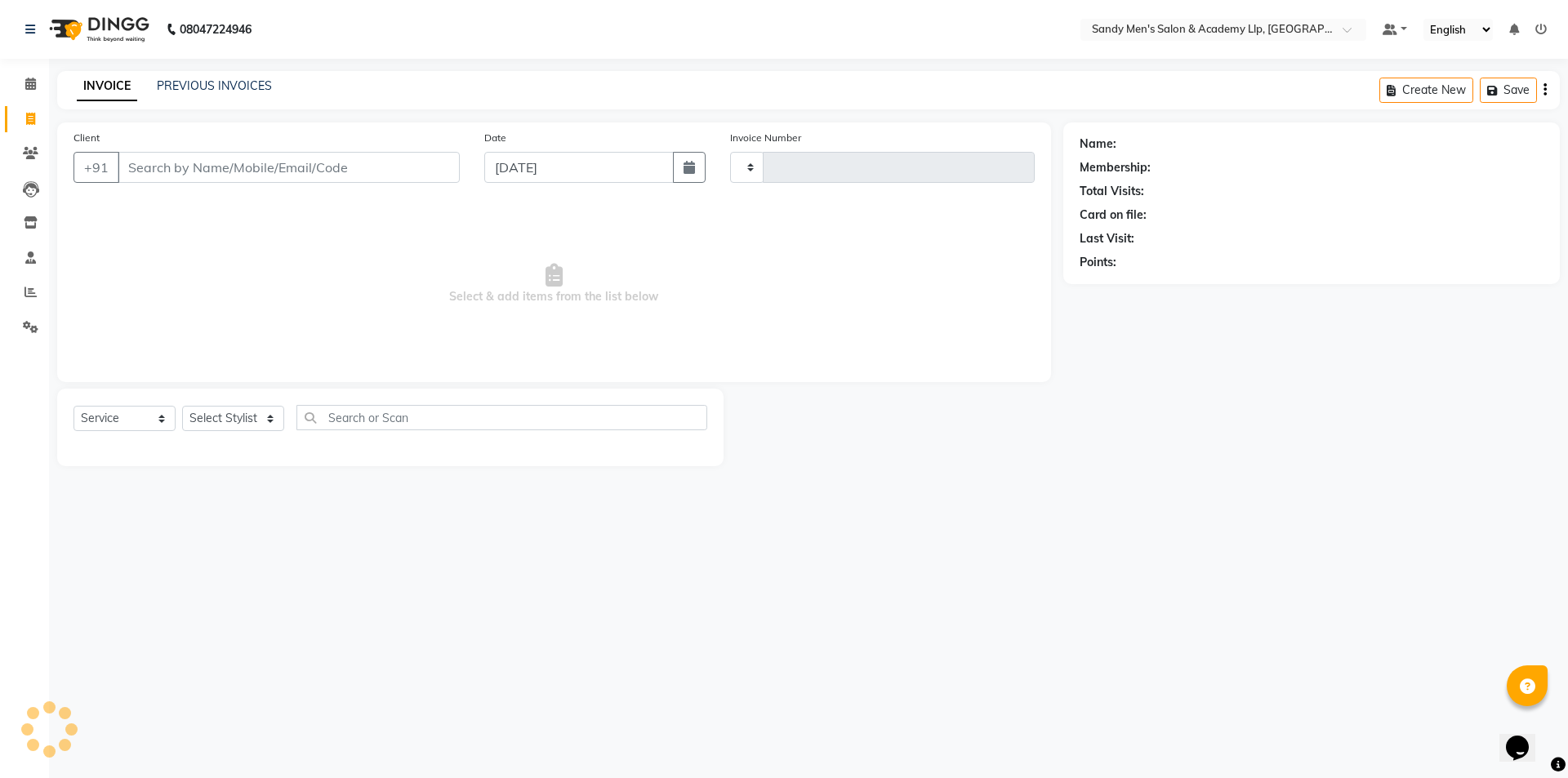
type input "5407"
select select "8248"
click at [228, 87] on link "PREVIOUS INVOICES" at bounding box center [215, 85] width 115 height 14
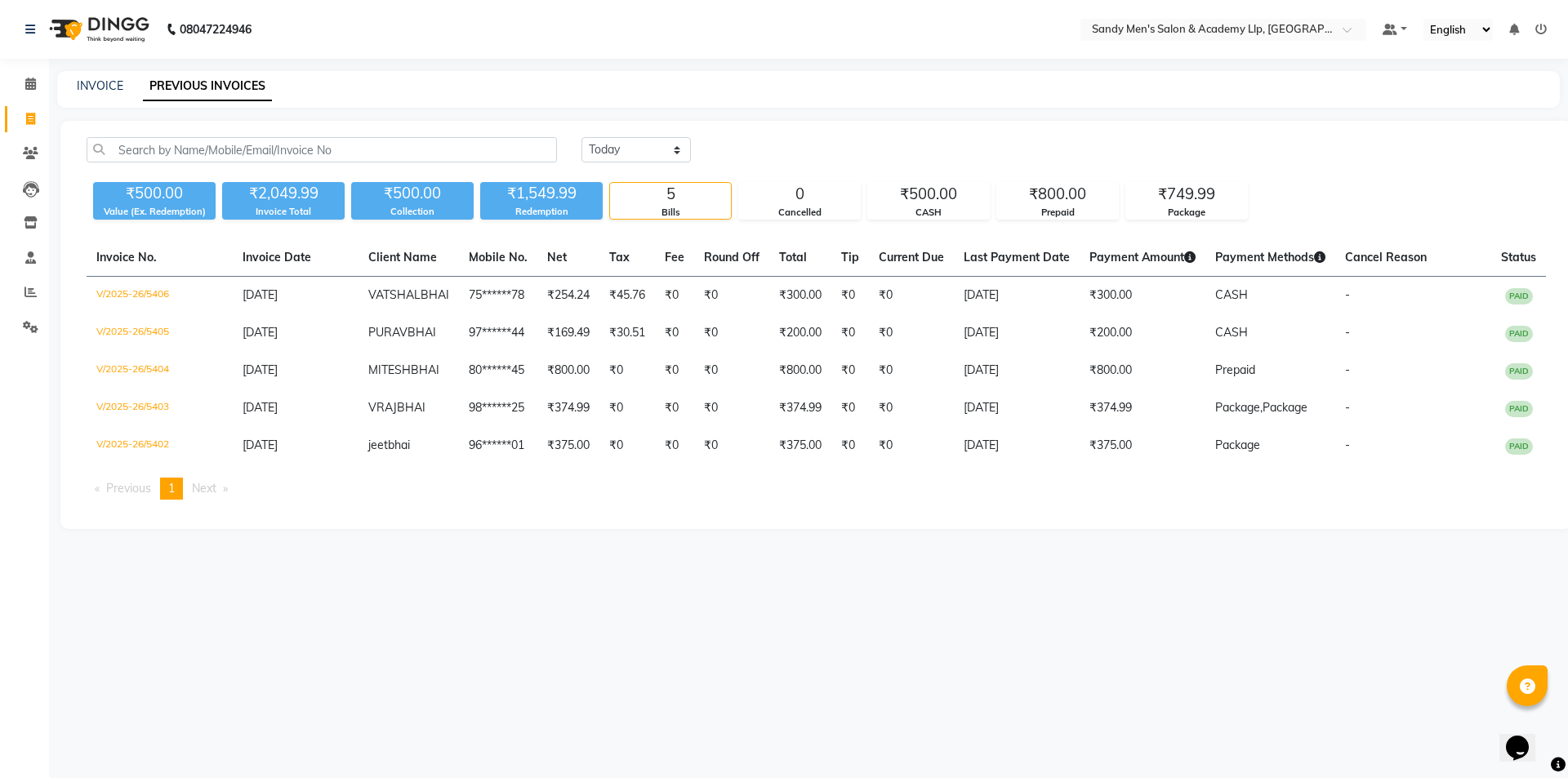
click at [116, 115] on main "INVOICE PREVIOUS INVOICES [DATE] [DATE] Custom Range ₹500.00 Value (Ex. Redempt…" at bounding box center [808, 312] width 1519 height 482
click at [104, 88] on link "INVOICE" at bounding box center [99, 85] width 47 height 14
select select "8248"
select select "service"
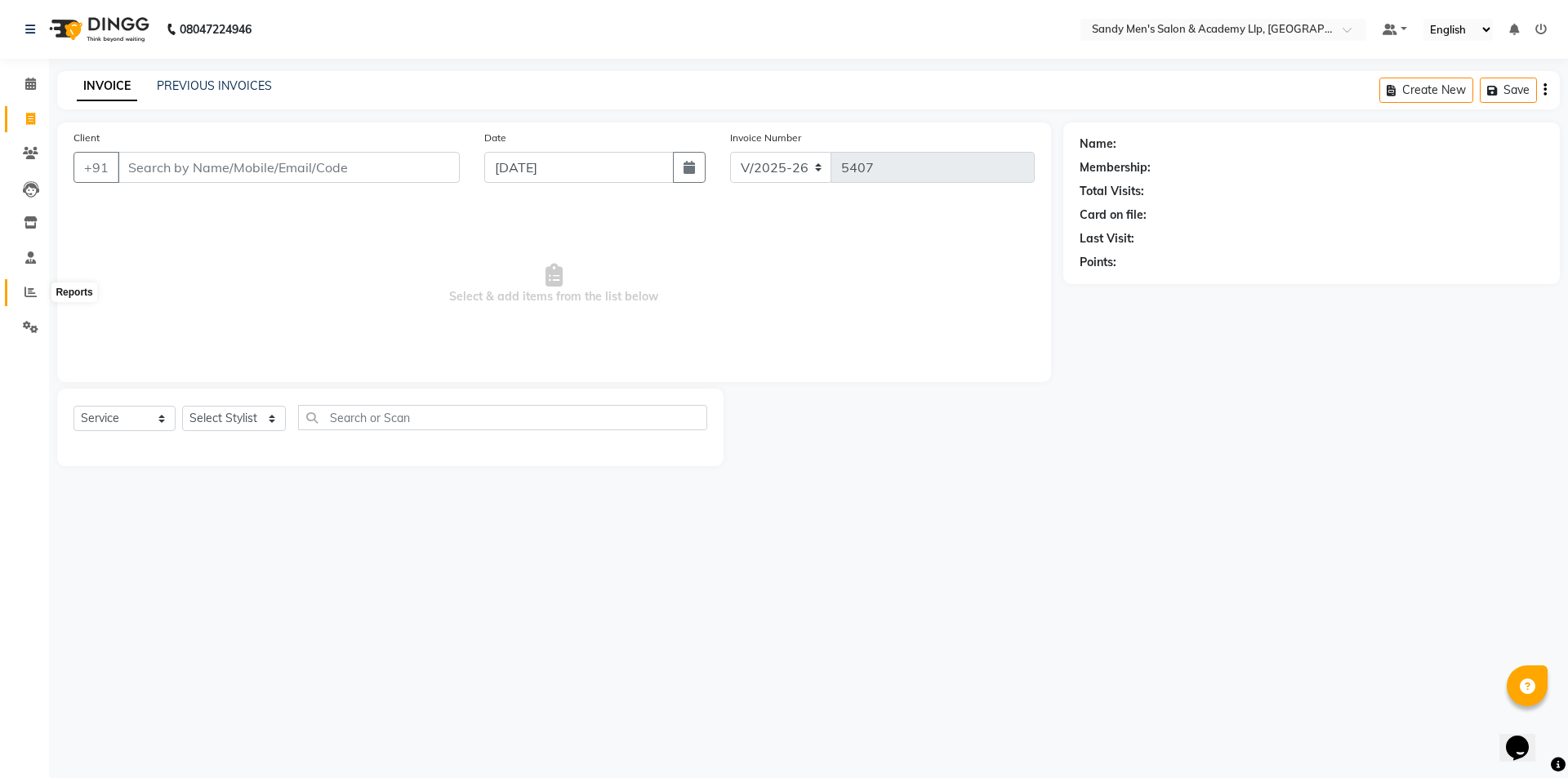
click at [29, 295] on icon at bounding box center [31, 292] width 12 height 12
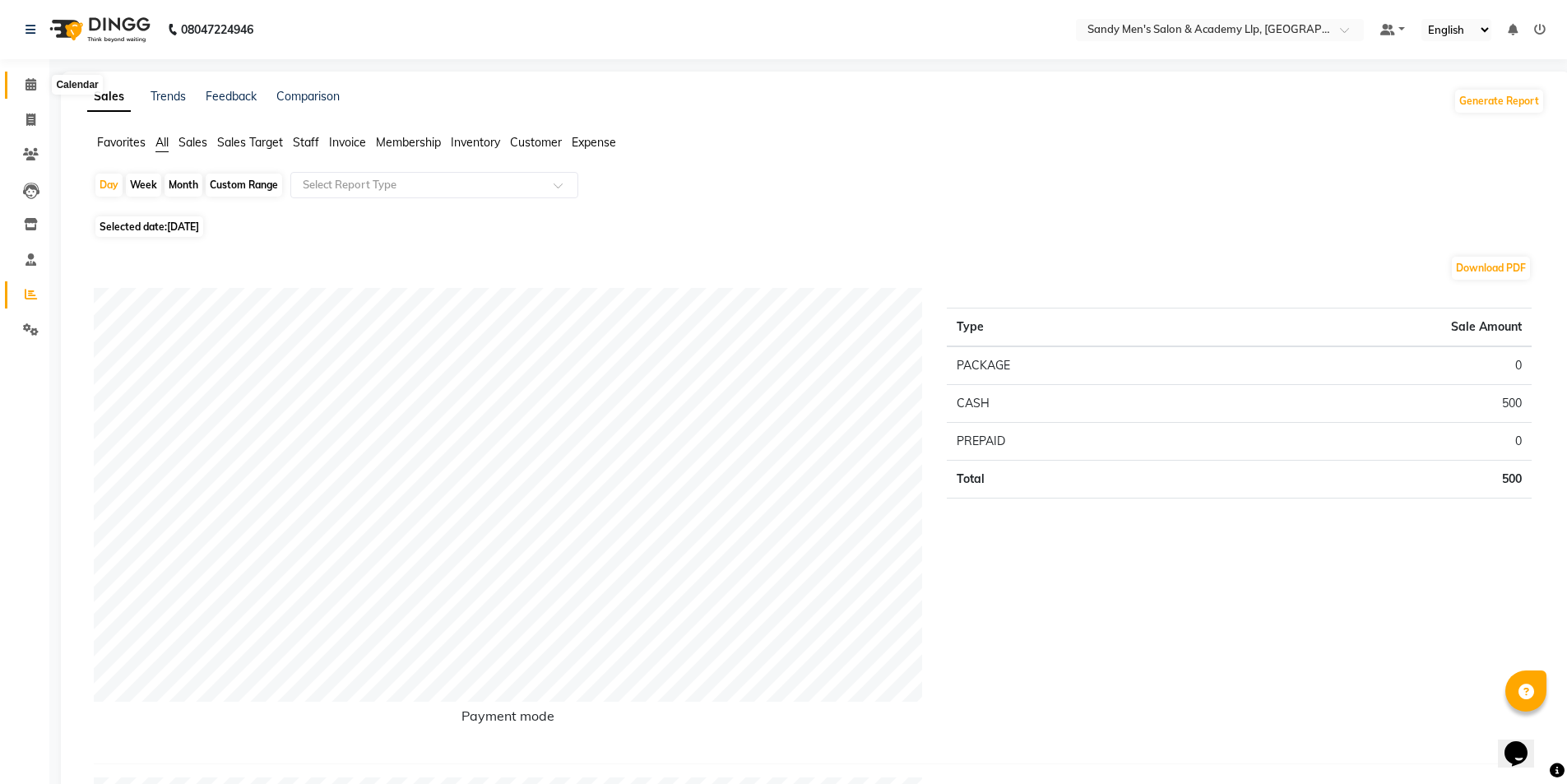
click at [37, 84] on span at bounding box center [31, 85] width 29 height 19
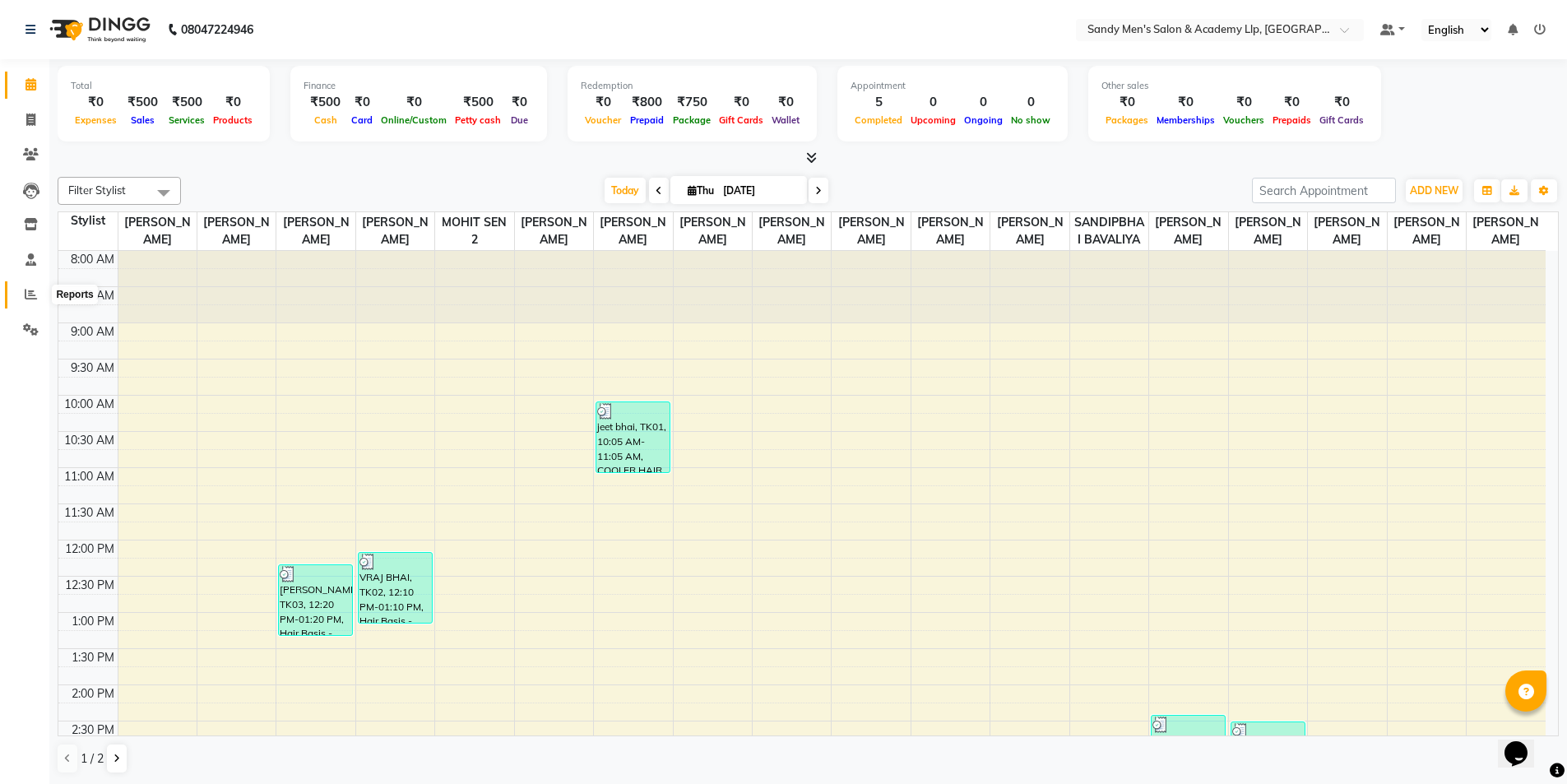
click at [31, 292] on icon at bounding box center [31, 294] width 12 height 12
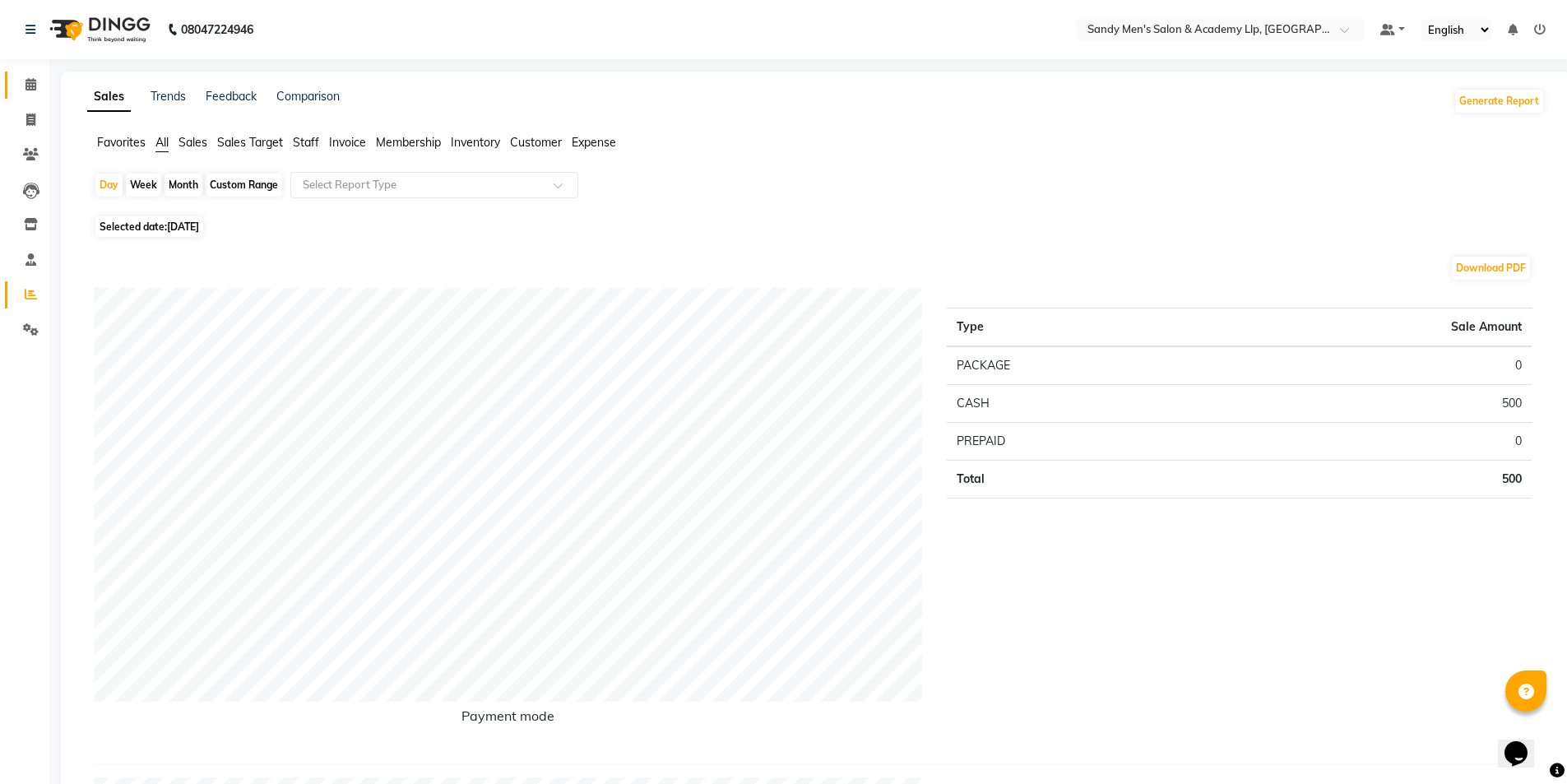
click at [26, 95] on link "Calendar" at bounding box center [25, 85] width 39 height 27
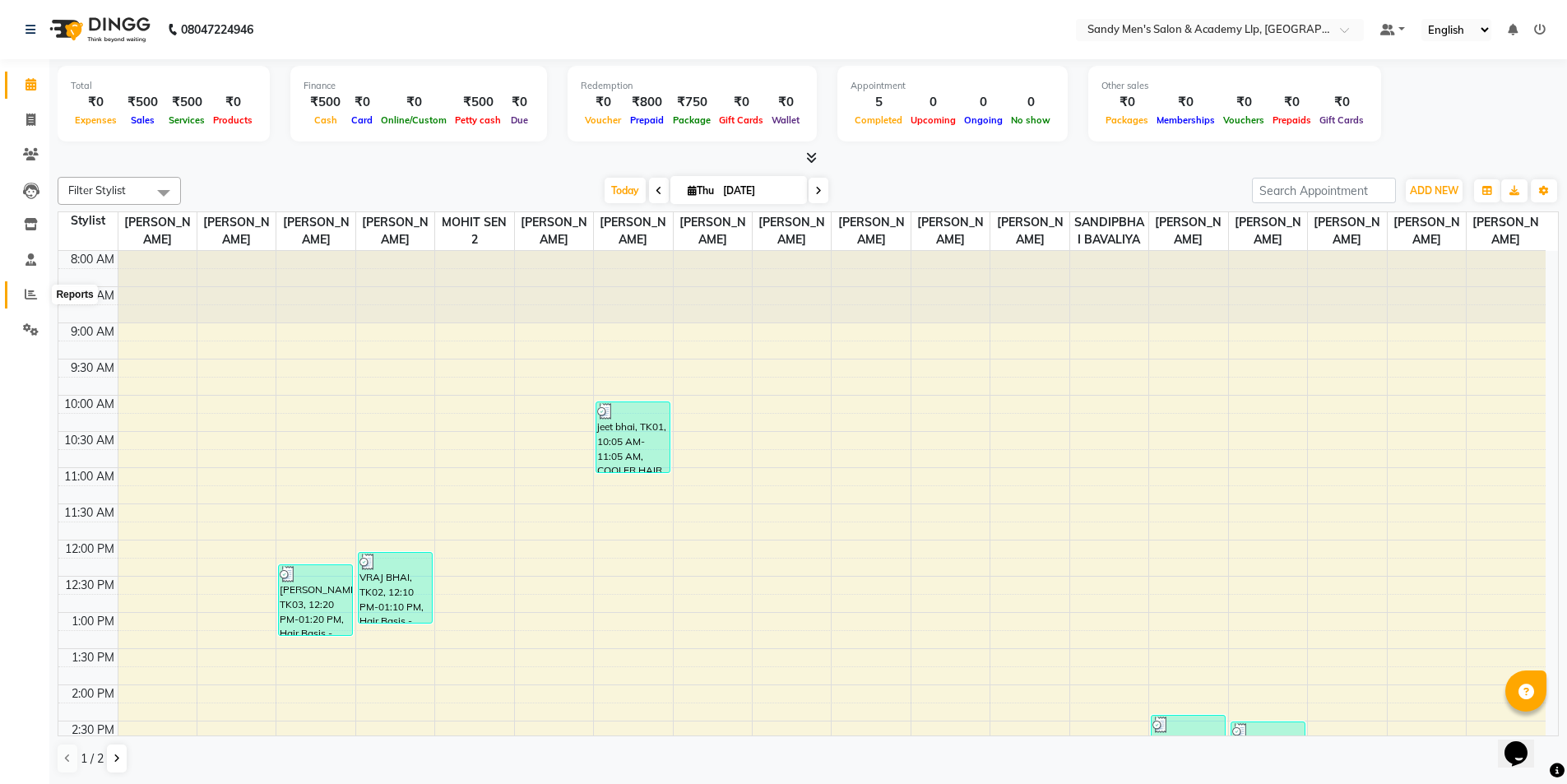
click at [32, 290] on icon at bounding box center [31, 294] width 12 height 12
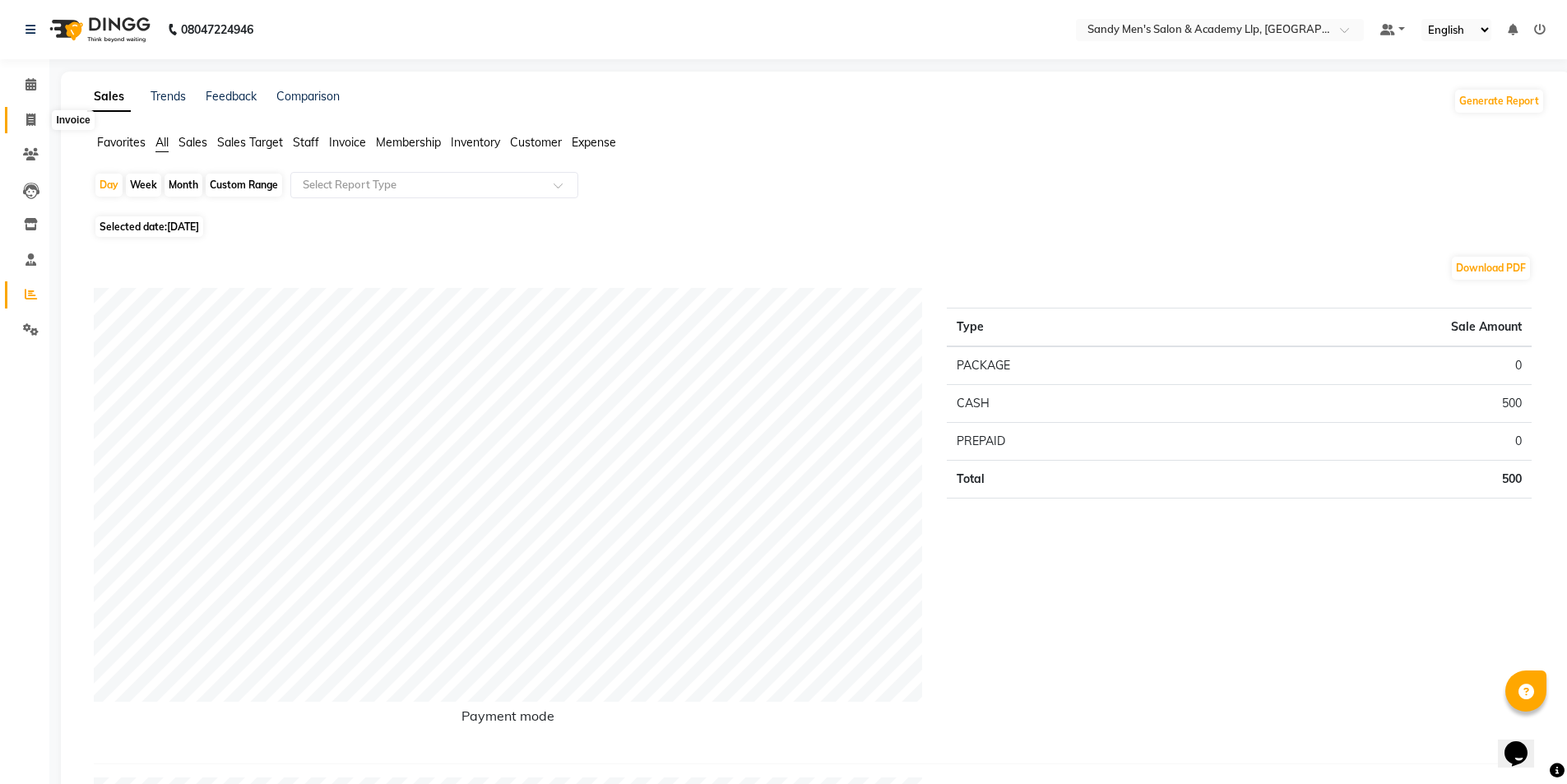
click at [43, 114] on span at bounding box center [31, 121] width 29 height 19
select select "service"
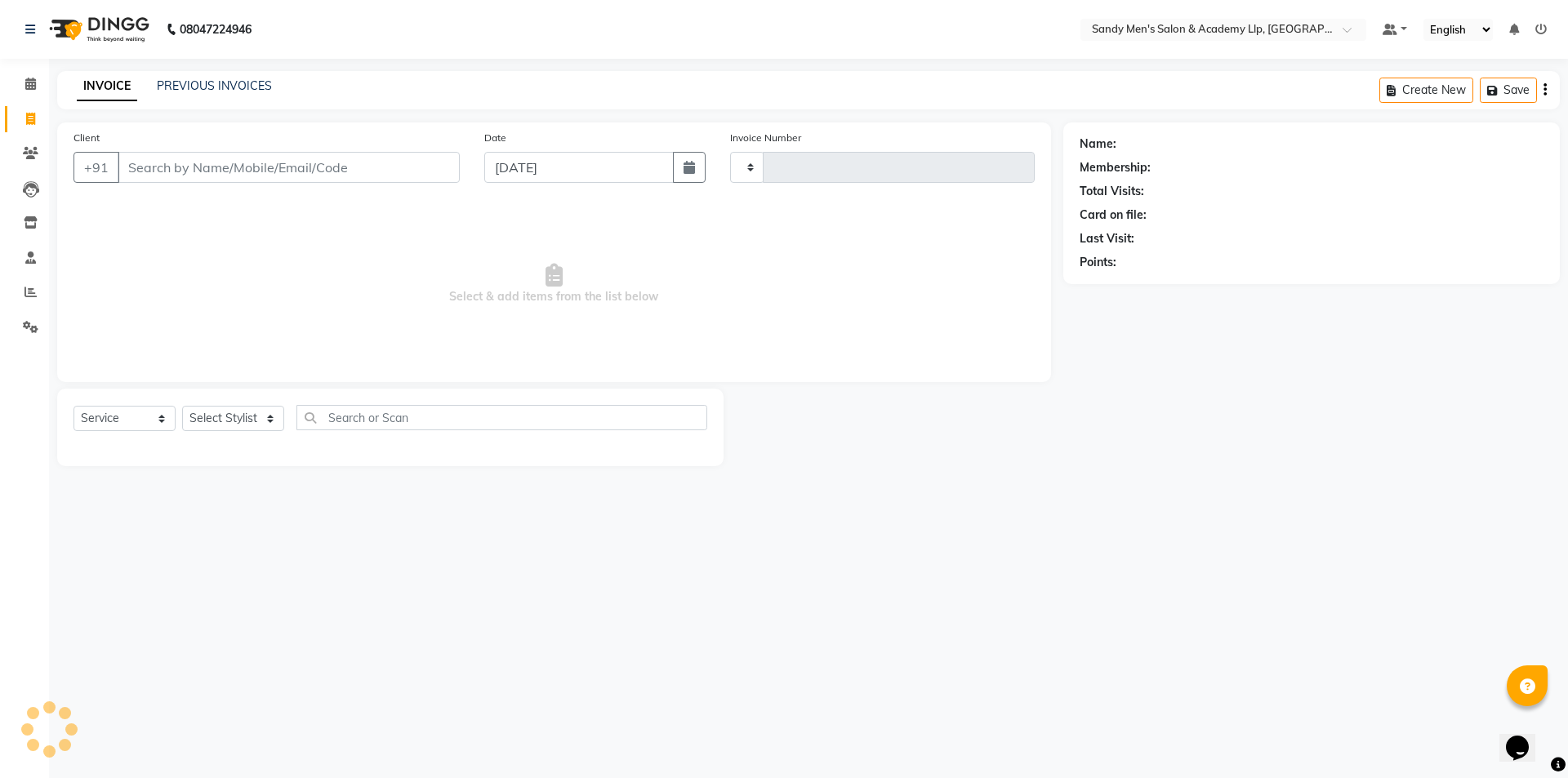
type input "5407"
select select "8248"
click at [166, 165] on input "Client" at bounding box center [289, 167] width 342 height 31
click at [181, 168] on input "Client" at bounding box center [289, 167] width 342 height 31
click at [154, 170] on input "Client" at bounding box center [289, 167] width 342 height 31
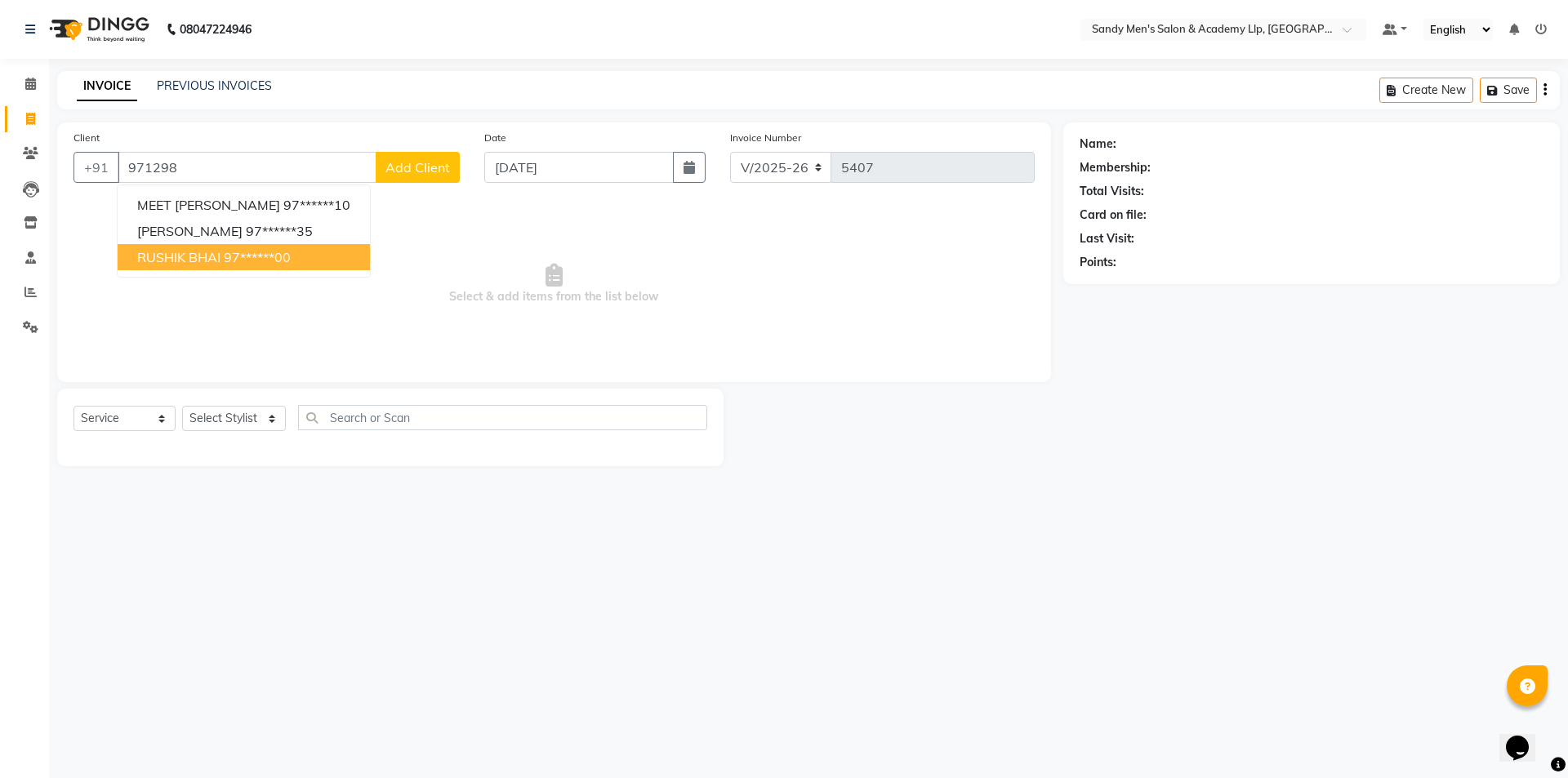
click at [237, 264] on ngb-highlight "97******00" at bounding box center [257, 256] width 67 height 16
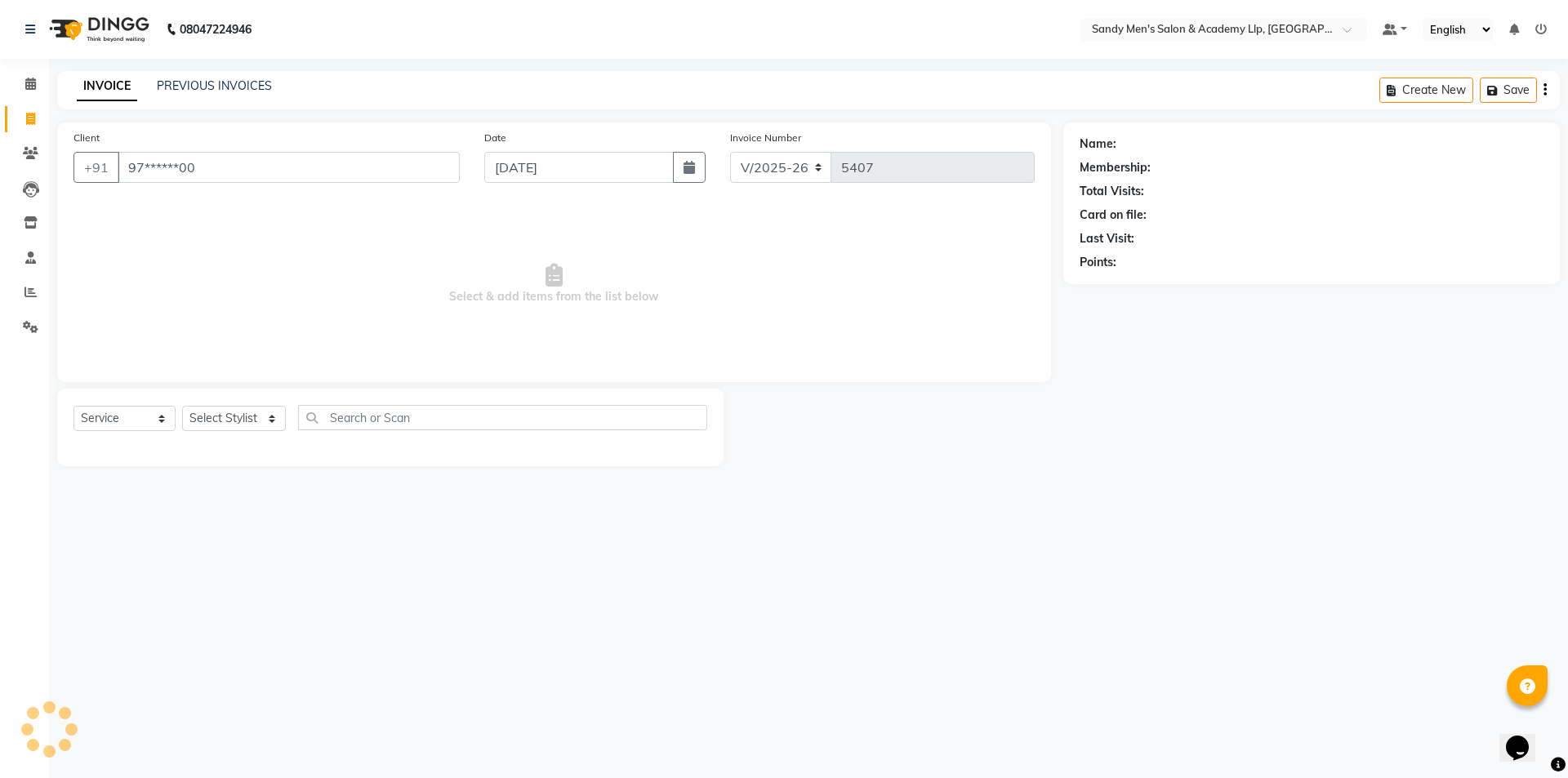
type input "97******00"
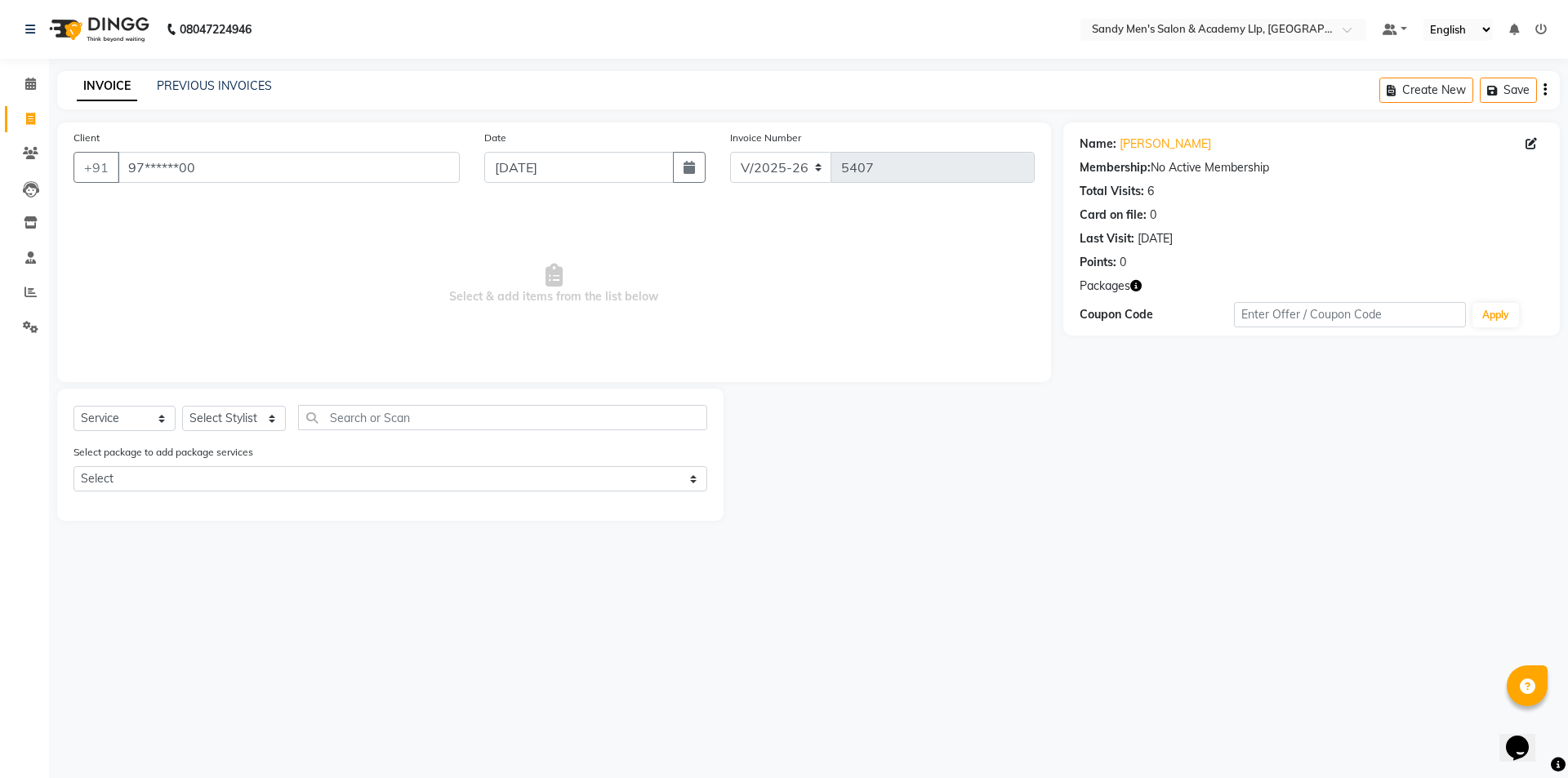
click at [1138, 289] on icon "button" at bounding box center [1135, 285] width 11 height 11
click at [229, 420] on select "Select Stylist [PERSON_NAME] [PERSON_NAME] [PERSON_NAME] [PERSON_NAME] [PERSON_…" at bounding box center [234, 418] width 104 height 25
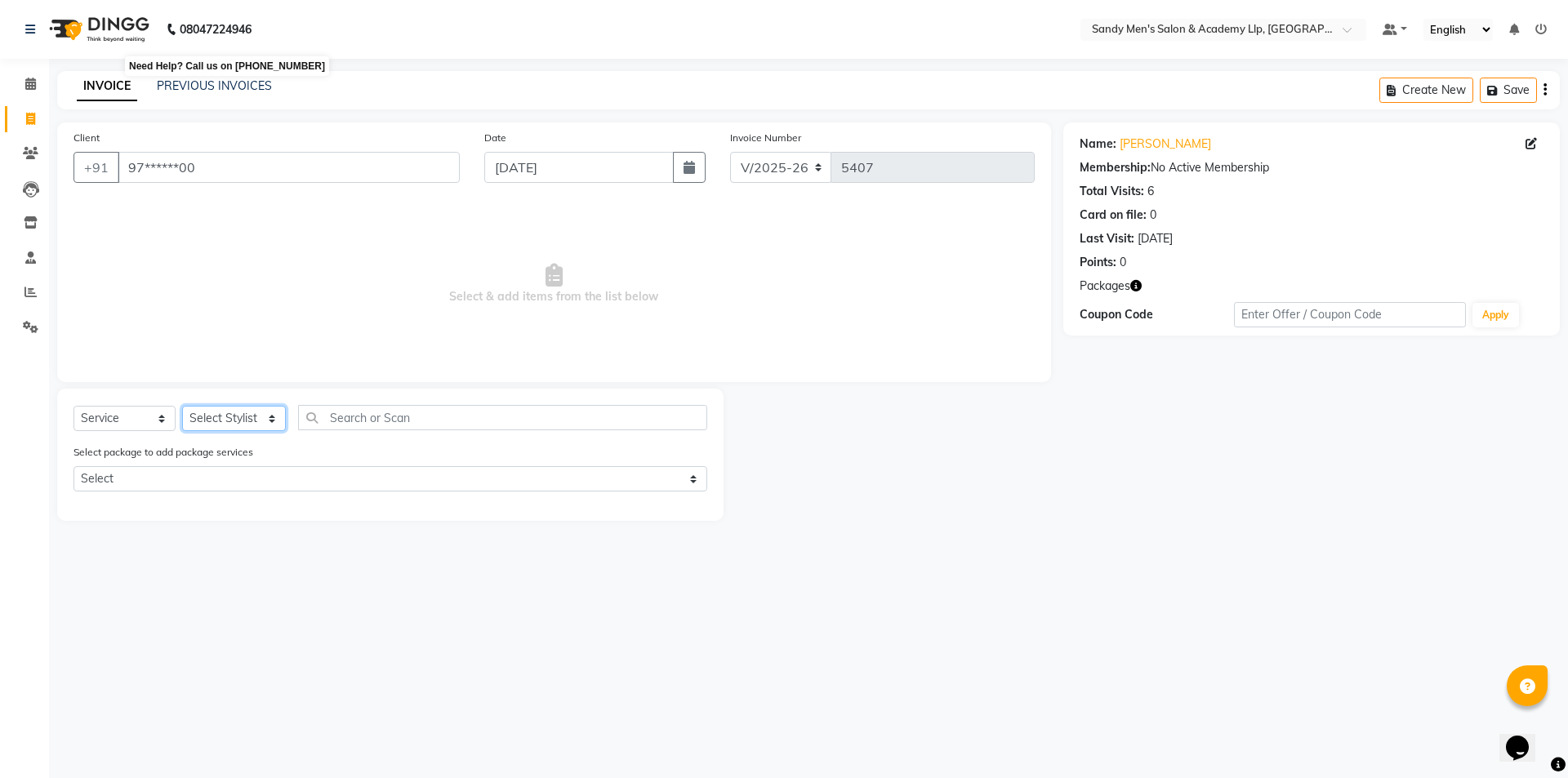
select select "78784"
click at [183, 406] on select "Select Stylist [PERSON_NAME] [PERSON_NAME] [PERSON_NAME] [PERSON_NAME] [PERSON_…" at bounding box center [234, 418] width 104 height 25
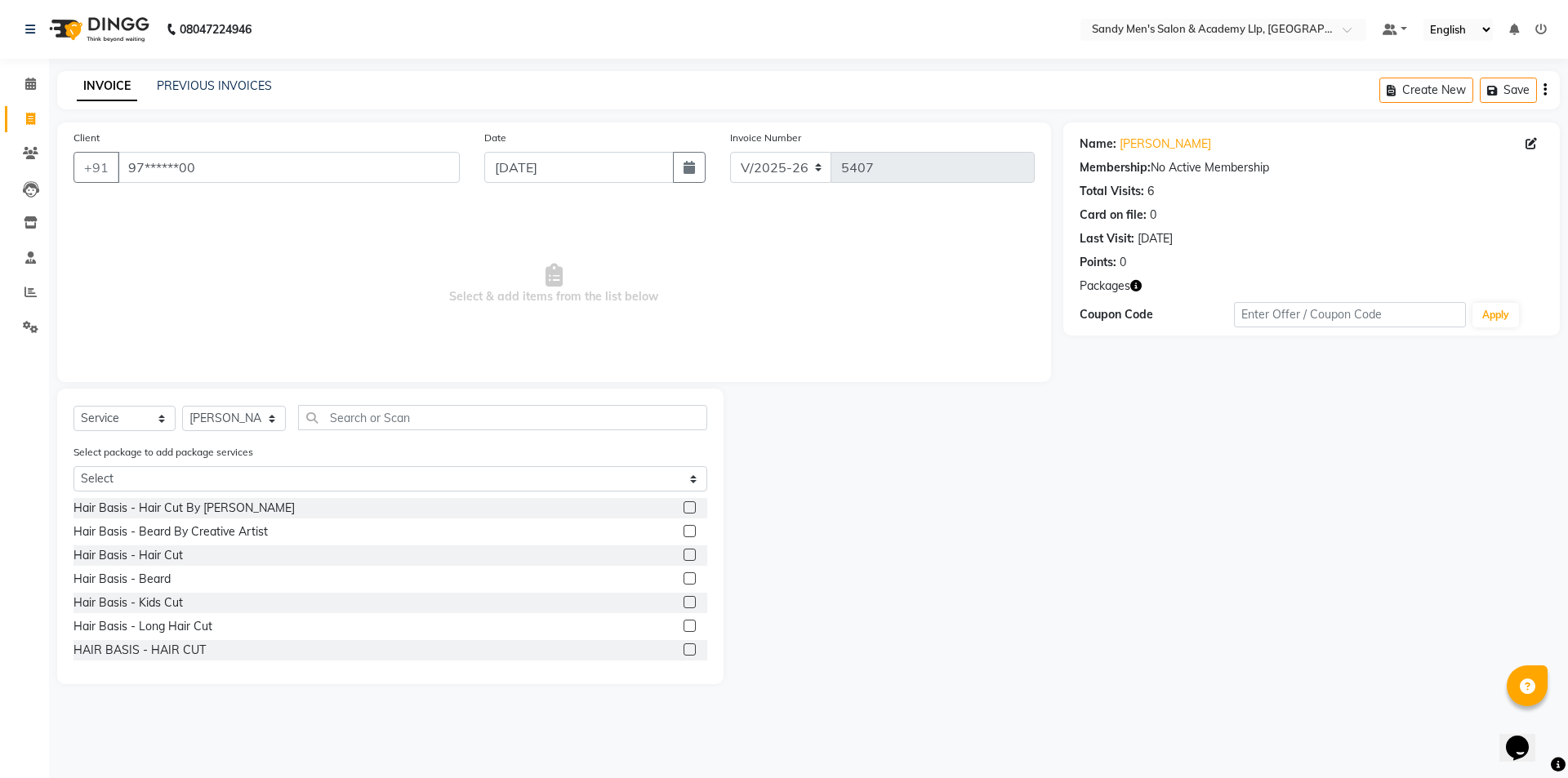
click at [338, 465] on div "Select package to add package services Select COOL CUTS JUNIOR PACKAGE CREATIVE…" at bounding box center [390, 470] width 658 height 54
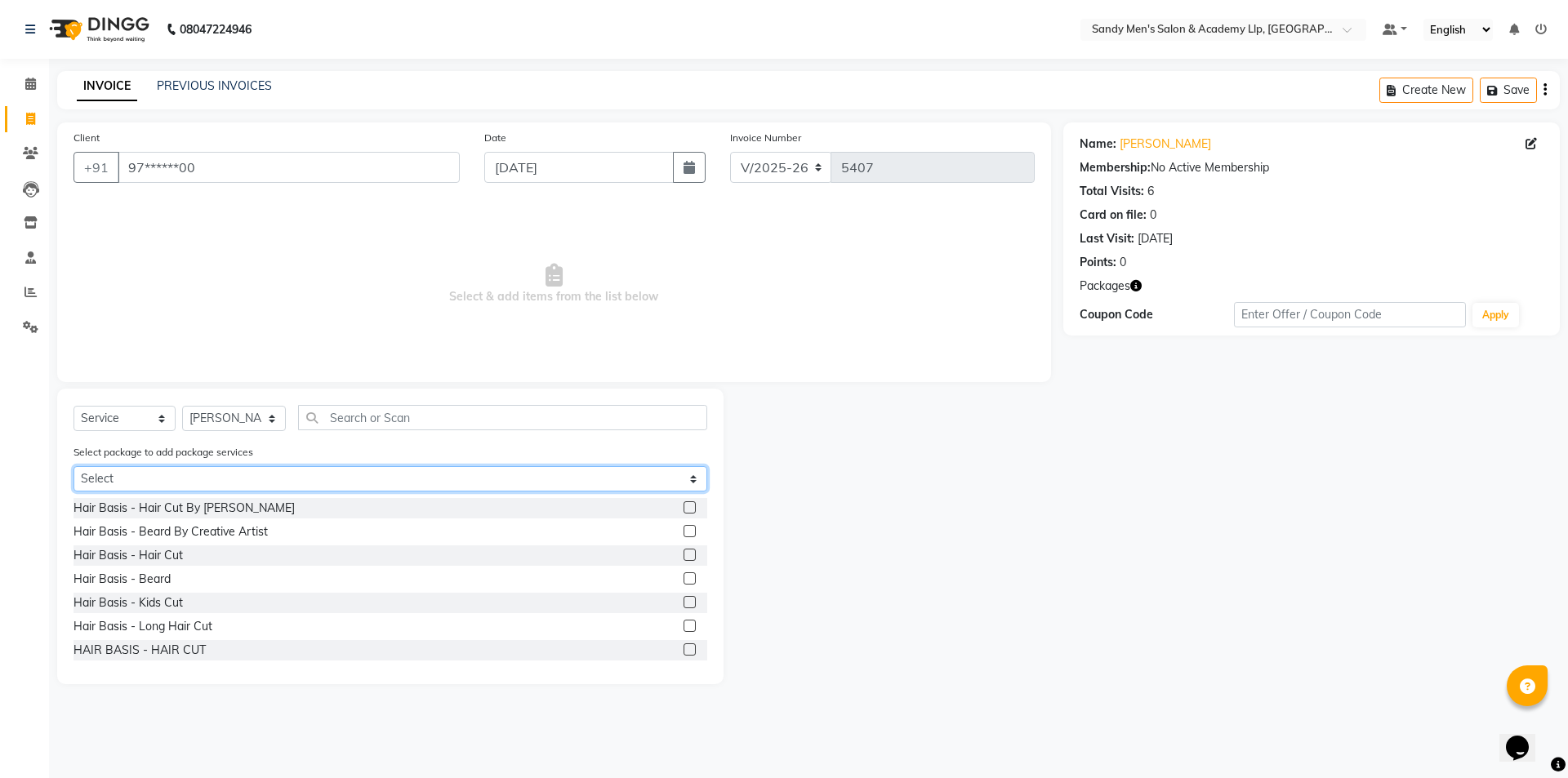
click at [319, 474] on select "Select COOL CUTS JUNIOR PACKAGE CREATIVE JUNIER BEARD MORBI" at bounding box center [391, 479] width 633 height 25
select select "1: Object"
click at [74, 466] on select "Select COOL CUTS JUNIOR PACKAGE CREATIVE JUNIER BEARD MORBI" at bounding box center [391, 479] width 633 height 25
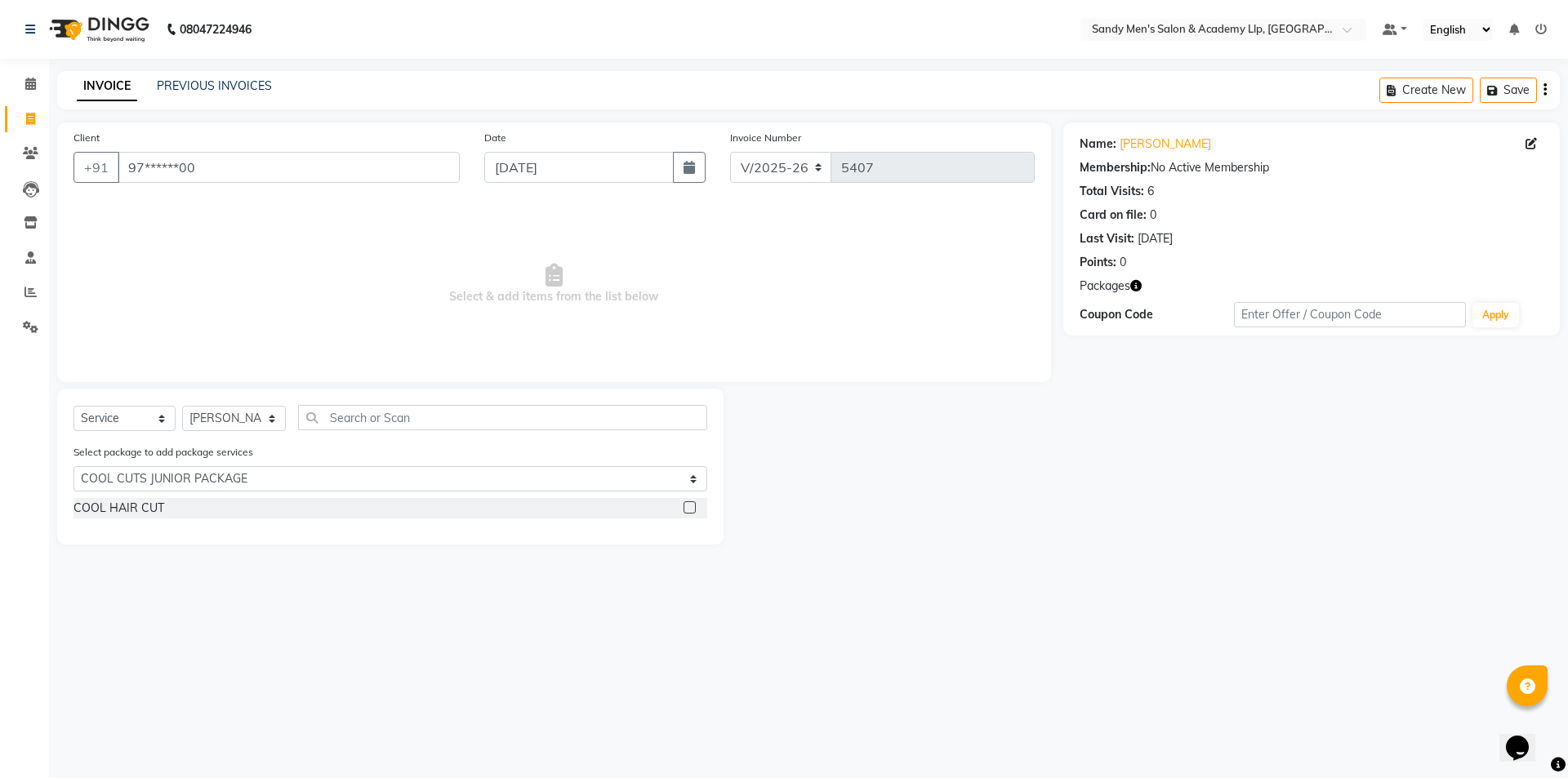
click at [688, 507] on label at bounding box center [689, 507] width 12 height 12
click at [688, 507] on input "checkbox" at bounding box center [688, 508] width 11 height 11
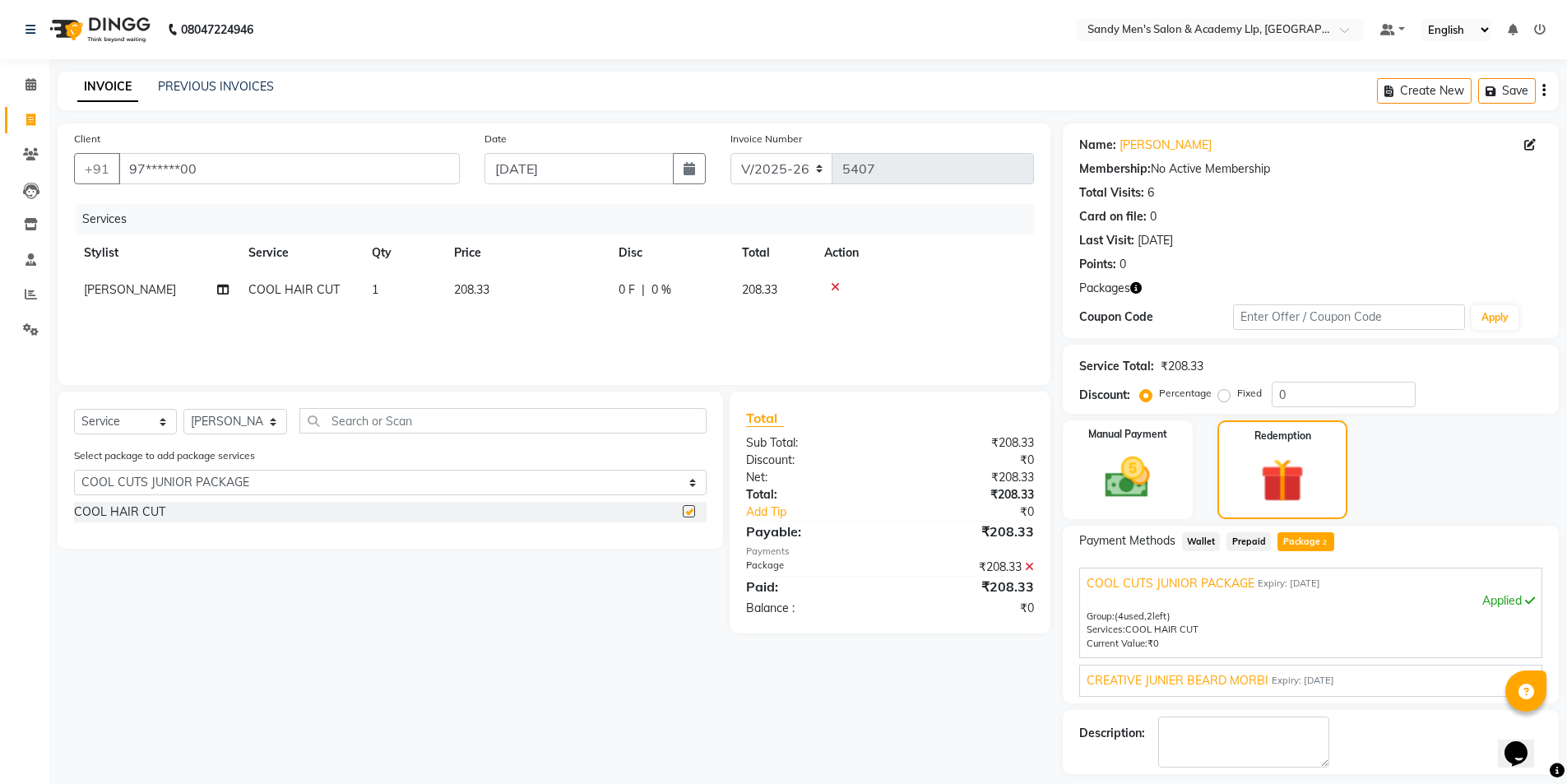
checkbox input "false"
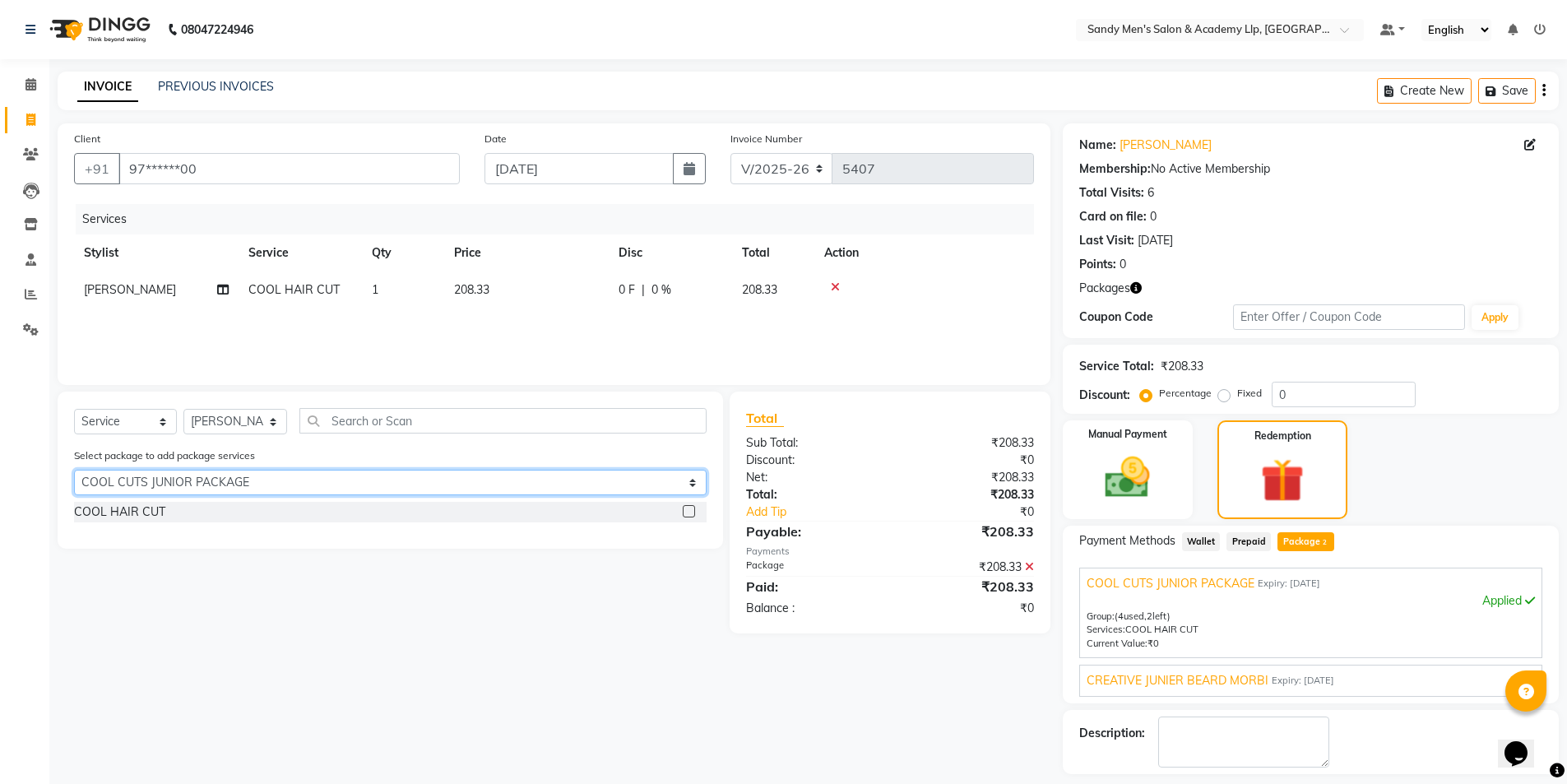
click at [444, 486] on select "Select COOL CUTS JUNIOR PACKAGE CREATIVE JUNIER BEARD MORBI" at bounding box center [391, 482] width 633 height 26
select select "2: Object"
click at [74, 469] on select "Select COOL CUTS JUNIOR PACKAGE CREATIVE JUNIER BEARD MORBI" at bounding box center [391, 482] width 633 height 26
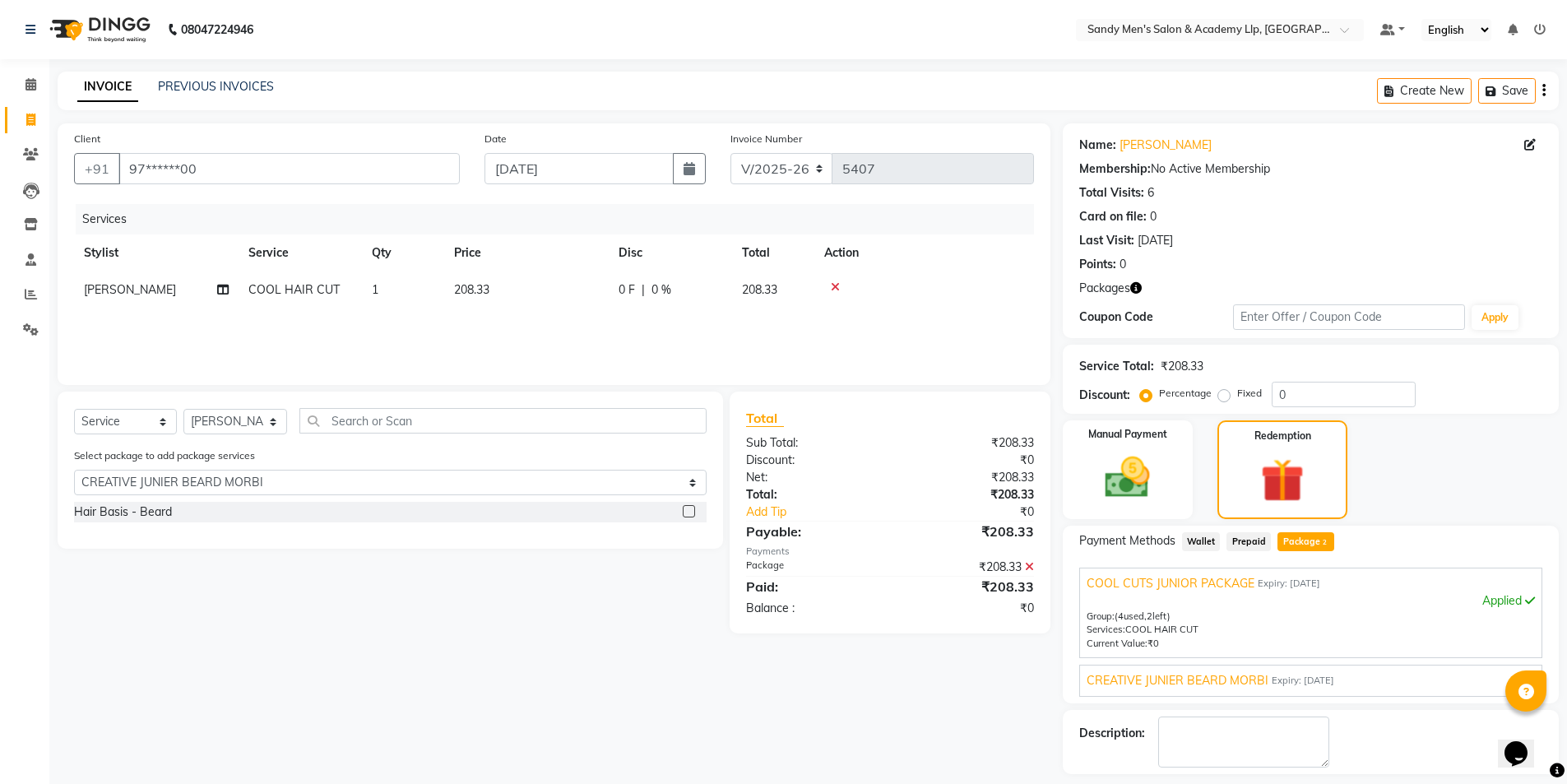
click at [690, 508] on label at bounding box center [689, 511] width 12 height 12
click at [690, 508] on input "checkbox" at bounding box center [688, 512] width 11 height 11
checkbox input "false"
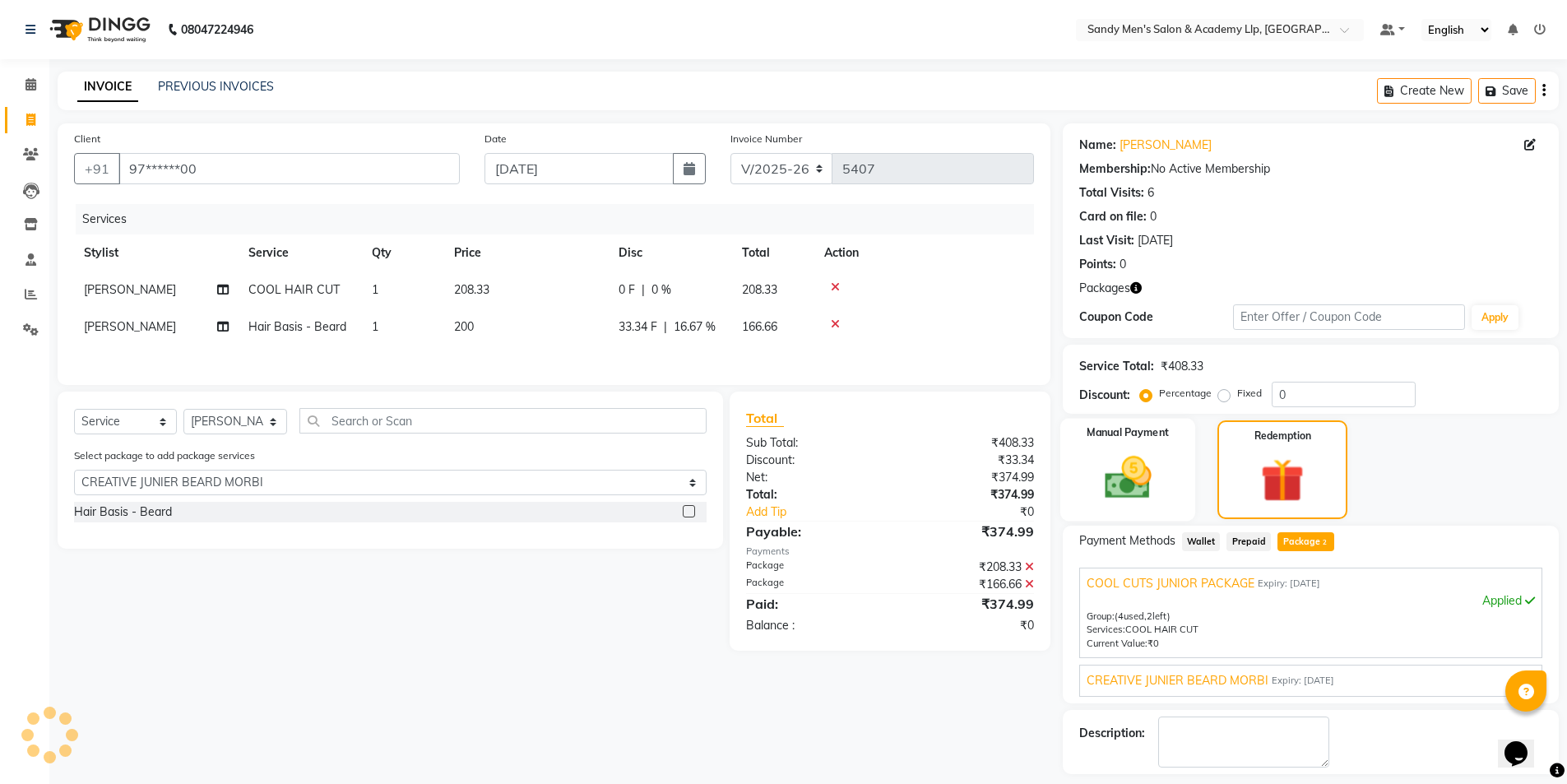
scroll to position [71, 0]
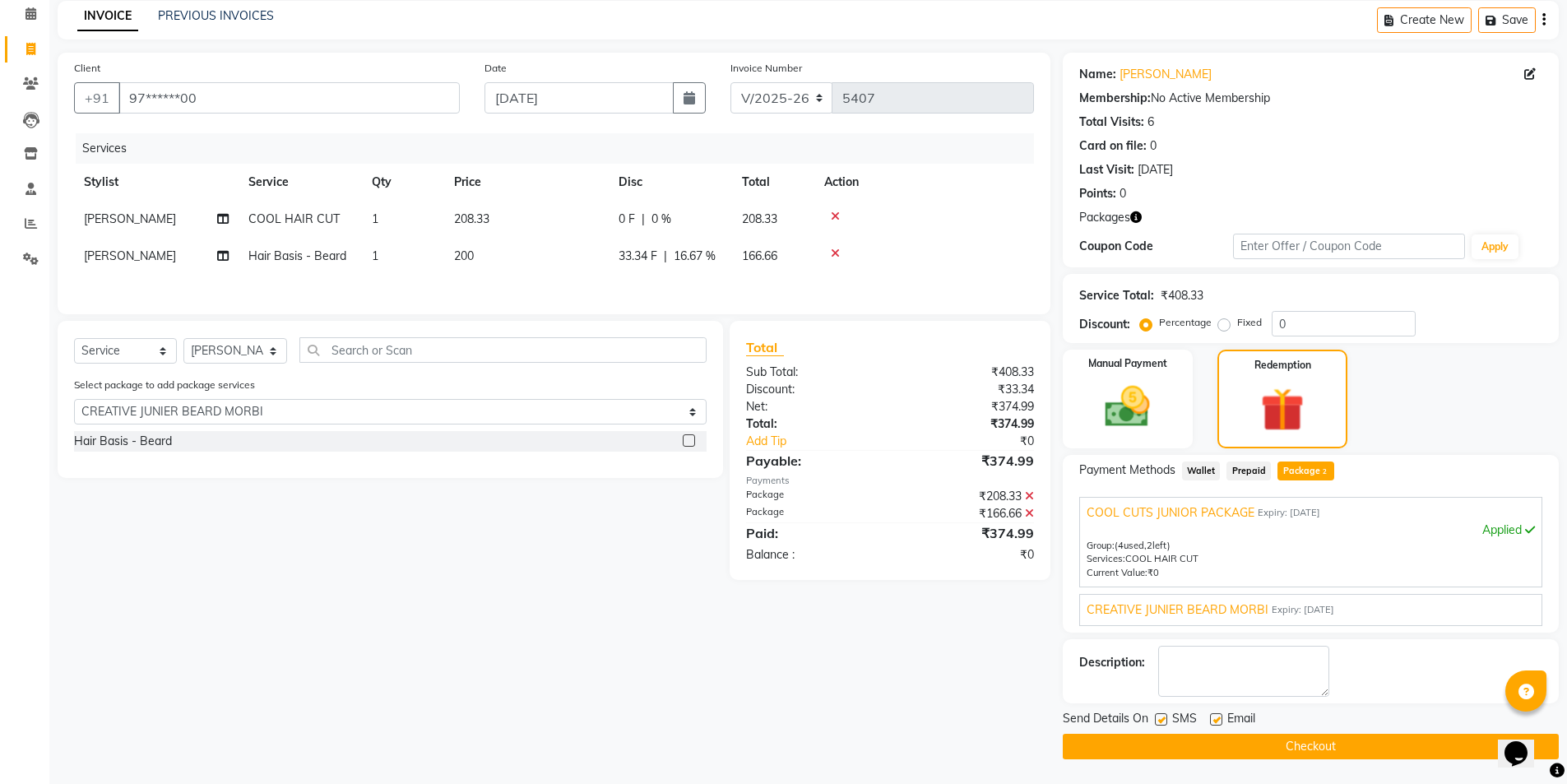
click at [1214, 718] on label at bounding box center [1216, 719] width 12 height 12
click at [1214, 718] on input "checkbox" at bounding box center [1215, 720] width 11 height 11
checkbox input "false"
click at [1164, 744] on button "Checkout" at bounding box center [1311, 746] width 496 height 26
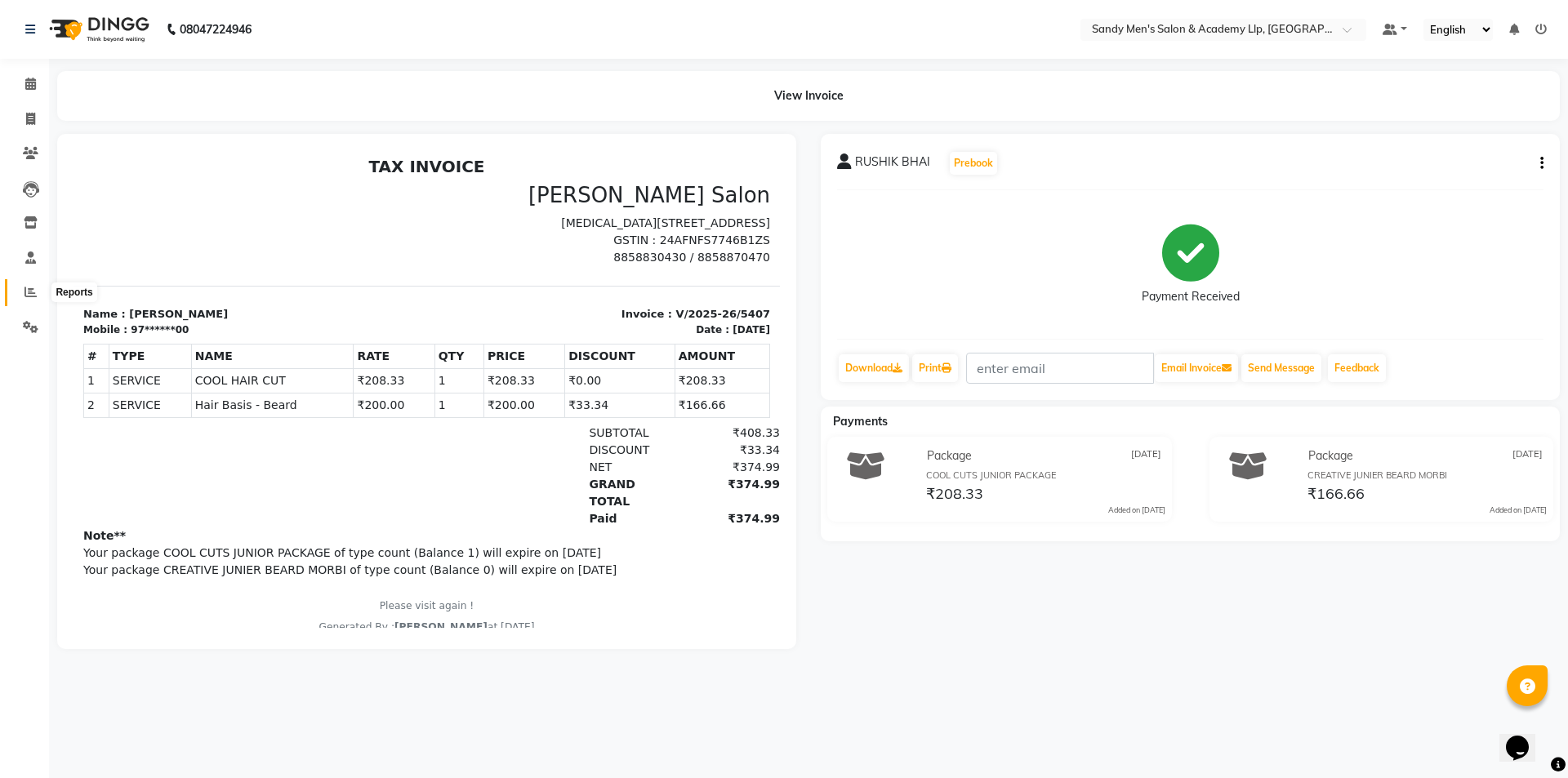
click at [32, 289] on icon at bounding box center [31, 292] width 12 height 12
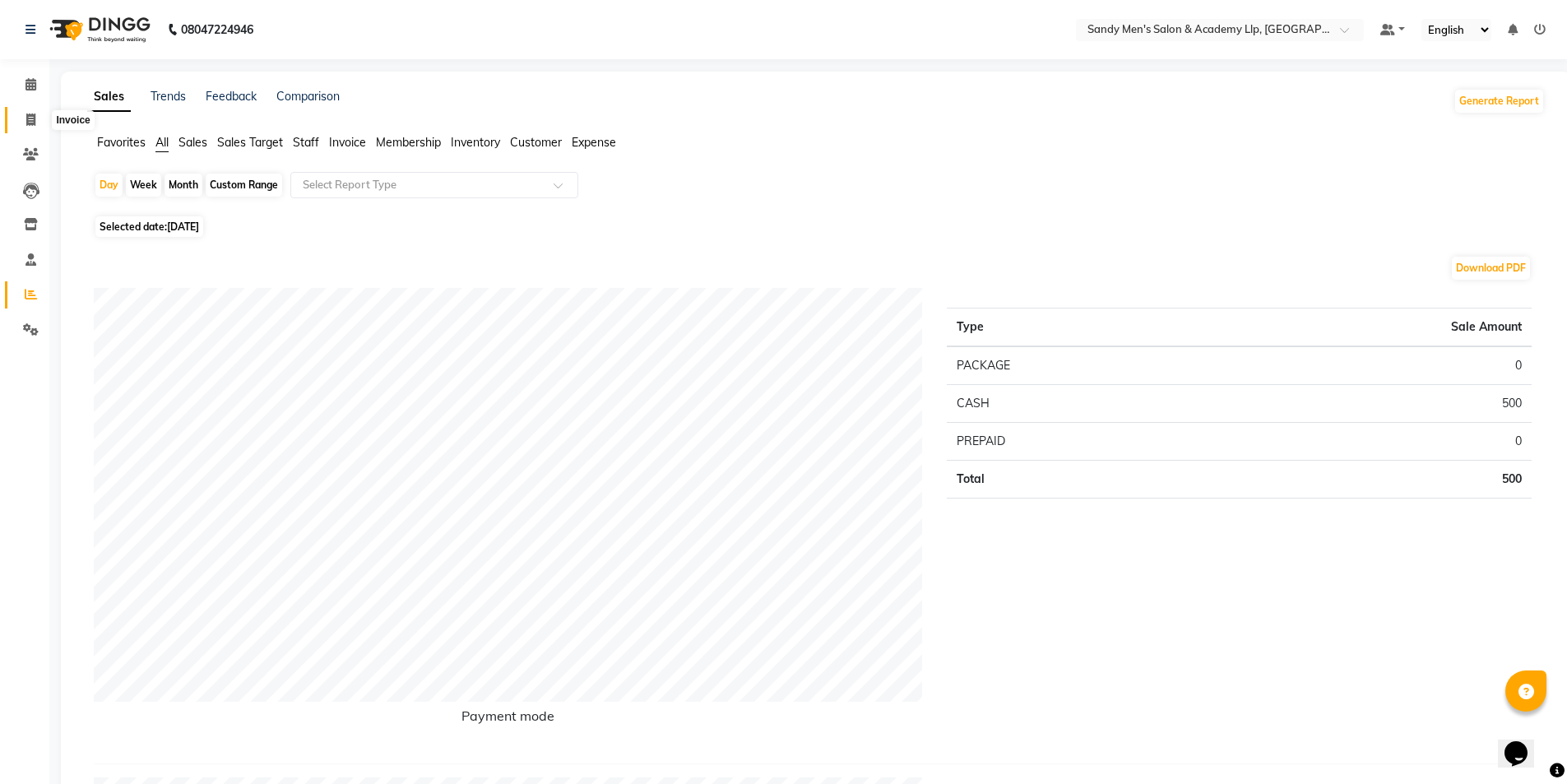
click at [38, 125] on span at bounding box center [31, 121] width 29 height 19
select select "service"
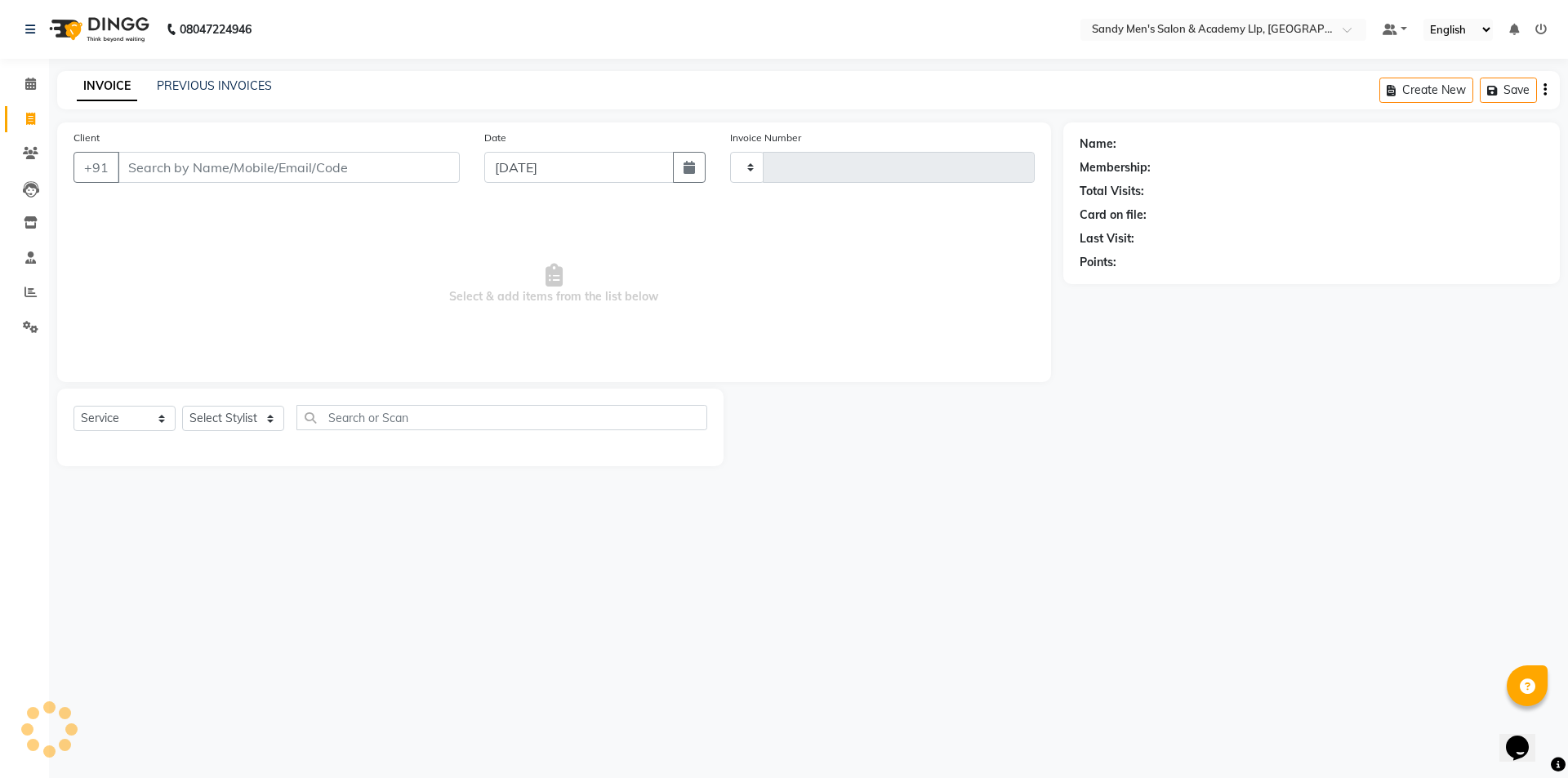
type input "5408"
select select "8248"
click at [183, 81] on link "PREVIOUS INVOICES" at bounding box center [215, 85] width 115 height 14
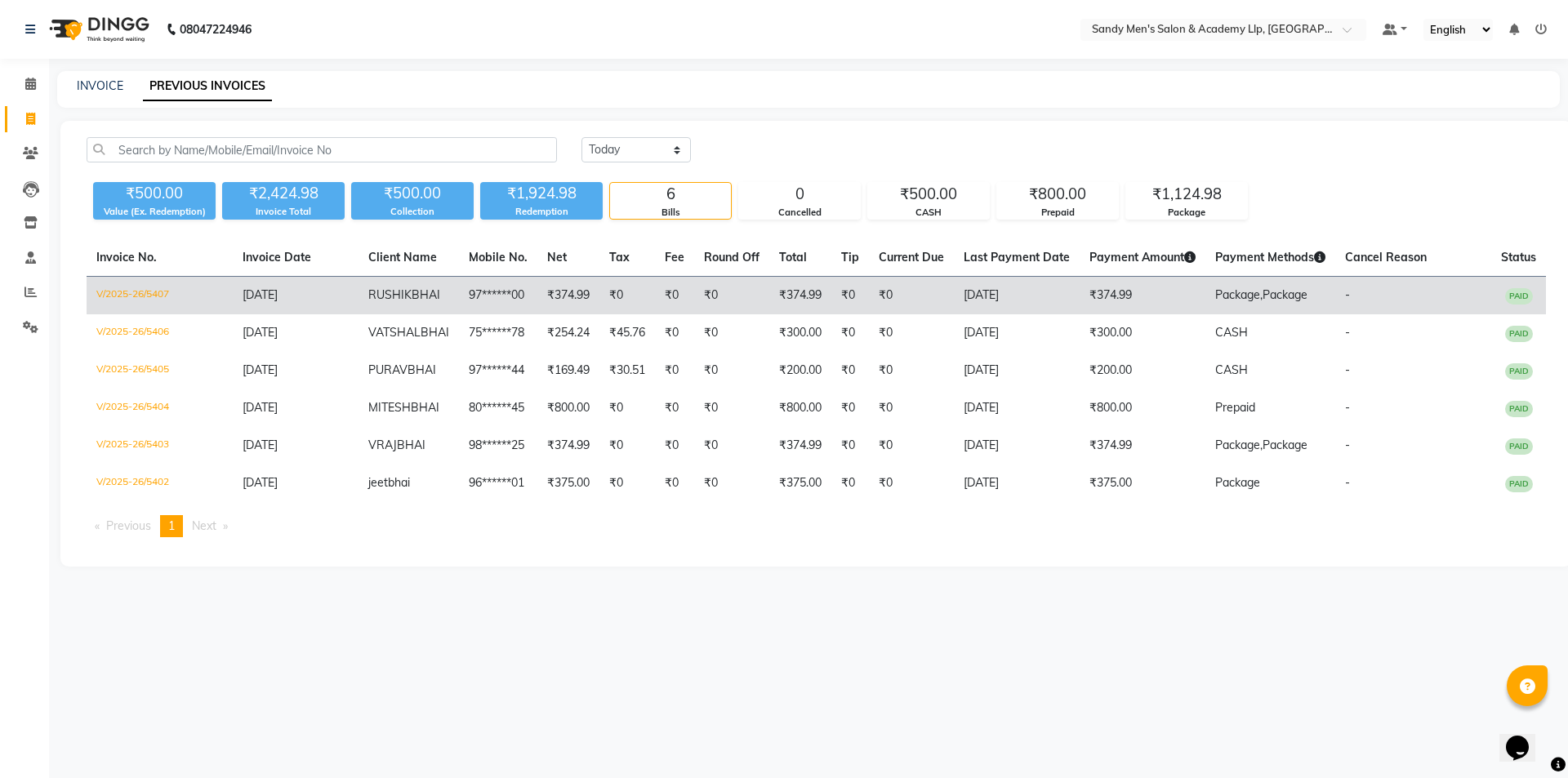
click at [127, 292] on td "V/2025-26/5407" at bounding box center [160, 295] width 146 height 38
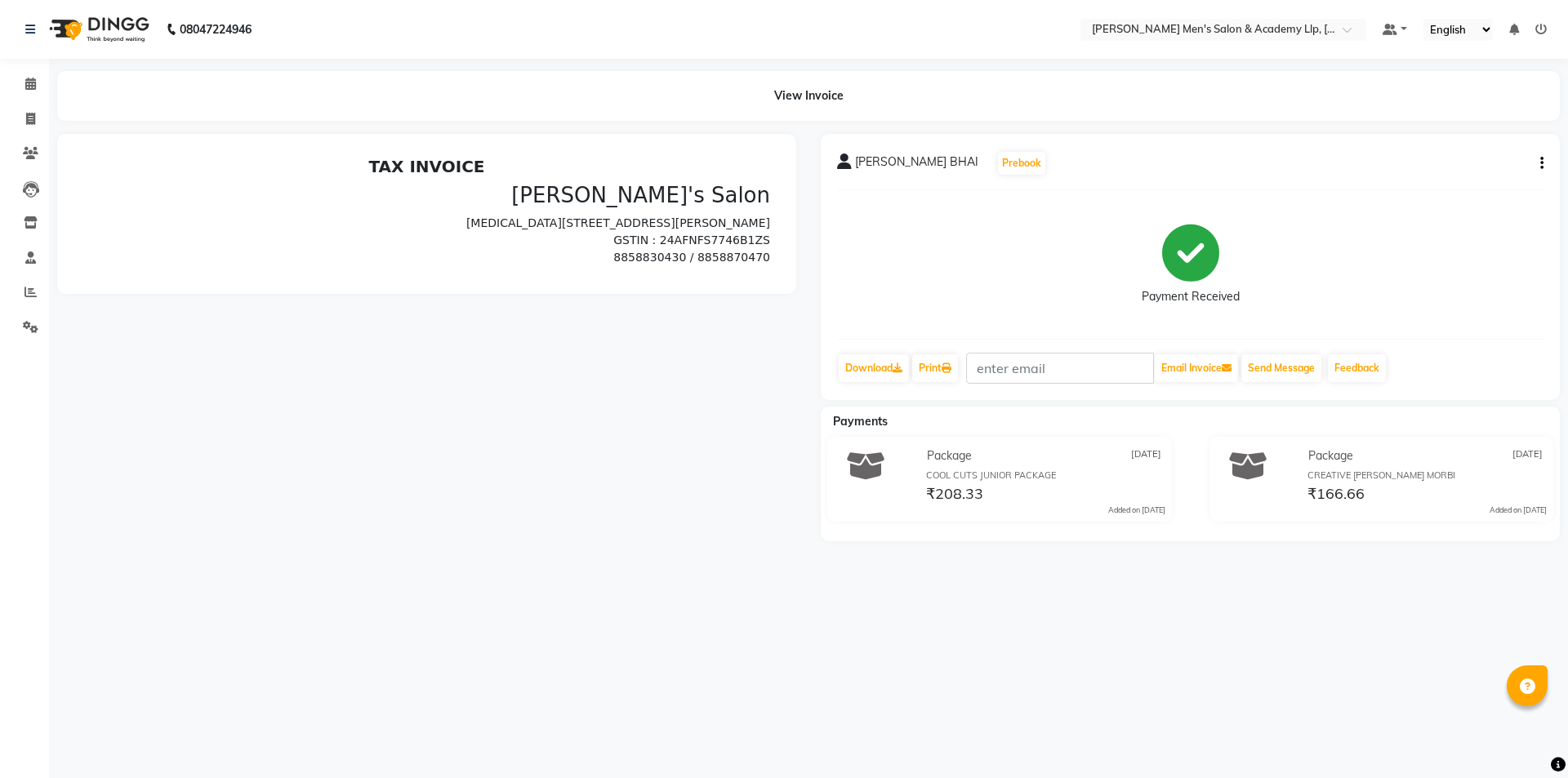
click at [1544, 167] on div "RUSHIK BHAI Prebook Payment Received Download Print Email Invoice Send Message …" at bounding box center [1190, 267] width 739 height 266
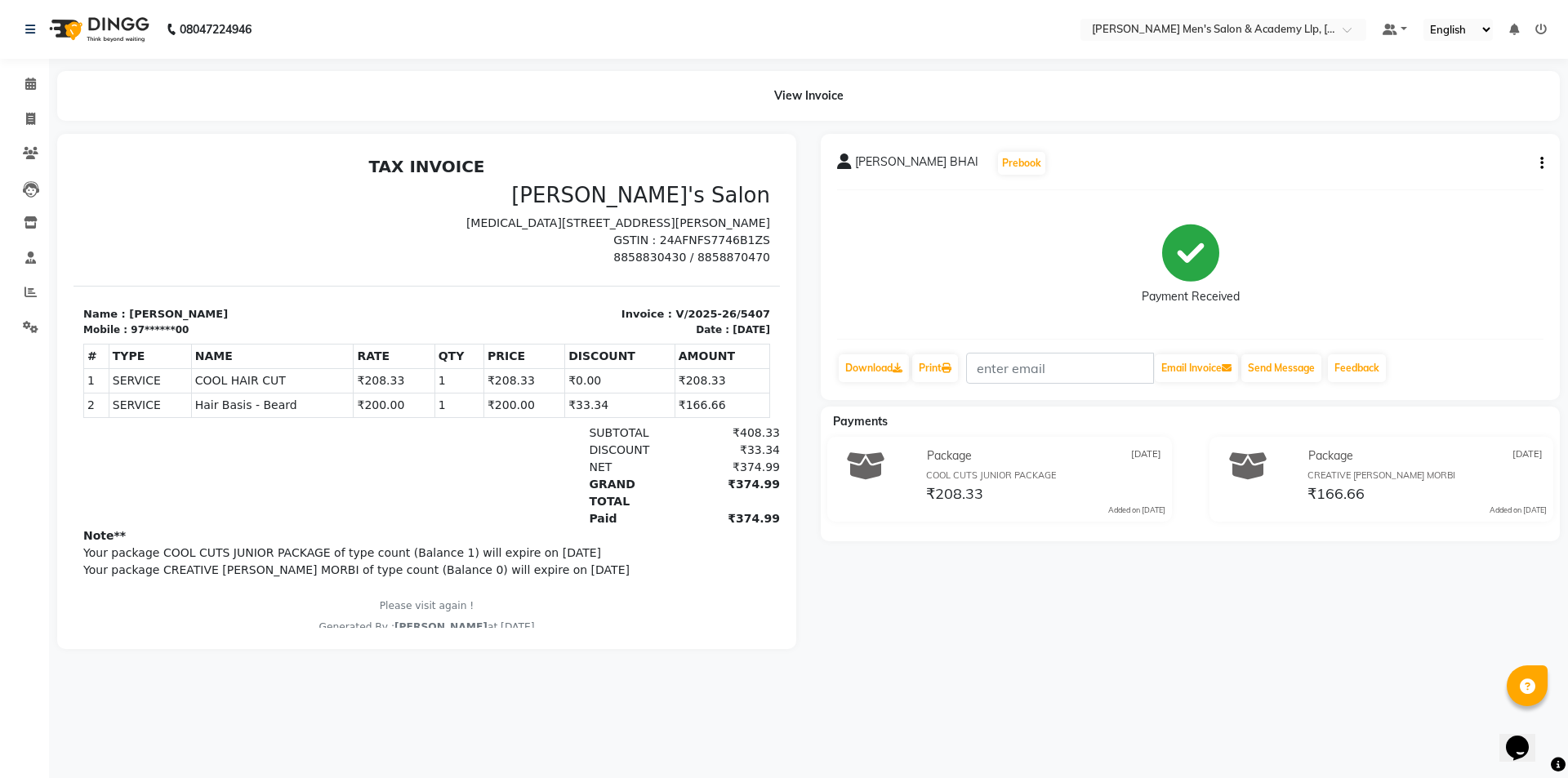
click at [1540, 163] on icon "button" at bounding box center [1542, 163] width 3 height 1
click at [1158, 160] on div "RUSHIK BHAI Prebook" at bounding box center [1190, 163] width 706 height 26
click at [24, 151] on icon at bounding box center [31, 153] width 15 height 12
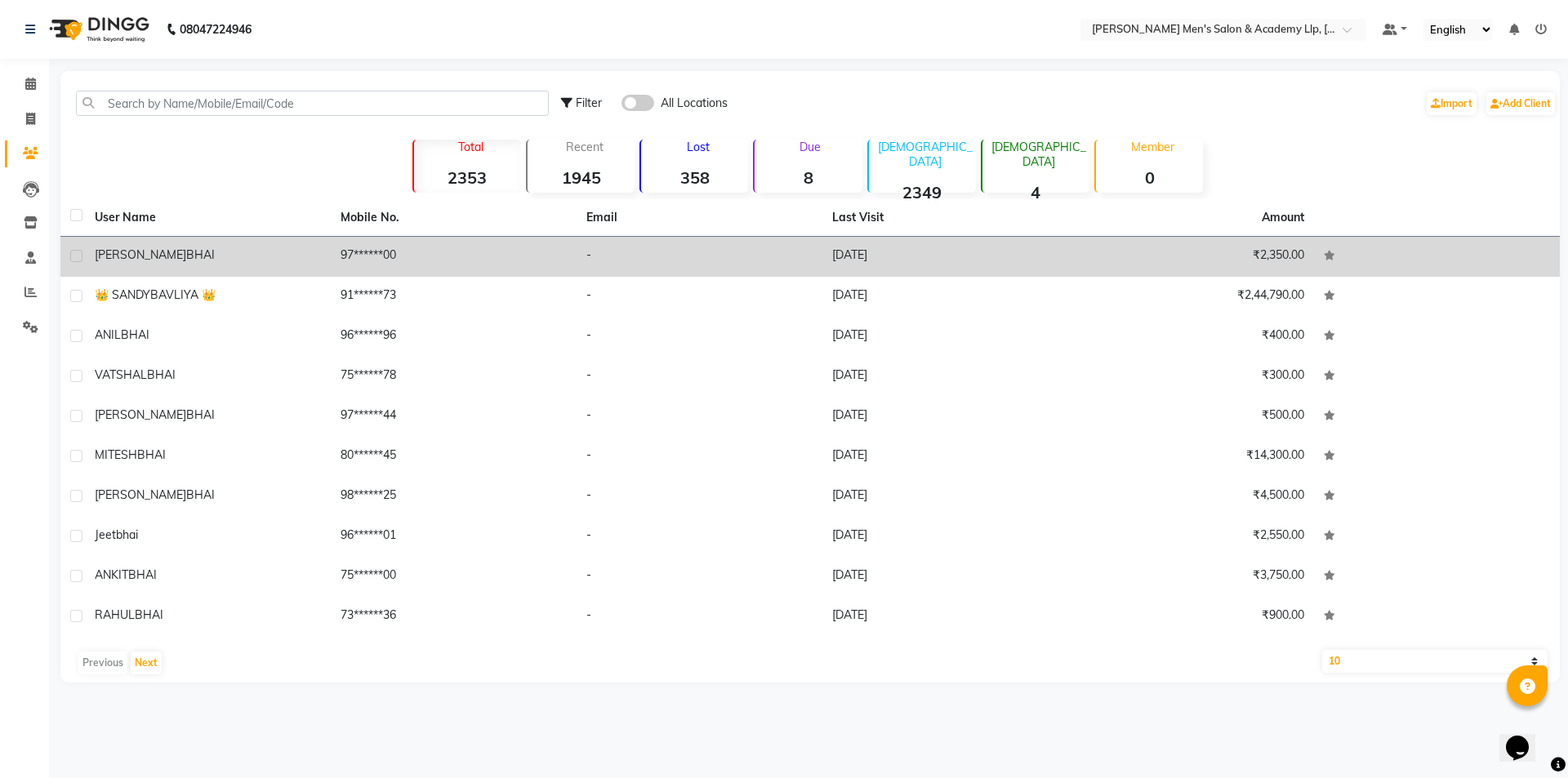
click at [186, 249] on span "BHAI" at bounding box center [200, 254] width 29 height 14
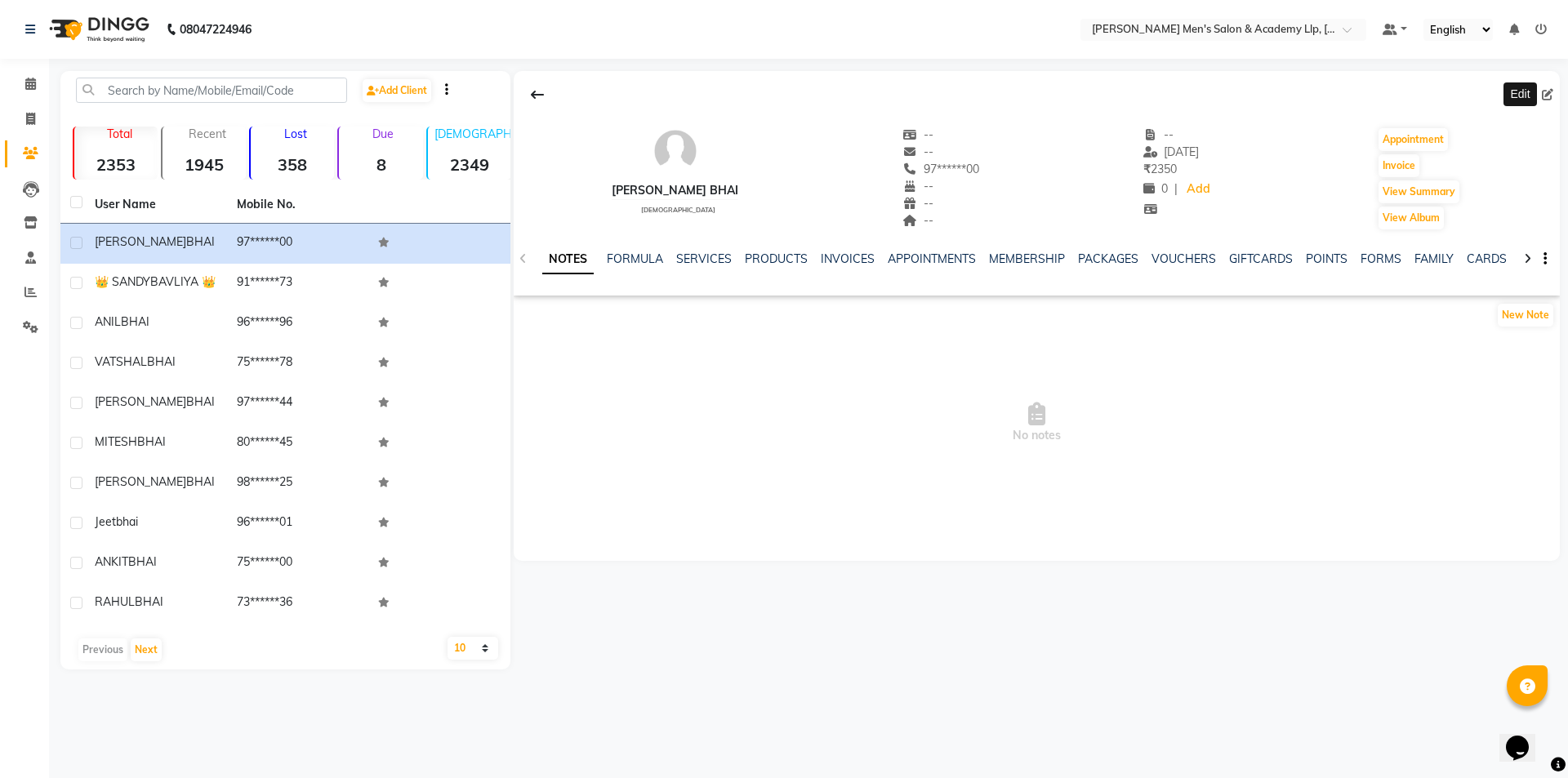
click at [1549, 96] on icon at bounding box center [1547, 94] width 11 height 11
select select "[DEMOGRAPHIC_DATA]"
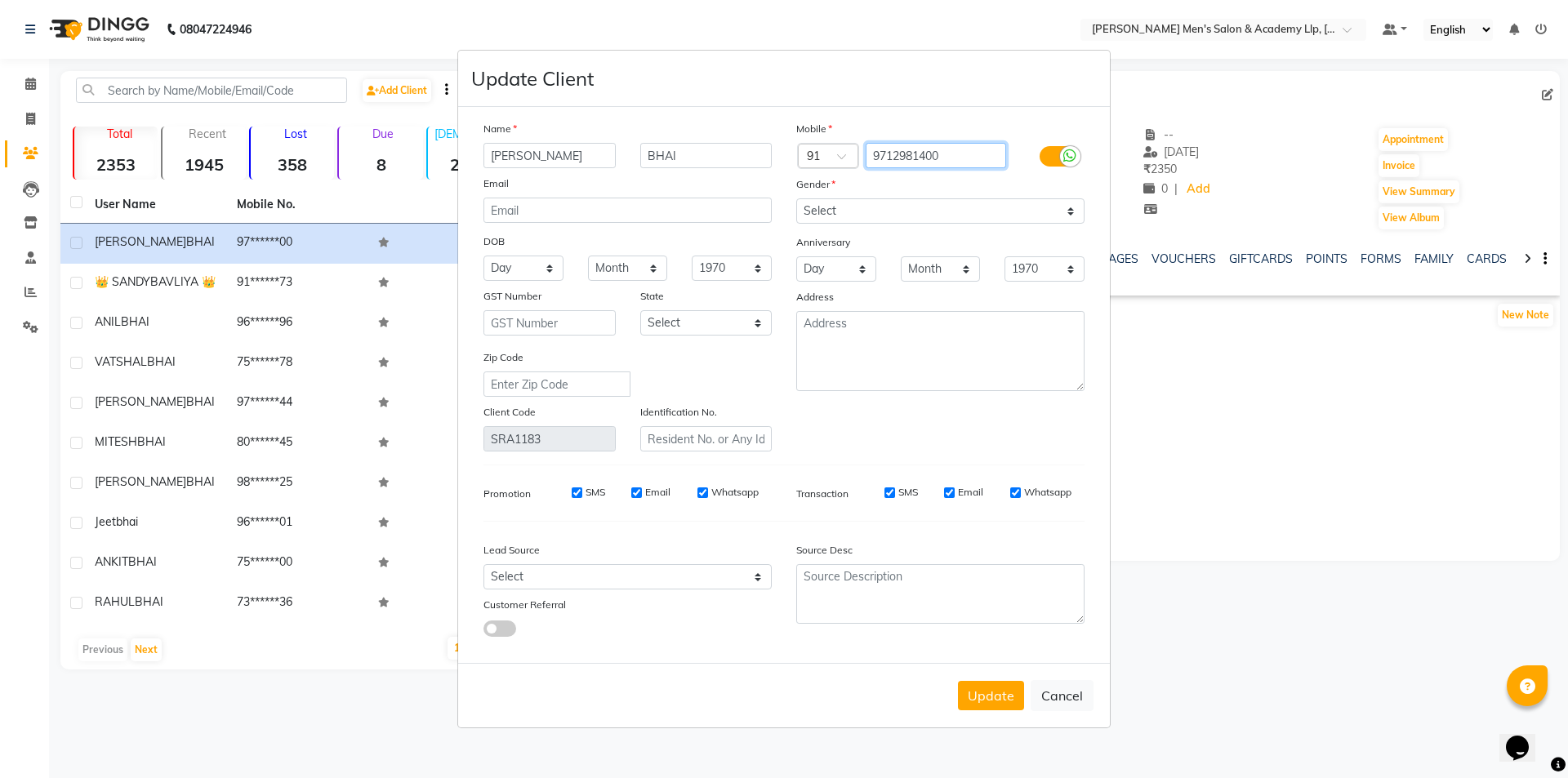
drag, startPoint x: 952, startPoint y: 153, endPoint x: 806, endPoint y: 63, distance: 171.5
click at [805, 65] on form "Update Client Name RUSHIK BHAI Email DOB Day 01 02 03 04 05 06 07 08 09 10 11 1…" at bounding box center [784, 389] width 652 height 676
drag, startPoint x: 867, startPoint y: 132, endPoint x: 1162, endPoint y: 777, distance: 709.3
click at [1265, 777] on html "08047224946 Select Location × Sandy Men's Salon & Academy Llp, Ravapar Road Def…" at bounding box center [784, 389] width 1568 height 778
click at [1100, 684] on div "Update Cancel" at bounding box center [784, 695] width 652 height 64
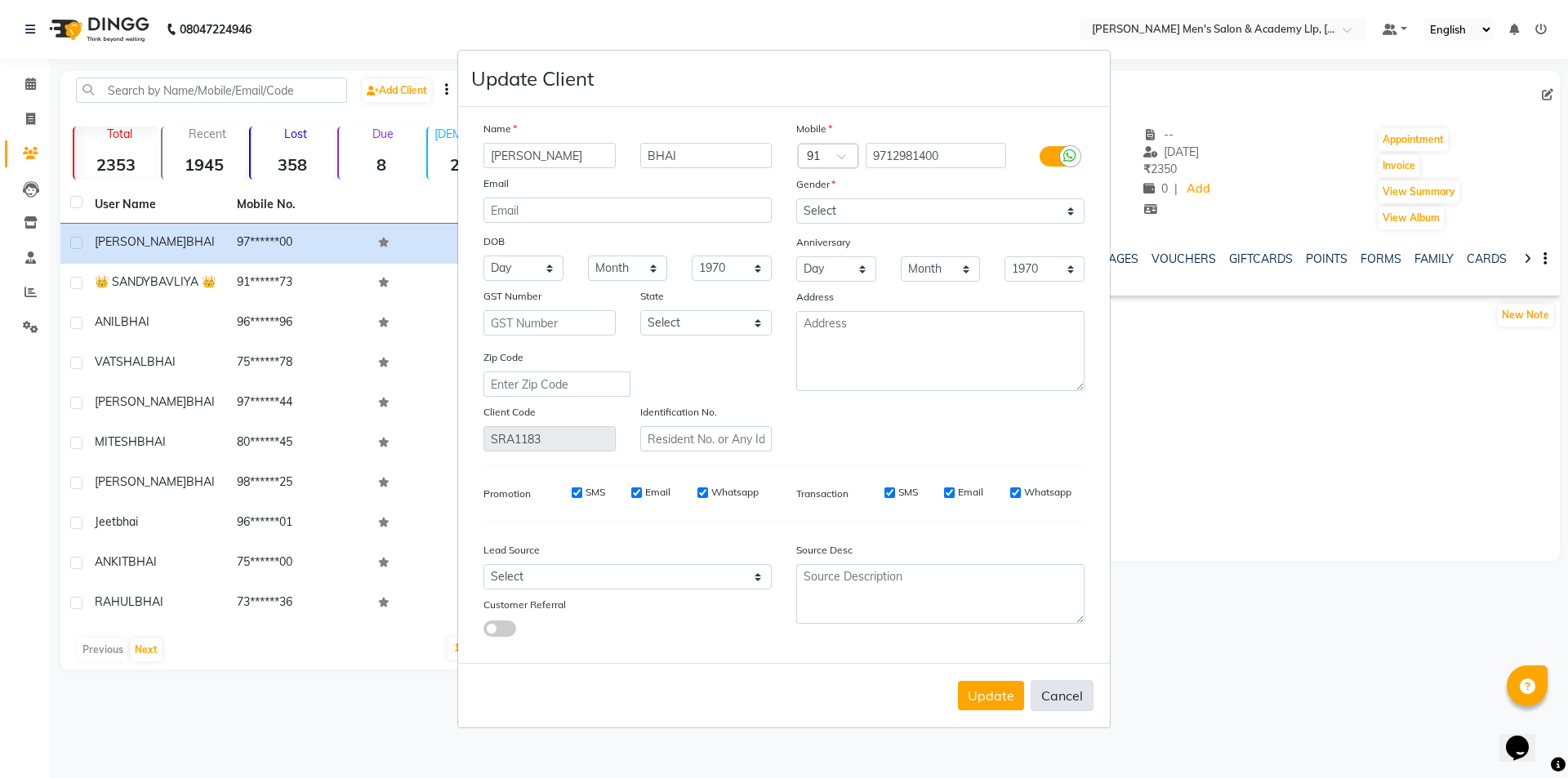
click at [1066, 697] on button "Cancel" at bounding box center [1062, 695] width 63 height 31
select select
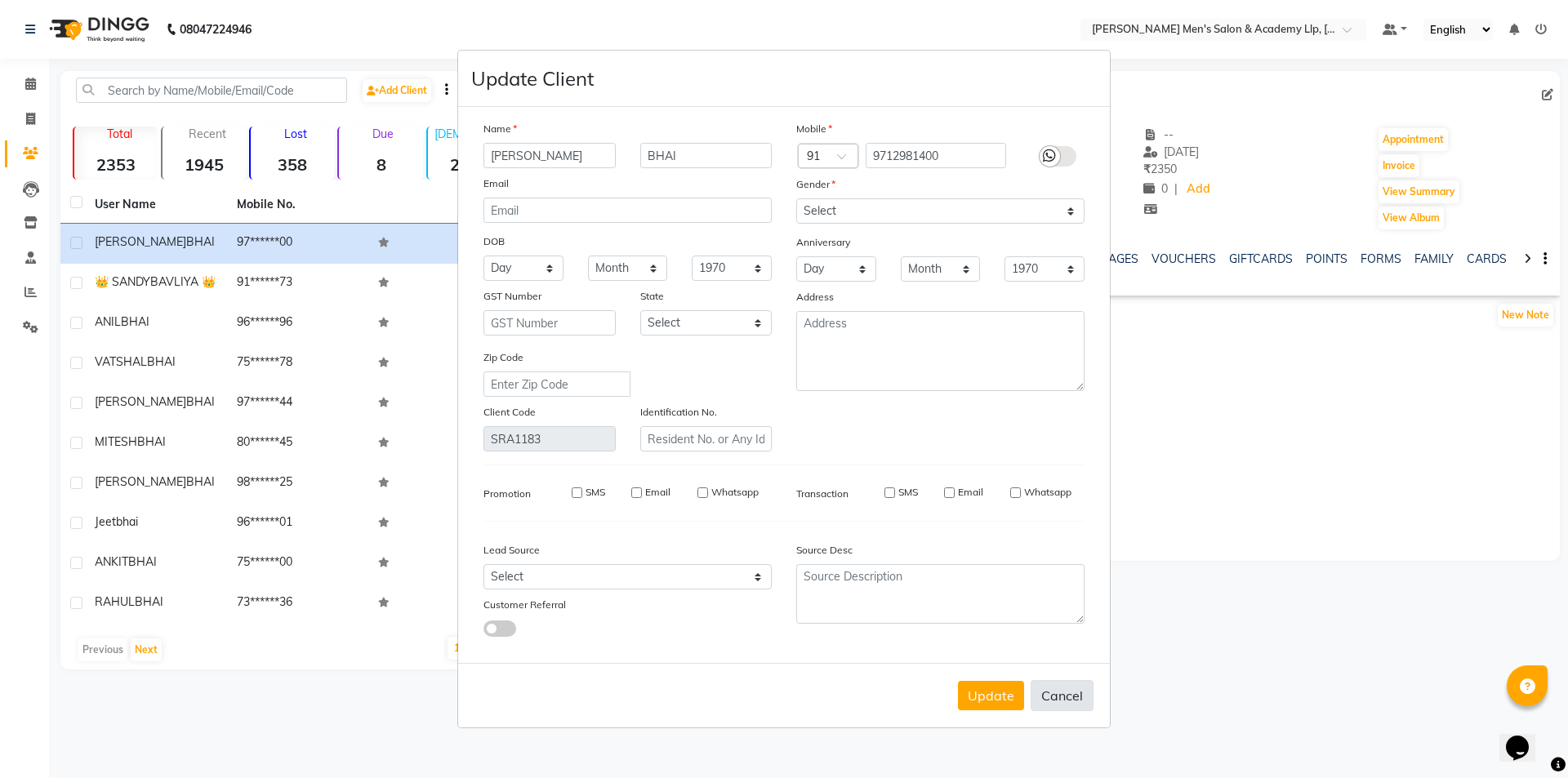
select select
checkbox input "false"
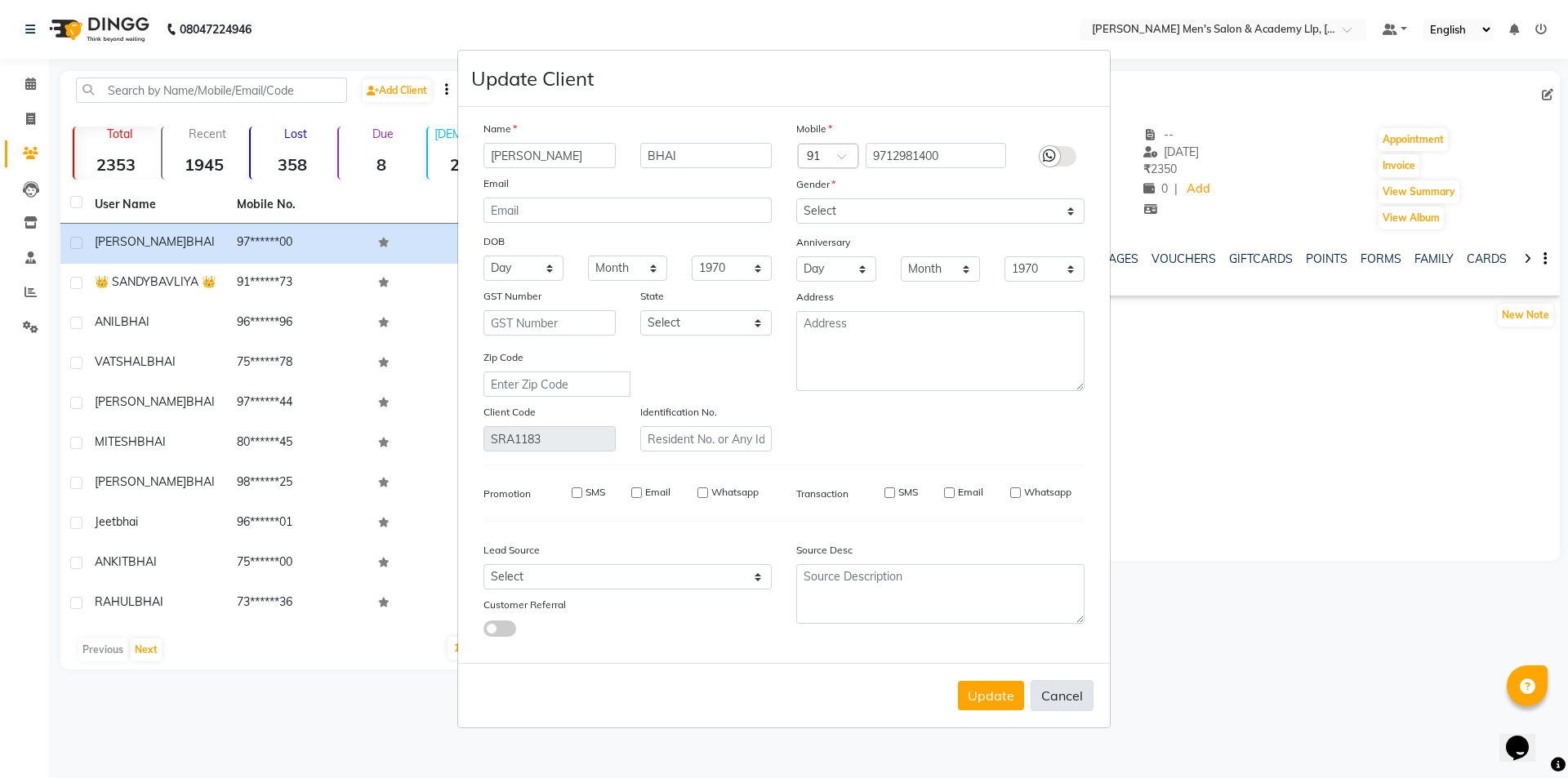
checkbox input "false"
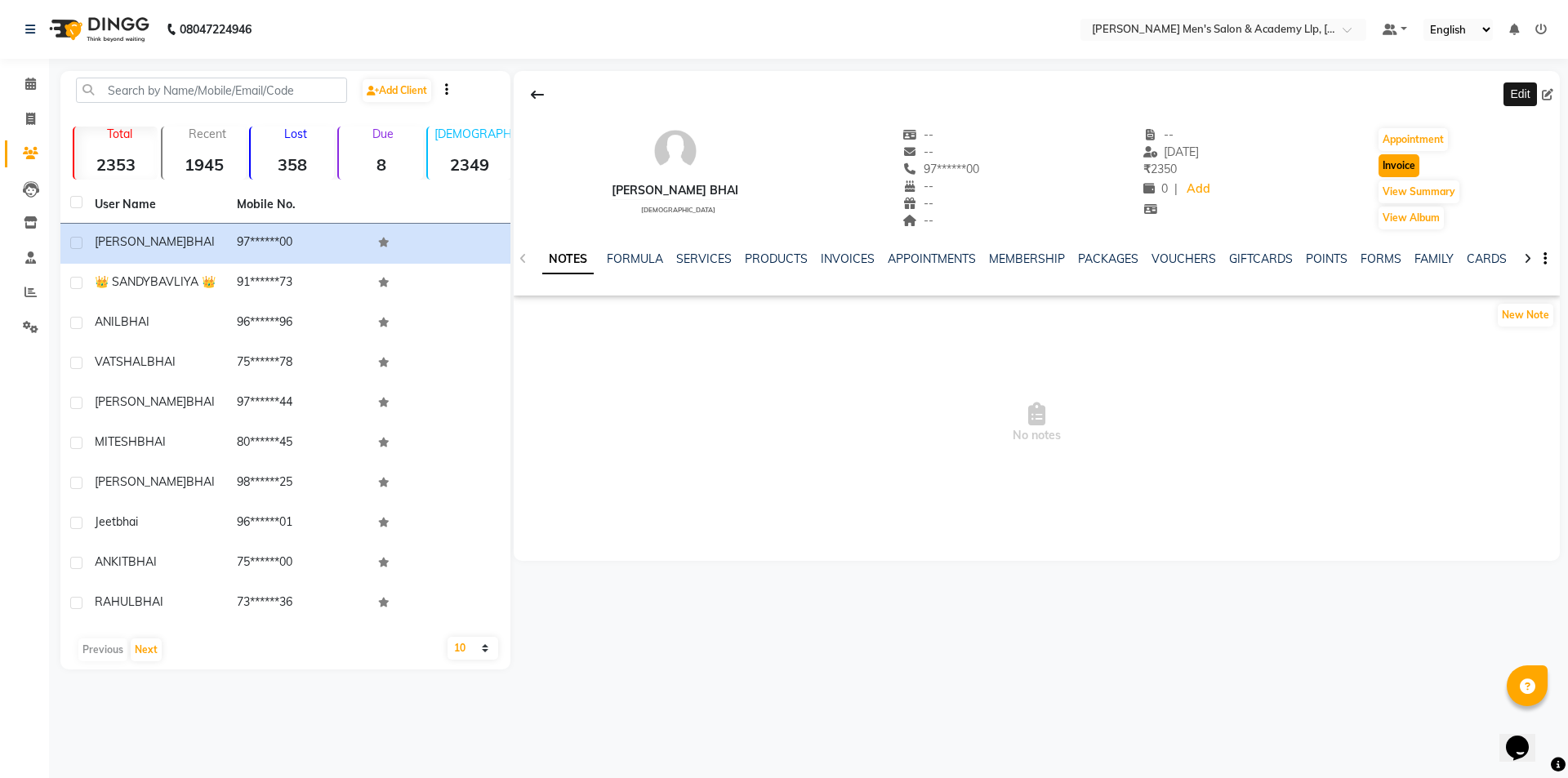
click at [1389, 163] on button "Invoice" at bounding box center [1399, 165] width 41 height 23
select select "service"
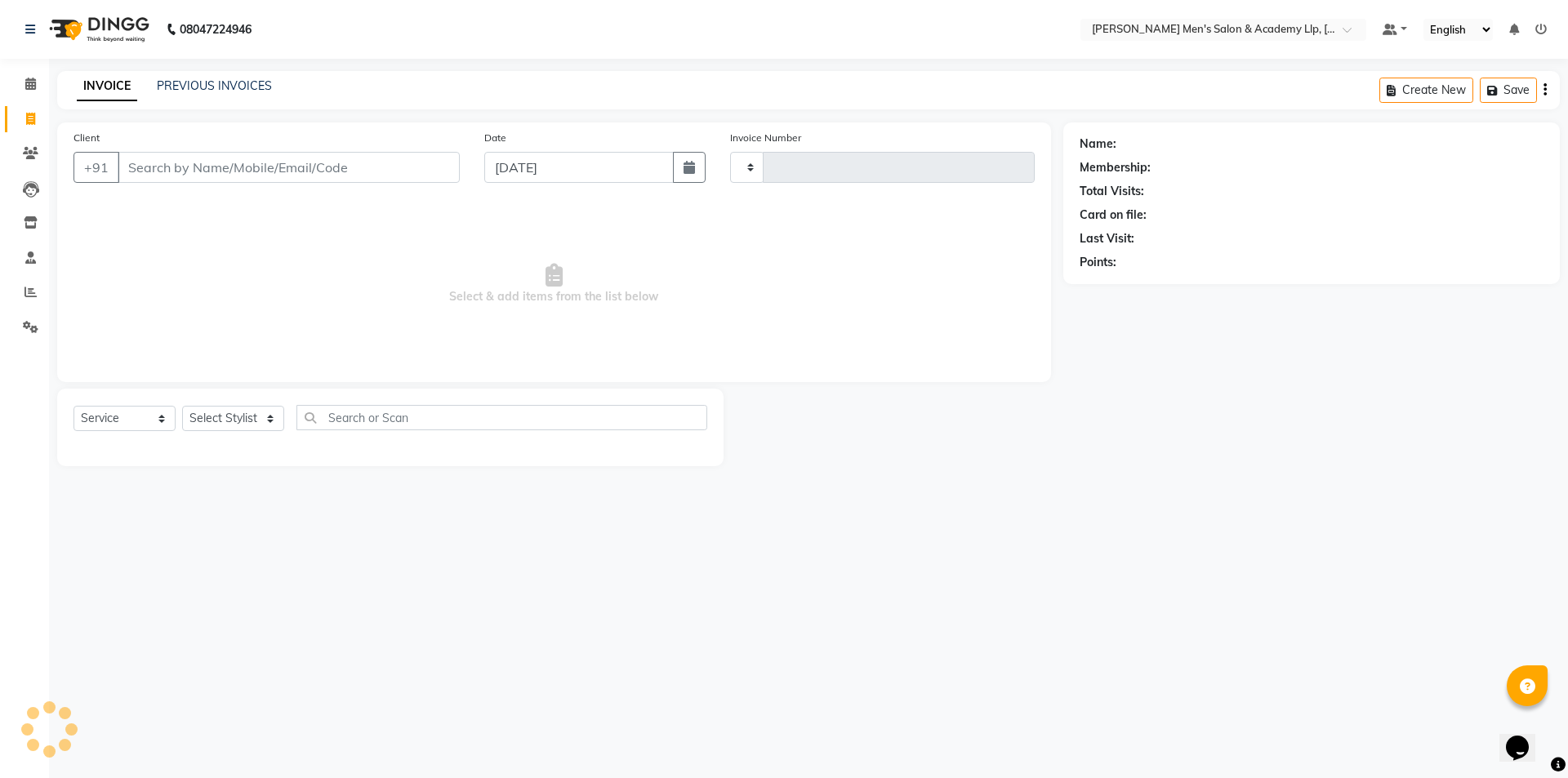
type input "5408"
select select "8248"
type input "97******00"
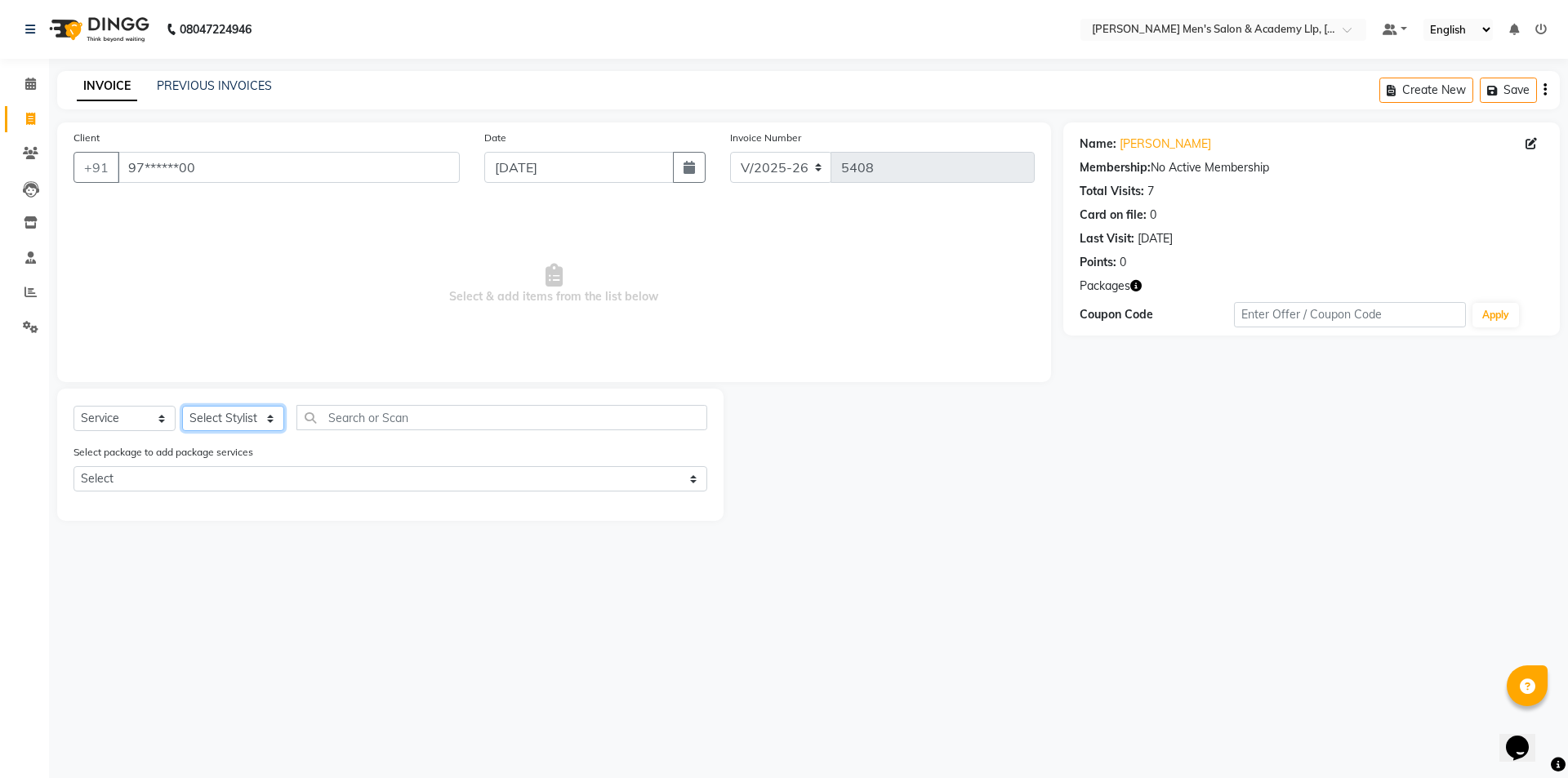
click at [223, 422] on select "Select Stylist [PERSON_NAME] [PERSON_NAME] [PERSON_NAME] [PERSON_NAME] [PERSON_…" at bounding box center [233, 418] width 102 height 25
select select "78793"
click at [183, 406] on select "Select Stylist [PERSON_NAME] [PERSON_NAME] [PERSON_NAME] [PERSON_NAME] [PERSON_…" at bounding box center [233, 418] width 102 height 25
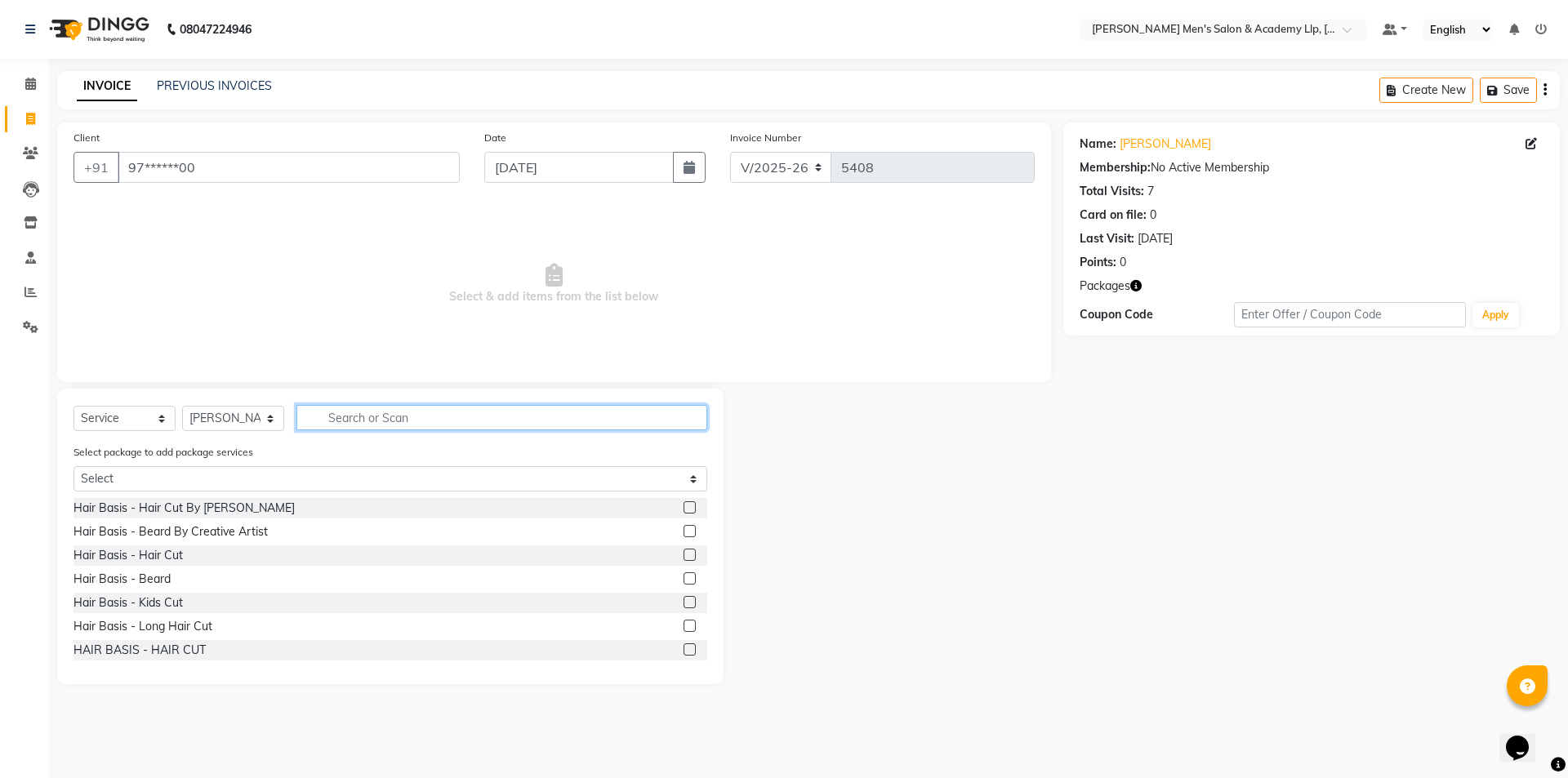
click at [434, 411] on input "text" at bounding box center [502, 417] width 411 height 25
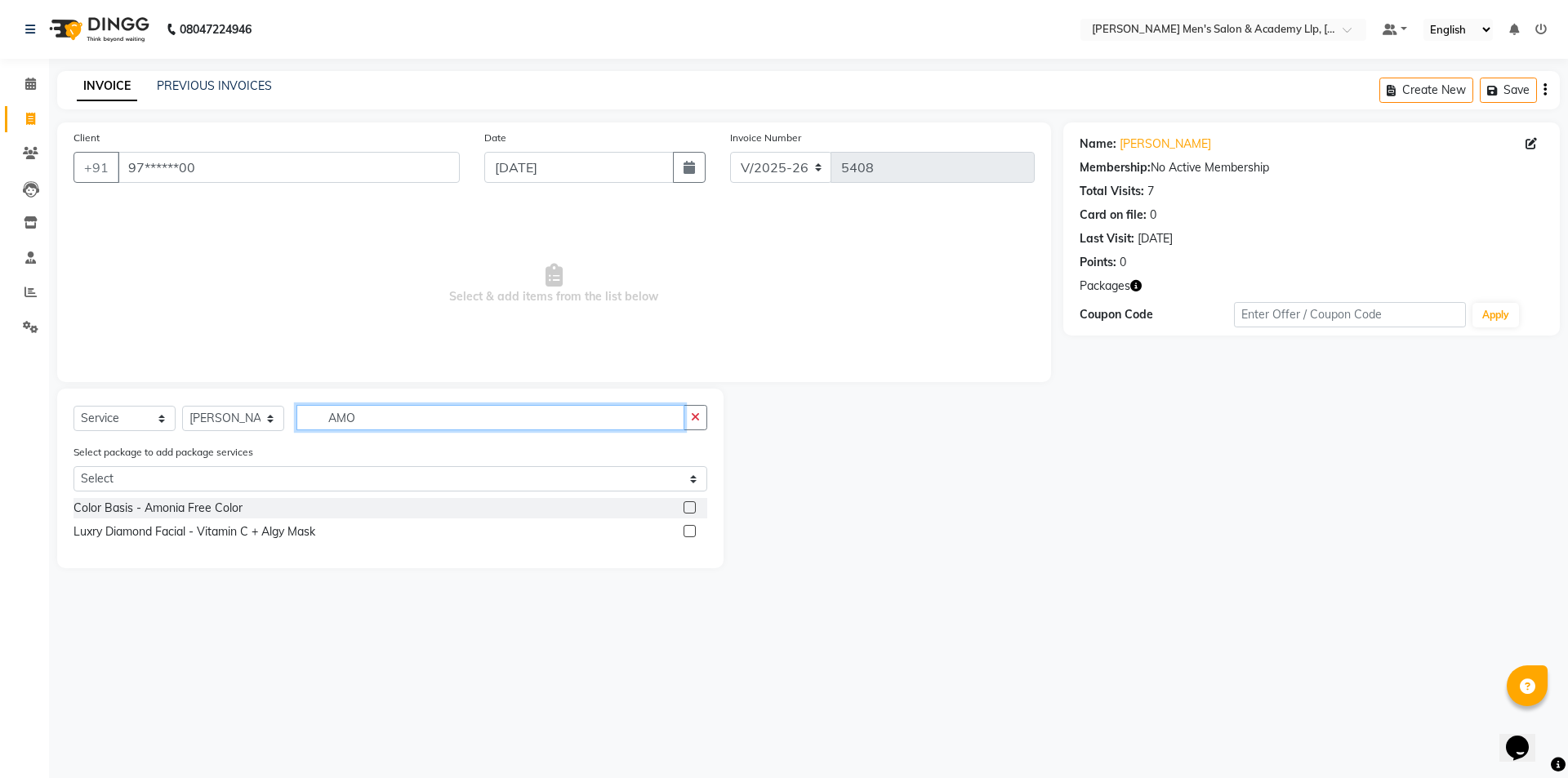
type input "AMO"
click at [694, 507] on label at bounding box center [689, 507] width 12 height 12
click at [694, 507] on input "checkbox" at bounding box center [688, 508] width 11 height 11
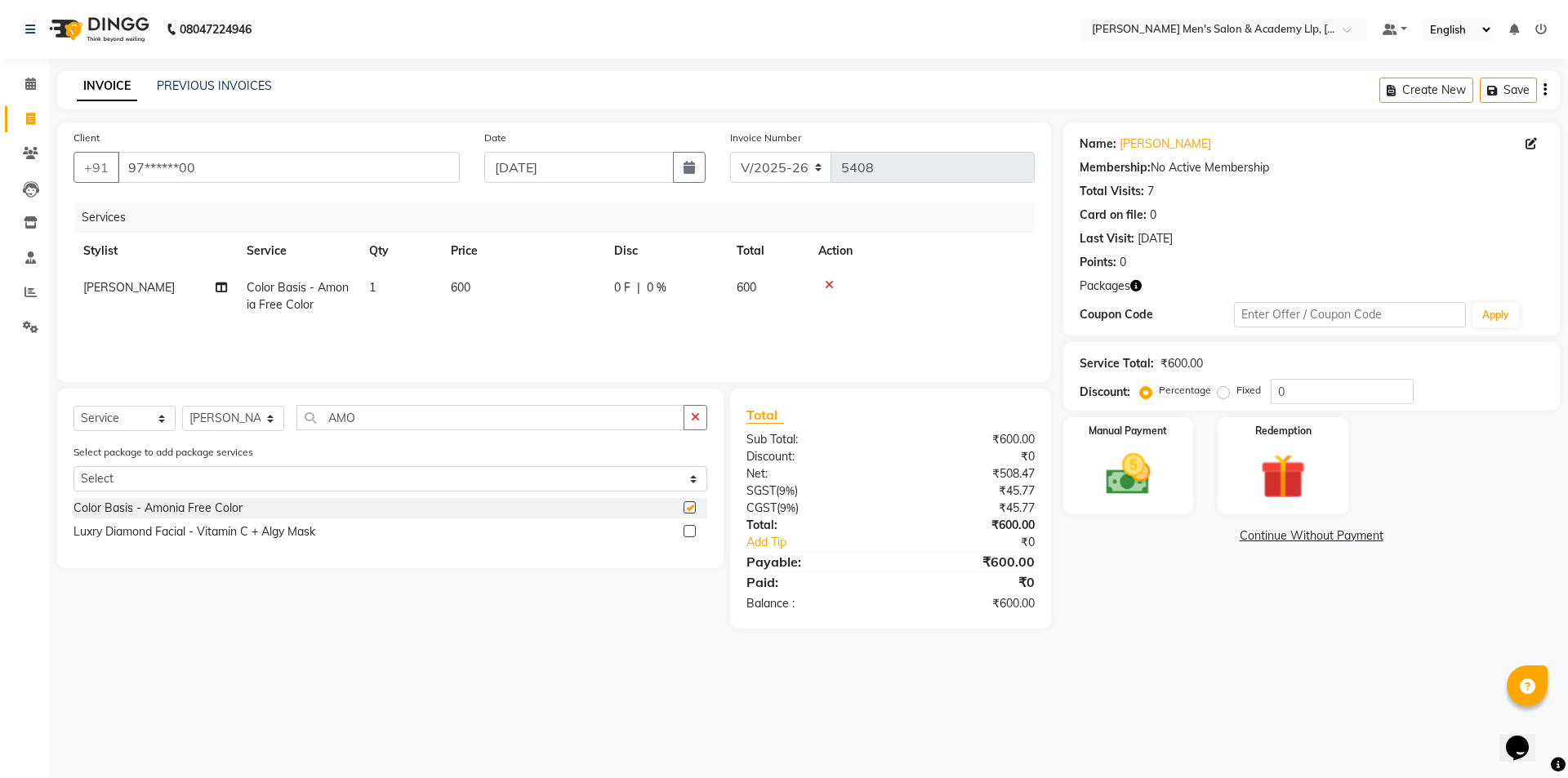
checkbox input "false"
click at [484, 283] on td "600" at bounding box center [522, 295] width 163 height 53
select select "78793"
click at [562, 289] on input "600" at bounding box center [599, 292] width 143 height 25
type input "6"
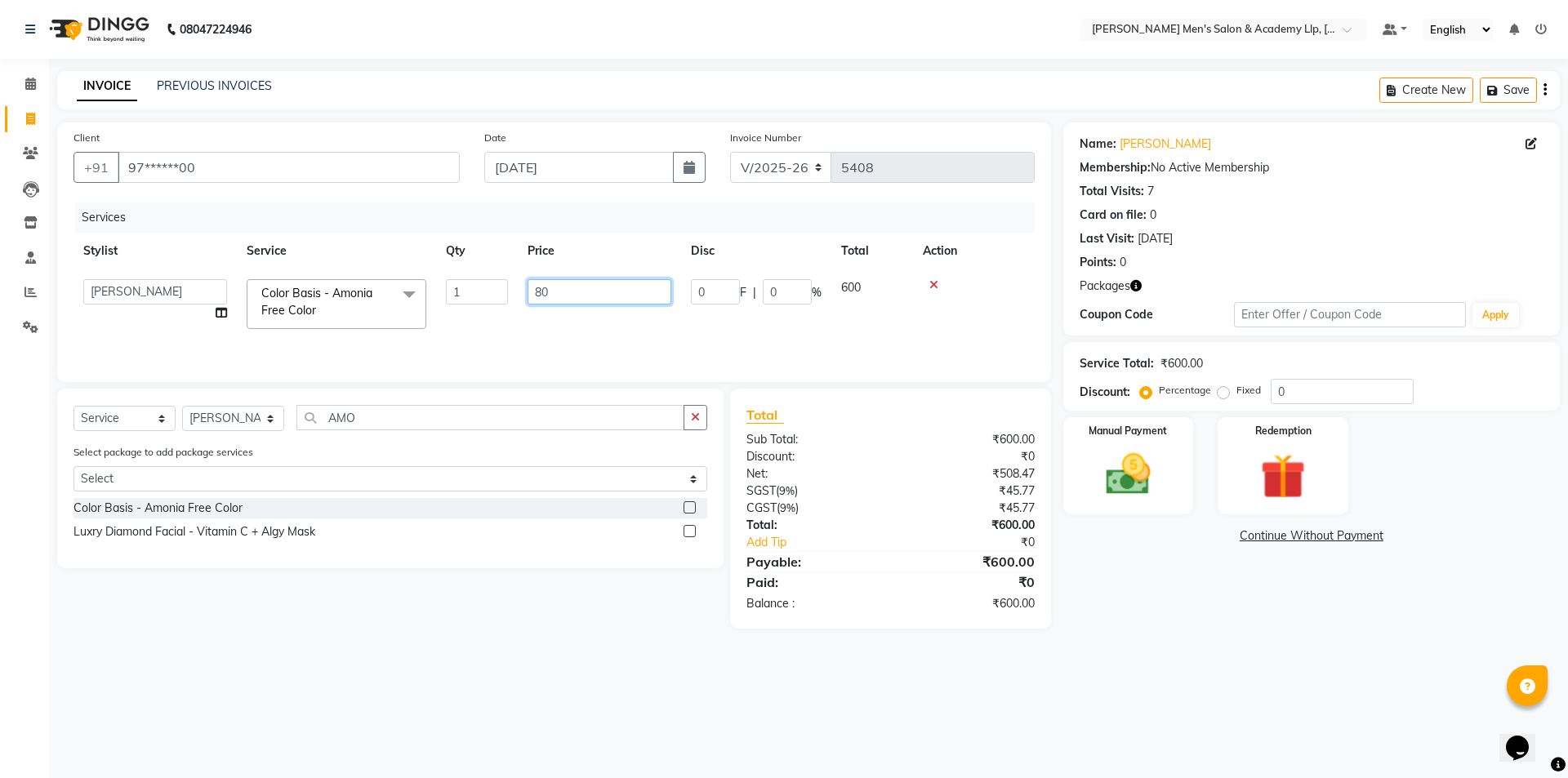
type input "800"
click at [1109, 431] on label "Manual Payment" at bounding box center [1128, 429] width 81 height 15
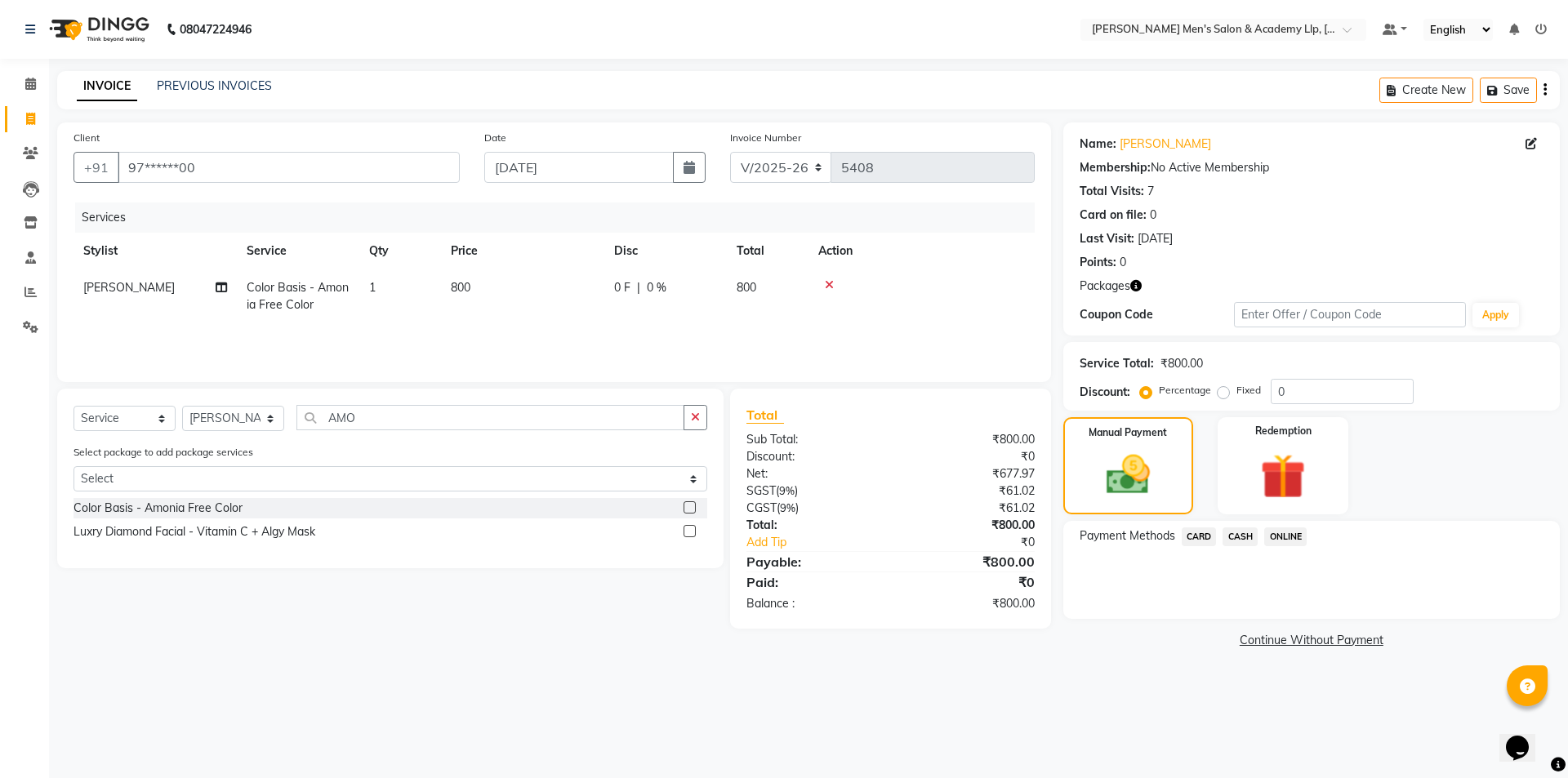
click at [1192, 543] on span "CARD" at bounding box center [1199, 536] width 35 height 19
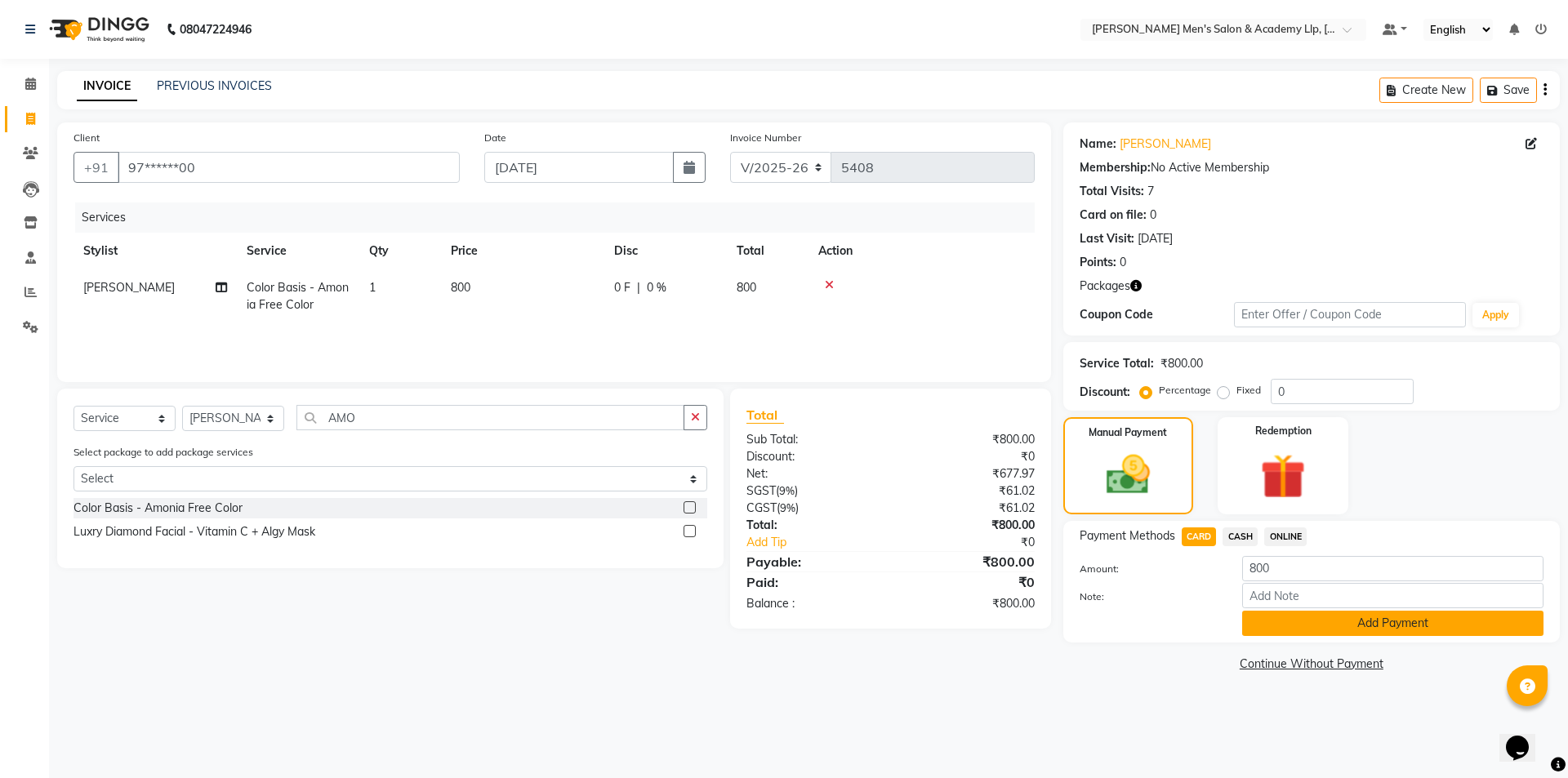
click at [1262, 630] on button "Add Payment" at bounding box center [1392, 623] width 301 height 25
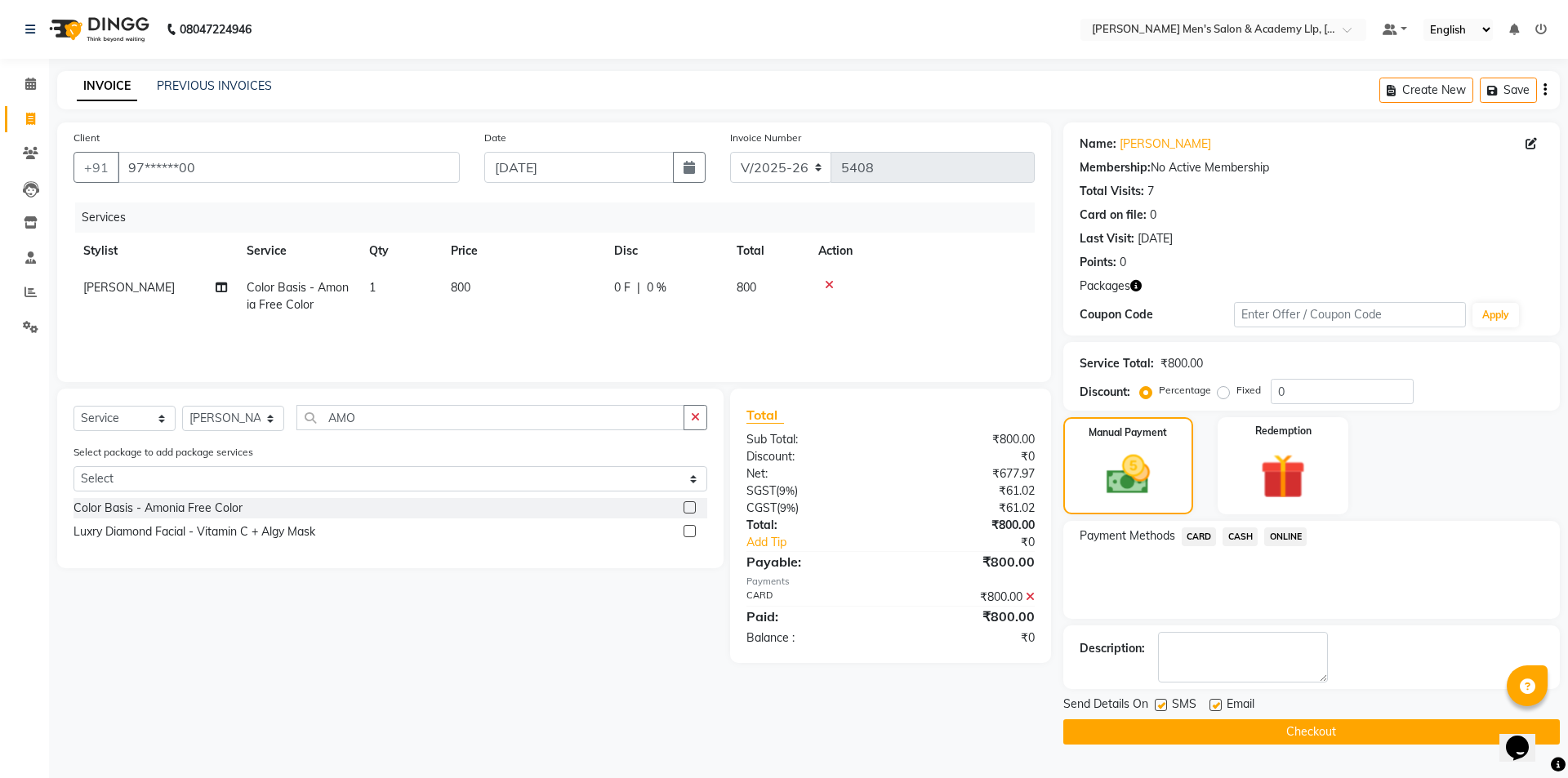
click at [1222, 704] on div "Email" at bounding box center [1239, 706] width 58 height 20
click at [1213, 698] on label at bounding box center [1216, 704] width 12 height 12
click at [1213, 700] on input "checkbox" at bounding box center [1215, 705] width 11 height 11
checkbox input "false"
click at [1161, 702] on label at bounding box center [1161, 704] width 12 height 12
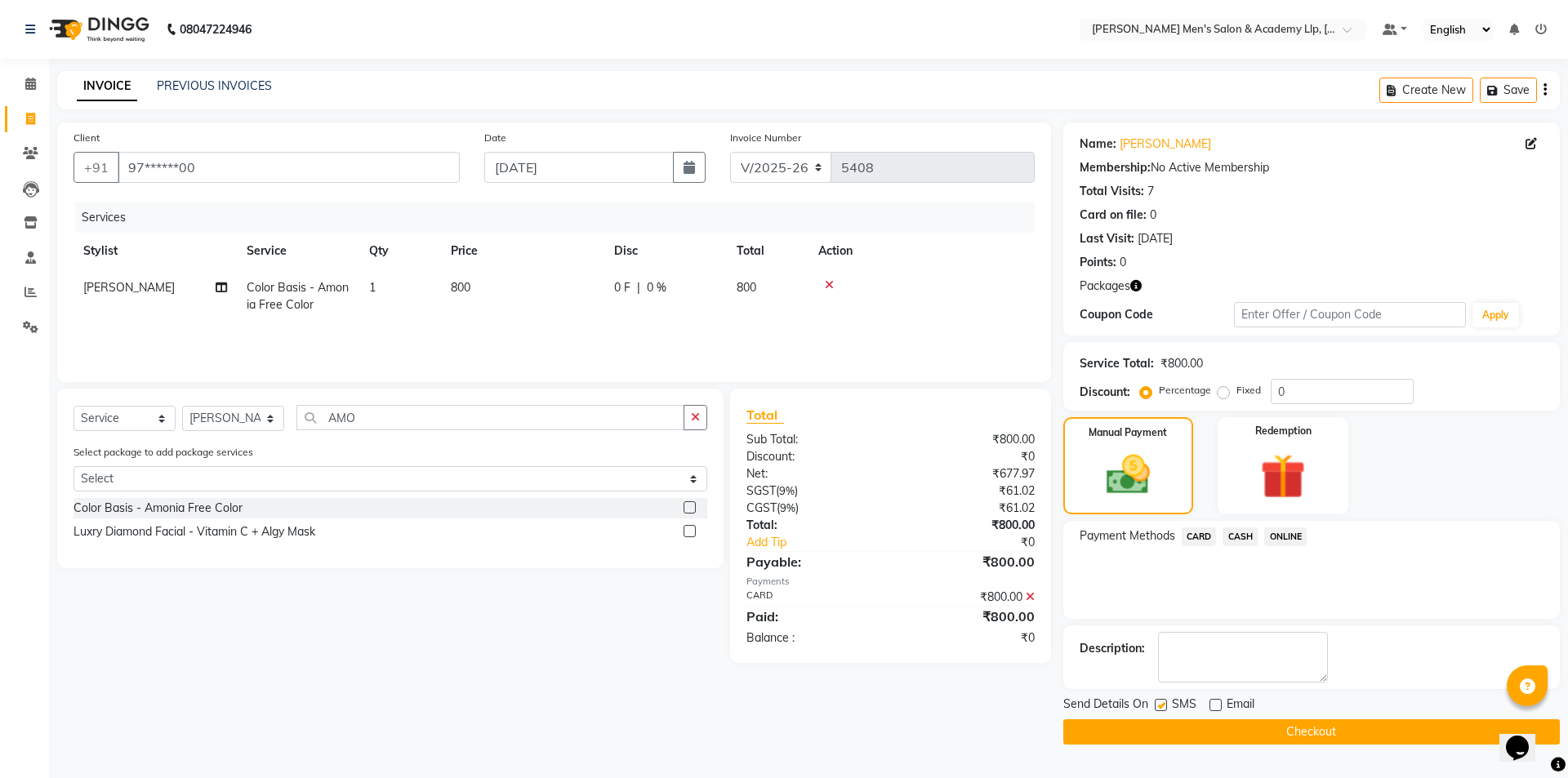
click at [1161, 702] on input "checkbox" at bounding box center [1160, 705] width 11 height 11
checkbox input "false"
click at [1149, 723] on button "Checkout" at bounding box center [1311, 731] width 497 height 25
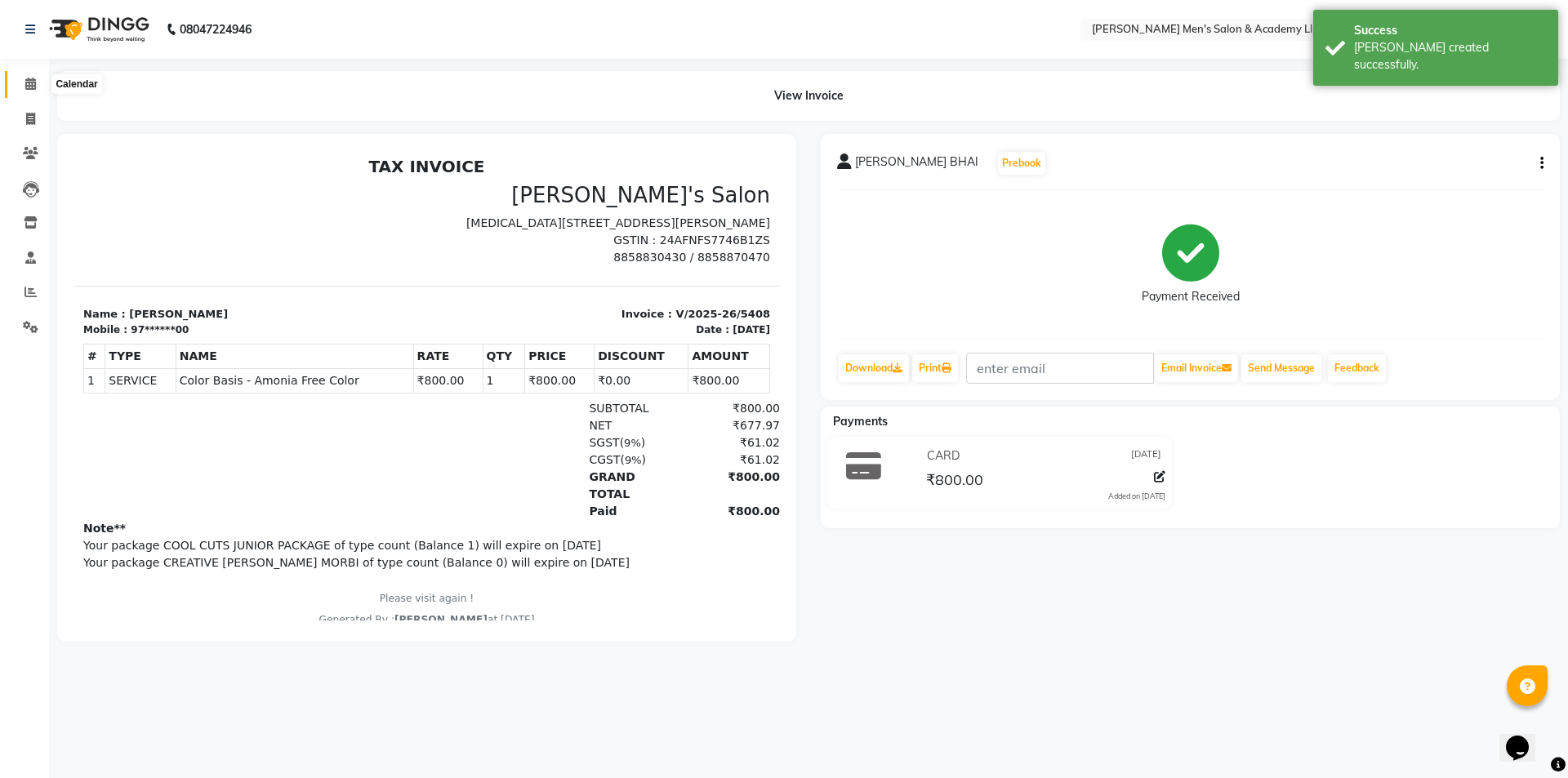
click at [21, 87] on span at bounding box center [31, 84] width 29 height 19
